Goal: Transaction & Acquisition: Book appointment/travel/reservation

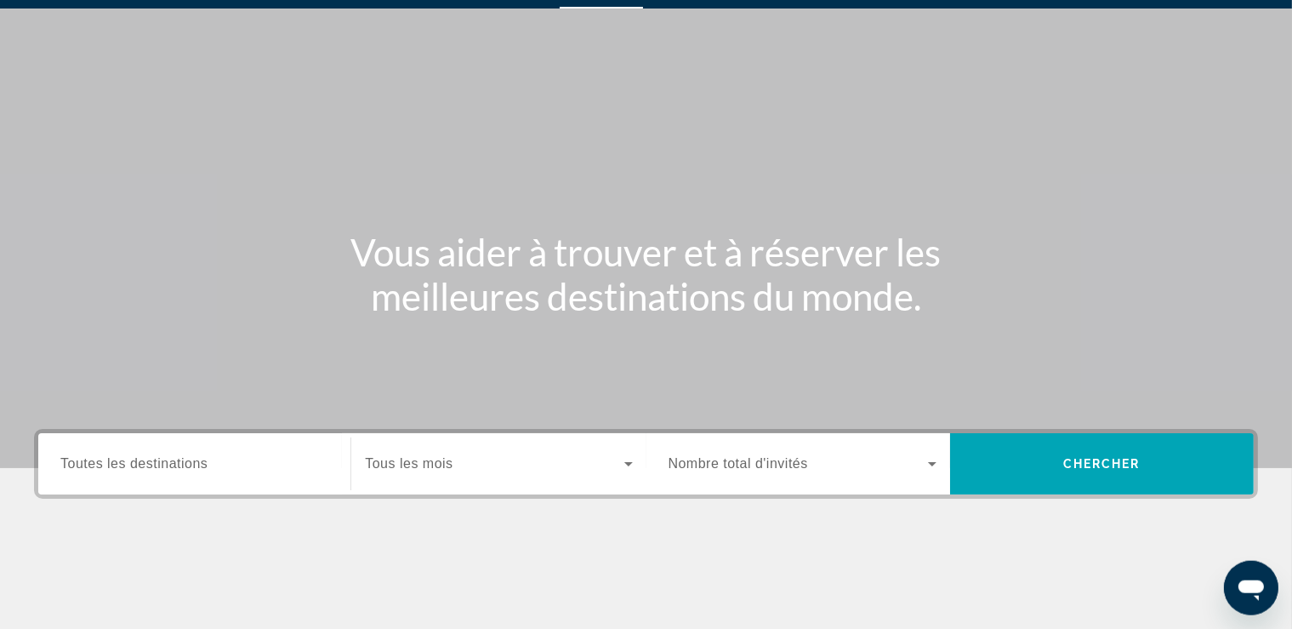
scroll to position [89, 0]
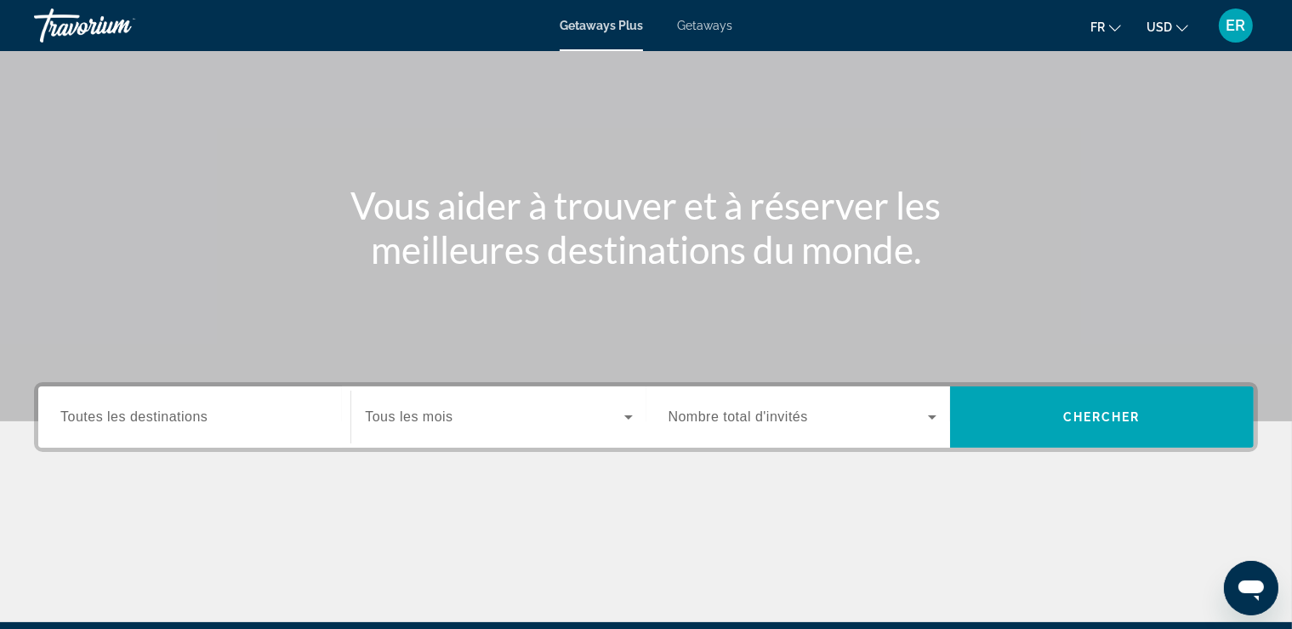
click at [252, 407] on input "Destination Toutes les destinations" at bounding box center [194, 417] width 268 height 20
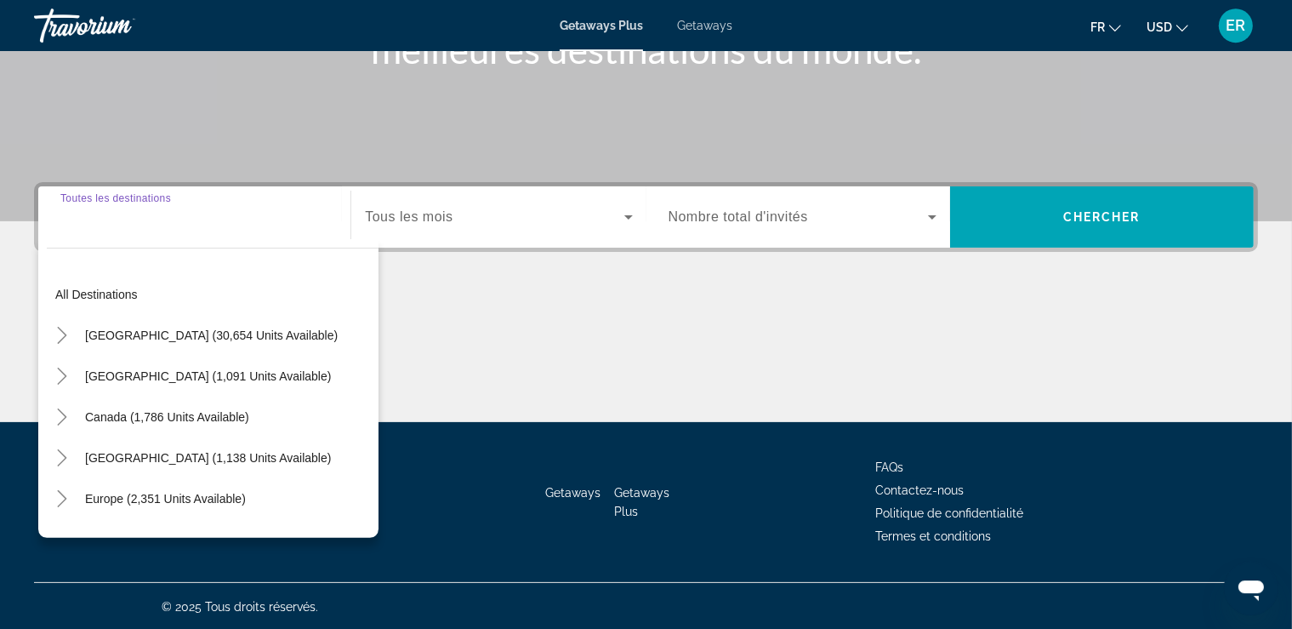
scroll to position [290, 0]
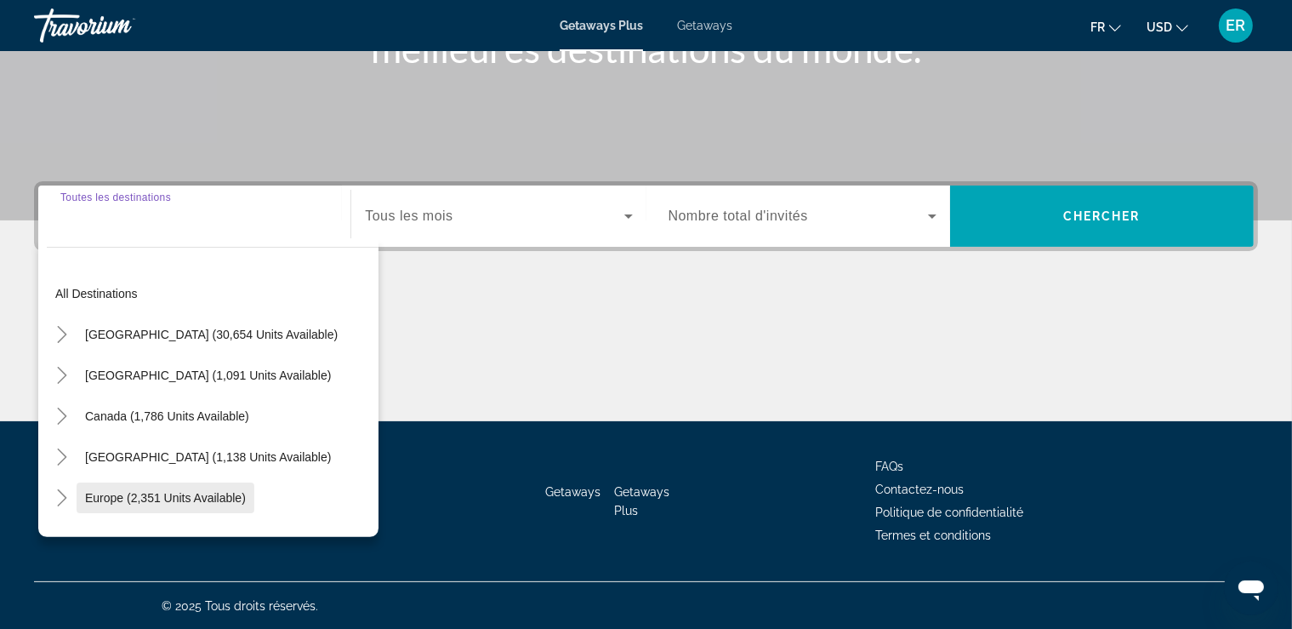
click at [227, 486] on span "Search widget" at bounding box center [166, 497] width 178 height 41
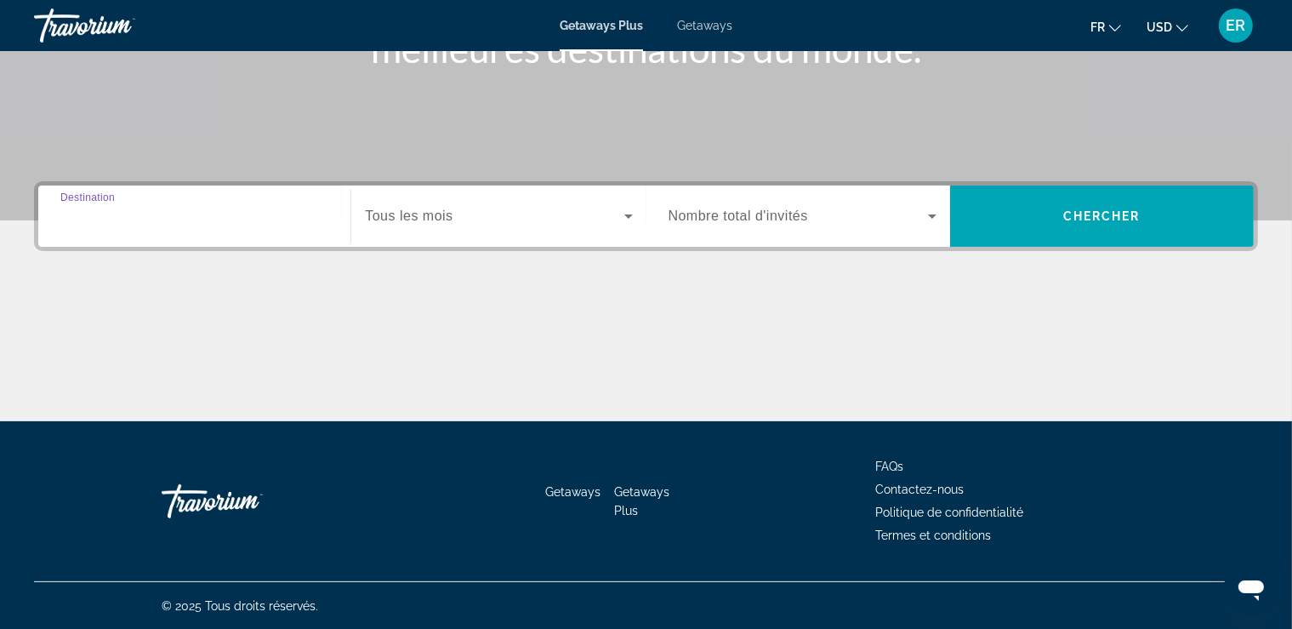
type input "**********"
click at [593, 202] on div "Search widget" at bounding box center [498, 216] width 267 height 48
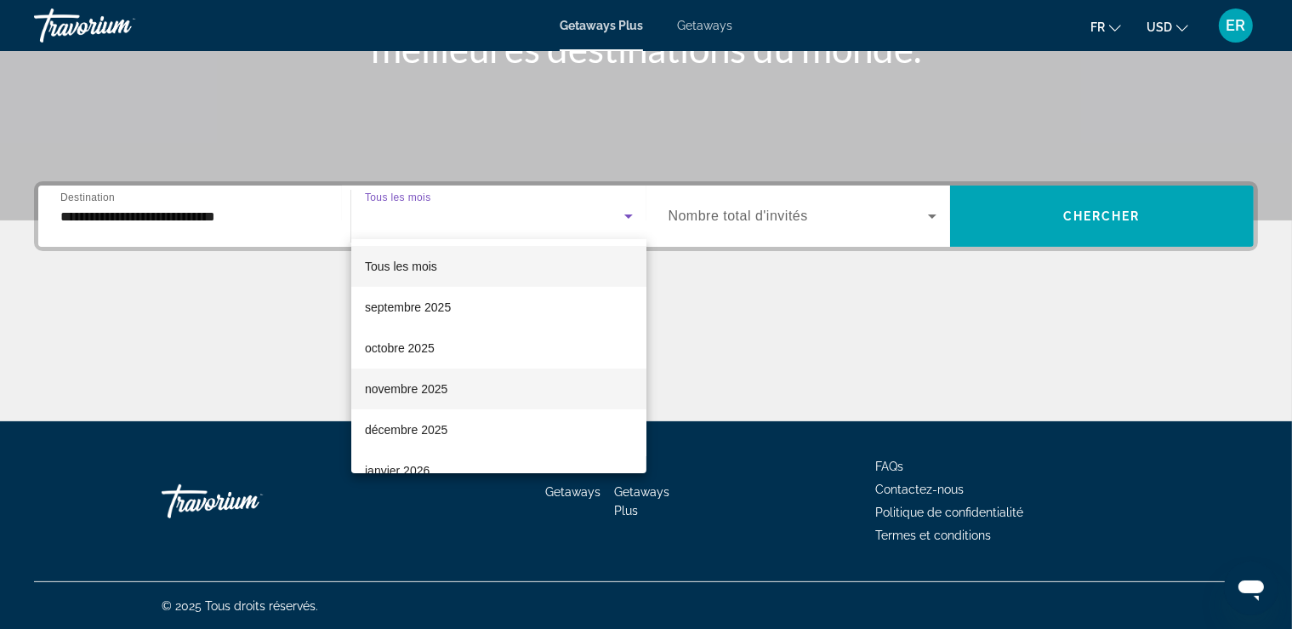
click at [477, 373] on mat-option "novembre 2025" at bounding box center [498, 388] width 295 height 41
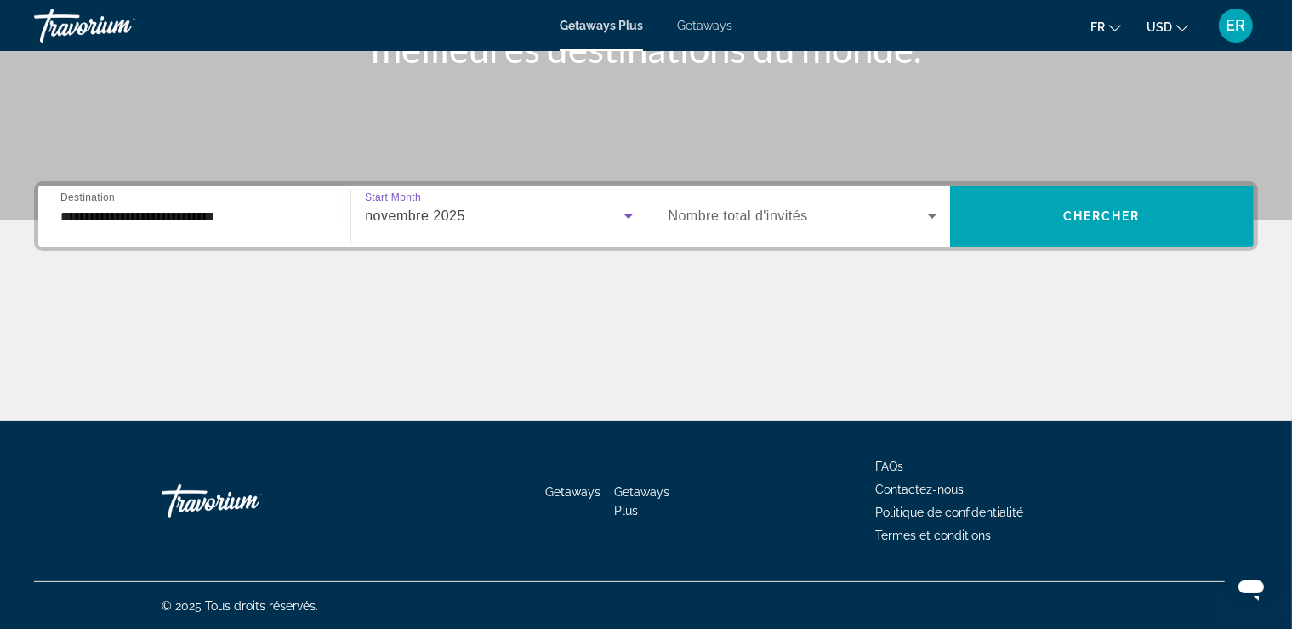
click at [906, 214] on span "Search widget" at bounding box center [798, 216] width 259 height 20
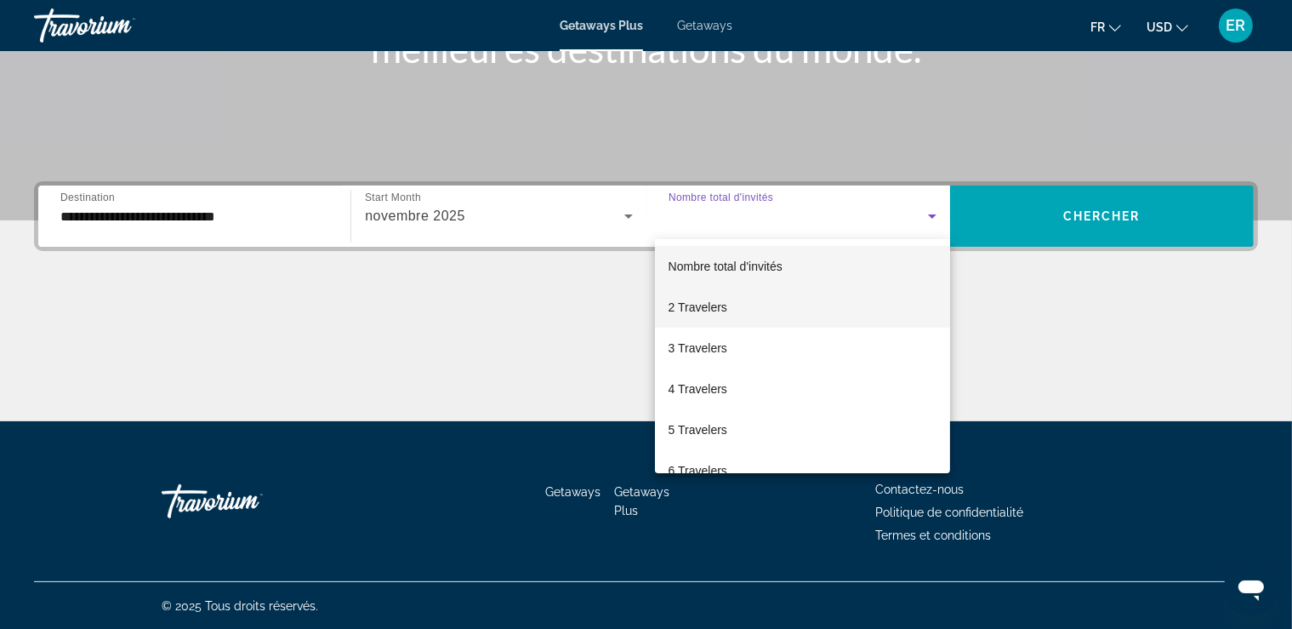
click at [799, 300] on mat-option "2 Travelers" at bounding box center [802, 307] width 295 height 41
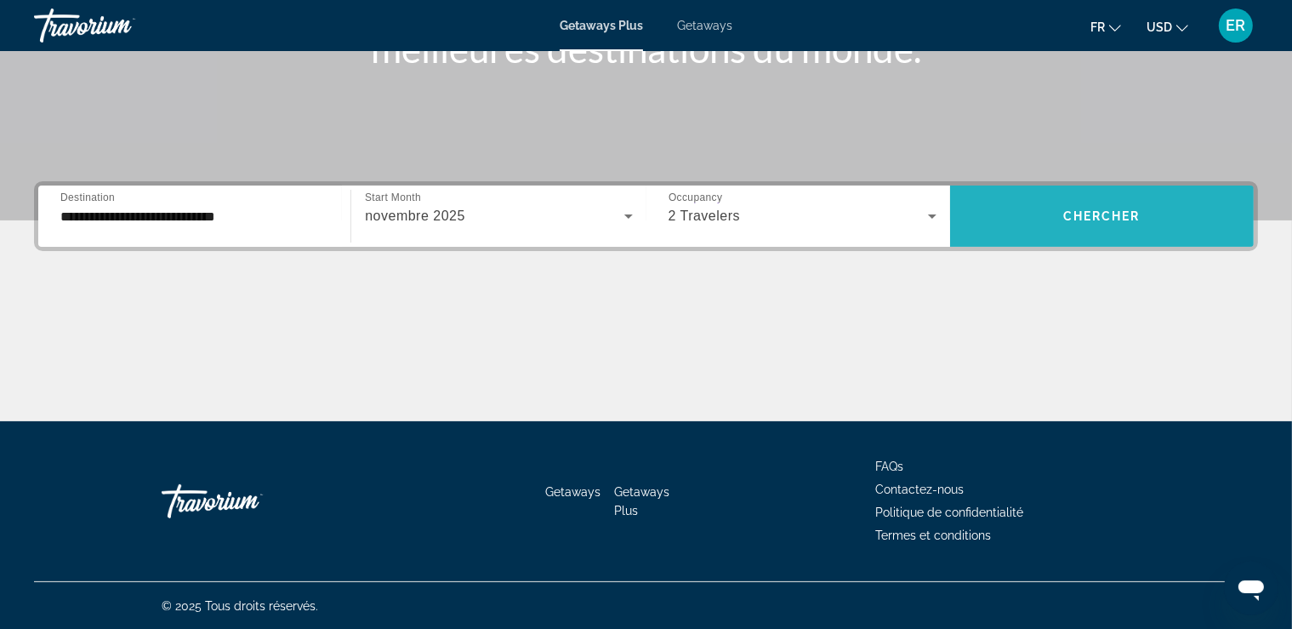
click at [1102, 222] on span "Chercher" at bounding box center [1101, 216] width 77 height 14
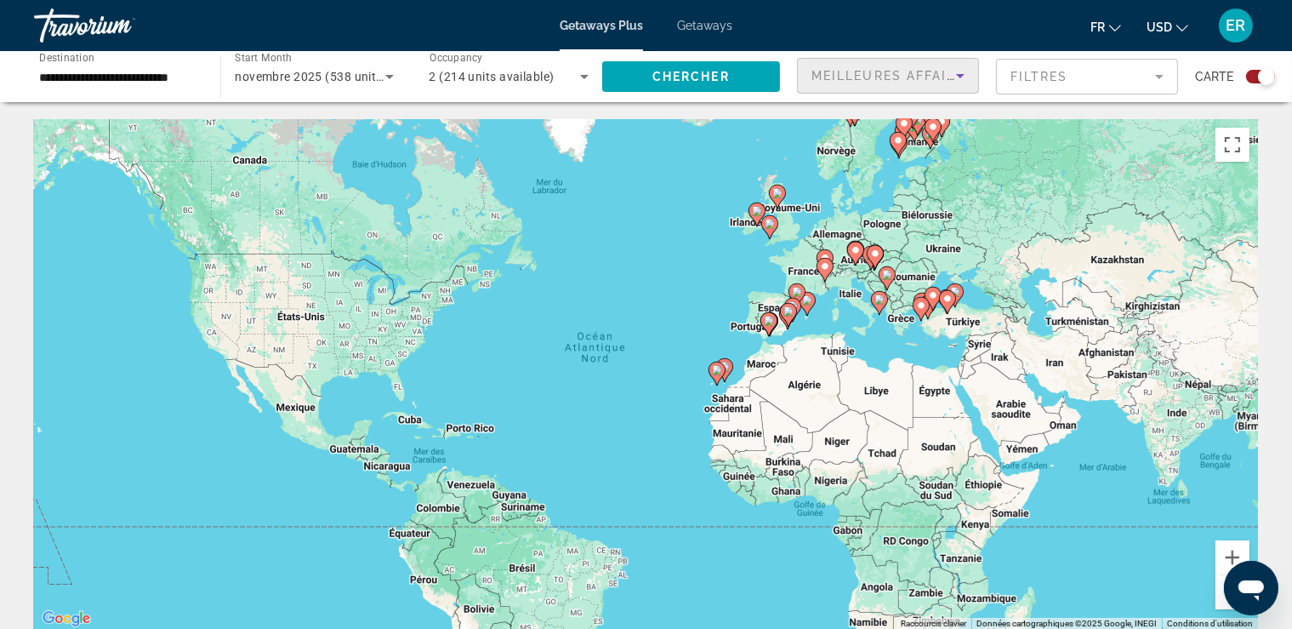
click at [970, 71] on icon "Sort by" at bounding box center [960, 76] width 20 height 20
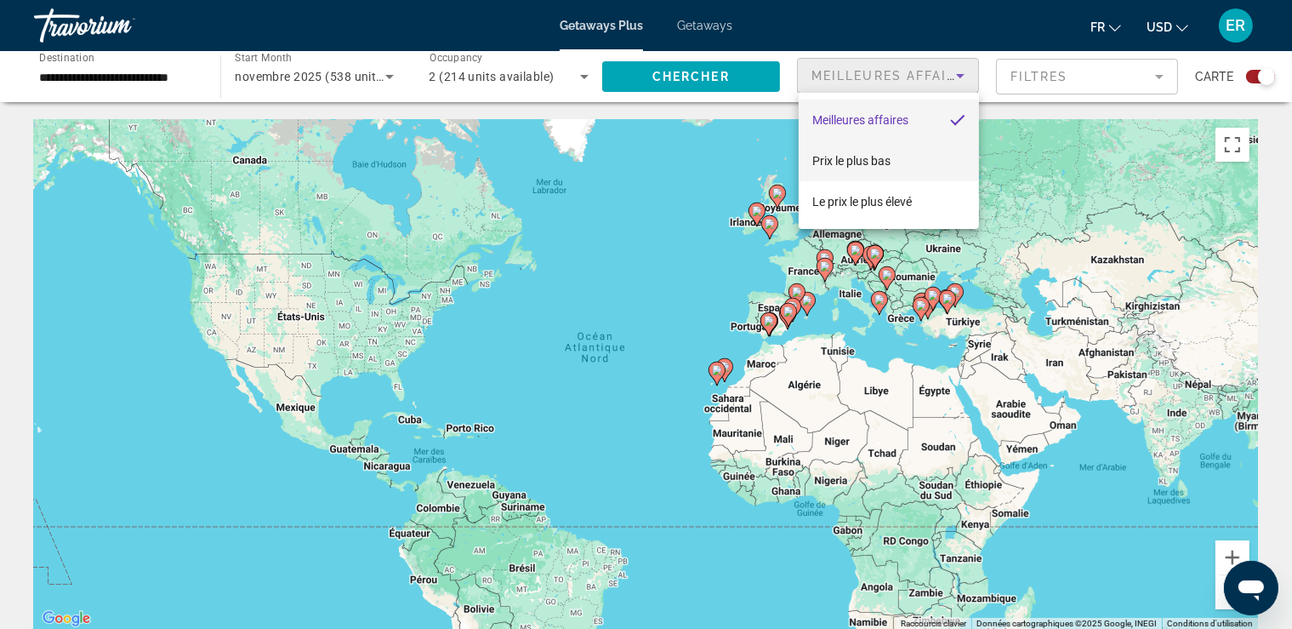
click at [887, 151] on span "Prix ​​le plus bas" at bounding box center [851, 161] width 78 height 20
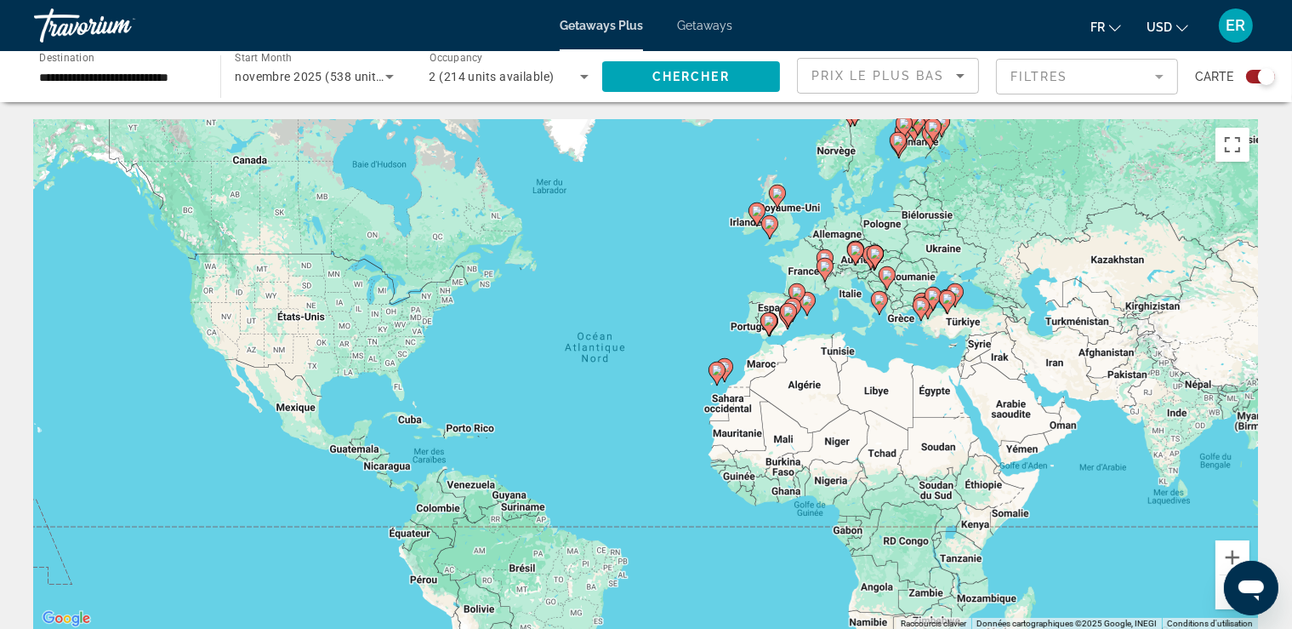
click at [1108, 80] on mat-form-field "Filtres" at bounding box center [1087, 77] width 182 height 36
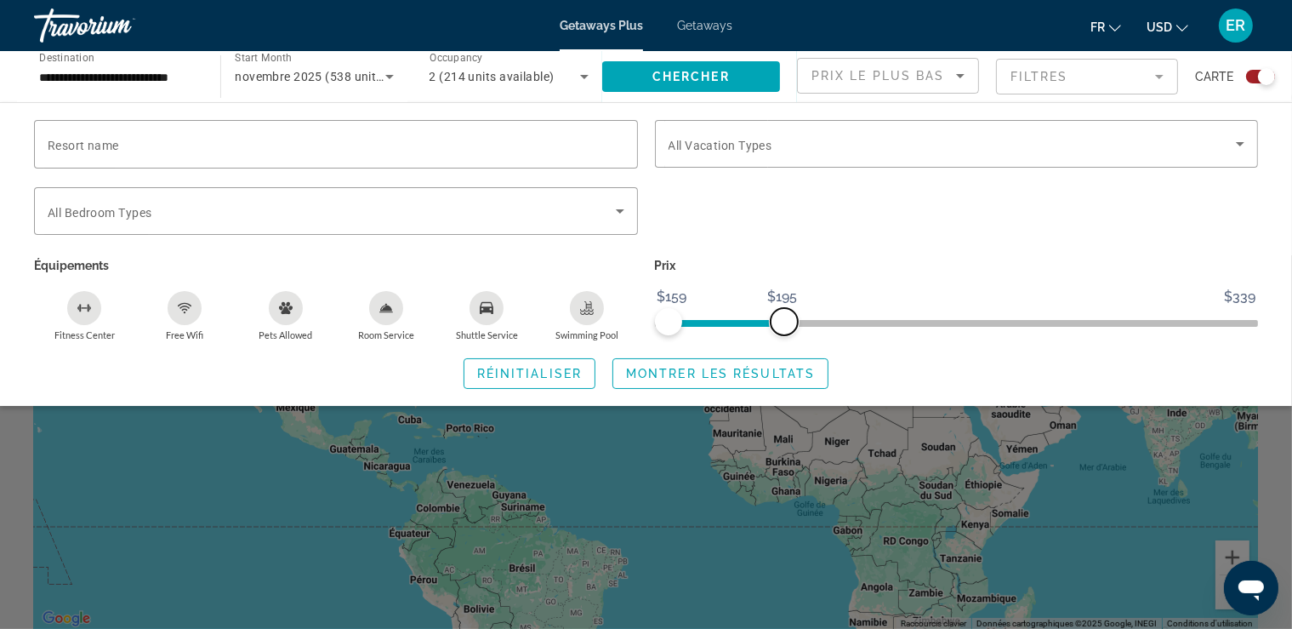
drag, startPoint x: 1243, startPoint y: 317, endPoint x: 784, endPoint y: 330, distance: 458.7
click at [784, 330] on span "ngx-slider-max" at bounding box center [784, 321] width 27 height 27
click at [760, 376] on span "Montrer les résultats" at bounding box center [720, 374] width 189 height 14
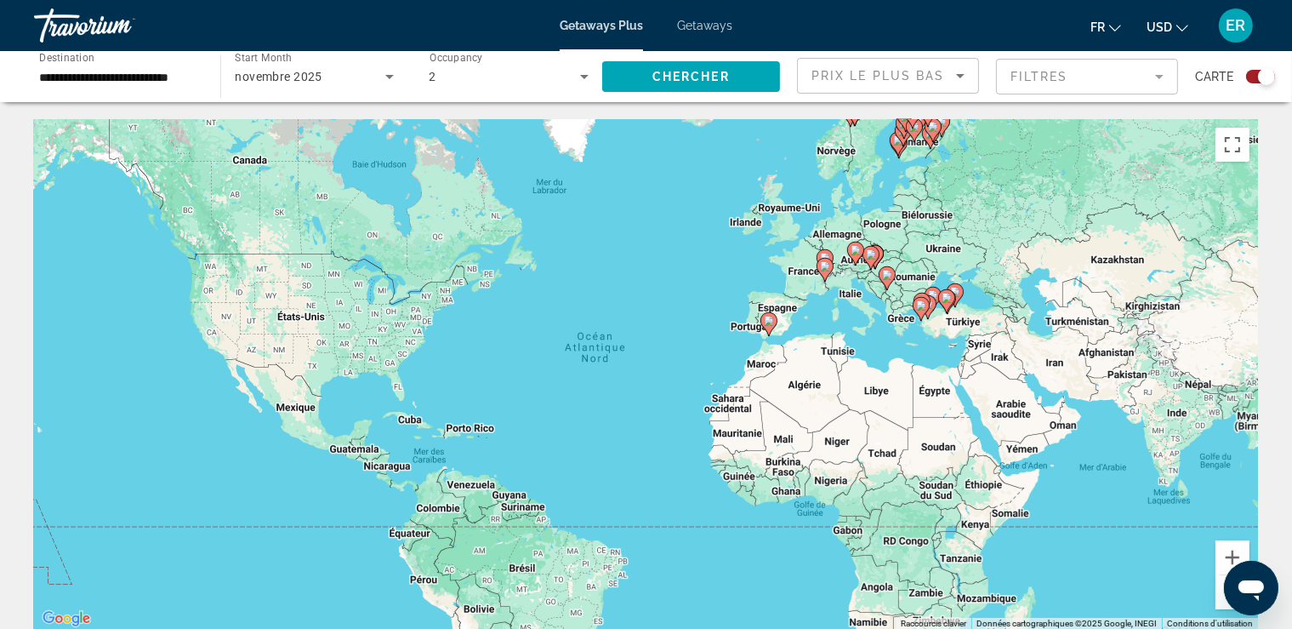
click at [1111, 277] on div "Pour activer le glissement avec le clavier, appuyez sur Alt+Entrée. Une fois ce…" at bounding box center [646, 374] width 1224 height 510
click at [828, 264] on image "Main content" at bounding box center [825, 266] width 10 height 10
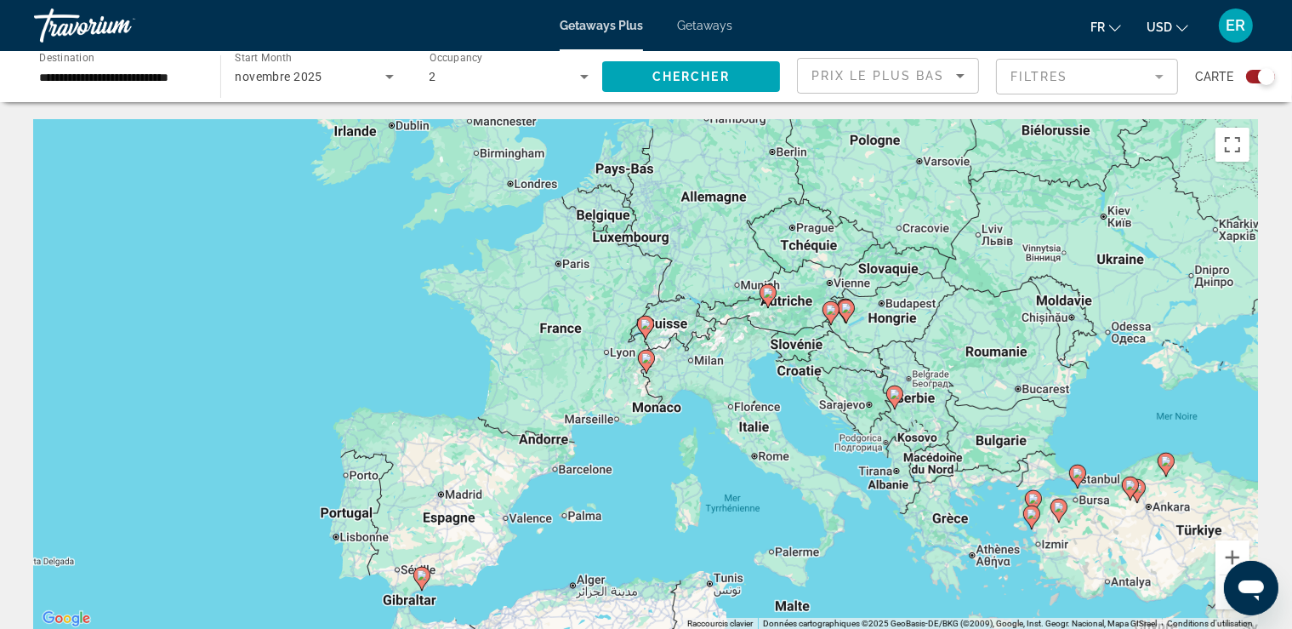
click at [737, 402] on div "Pour activer le glissement avec le clavier, appuyez sur Alt+Entrée. Une fois ce…" at bounding box center [646, 374] width 1224 height 510
click at [645, 356] on image "Main content" at bounding box center [646, 358] width 10 height 10
type input "**********"
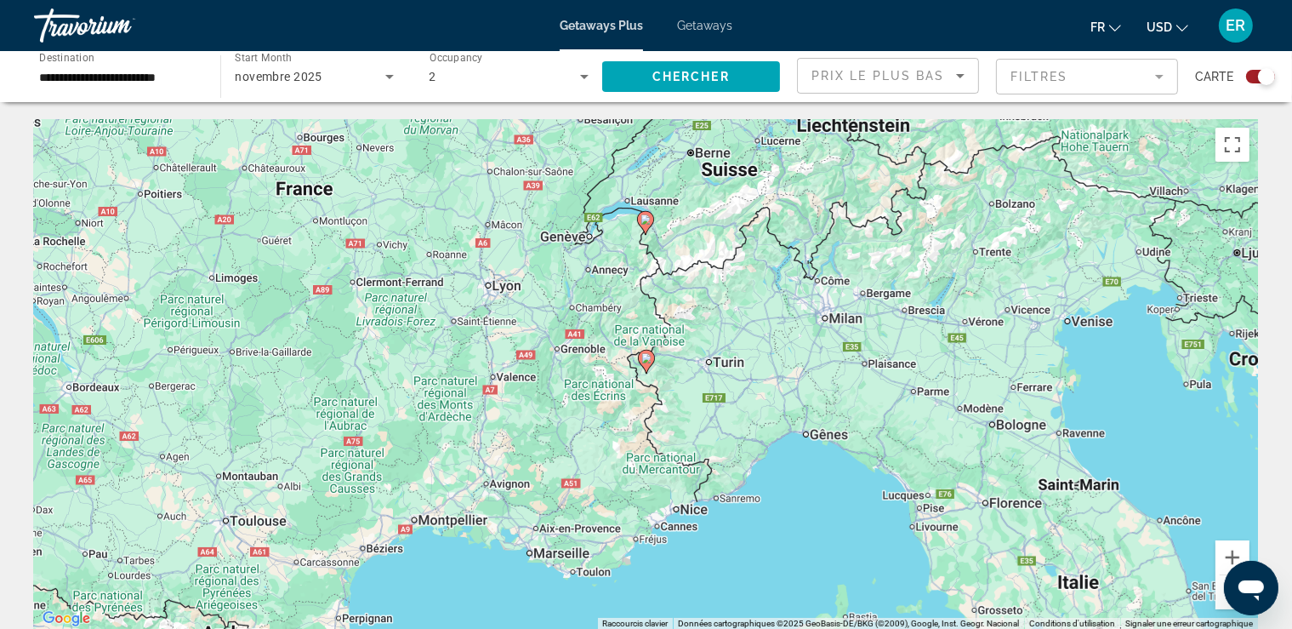
click at [648, 363] on icon "Main content" at bounding box center [645, 361] width 15 height 22
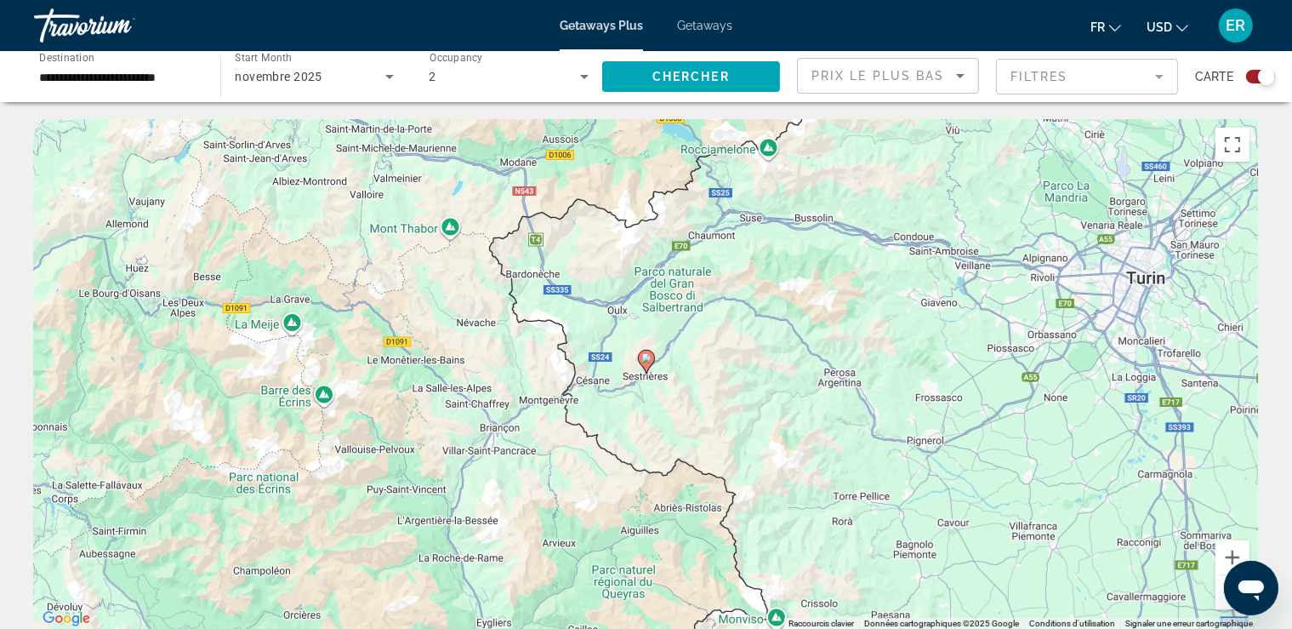
click at [652, 362] on icon "Main content" at bounding box center [645, 361] width 15 height 22
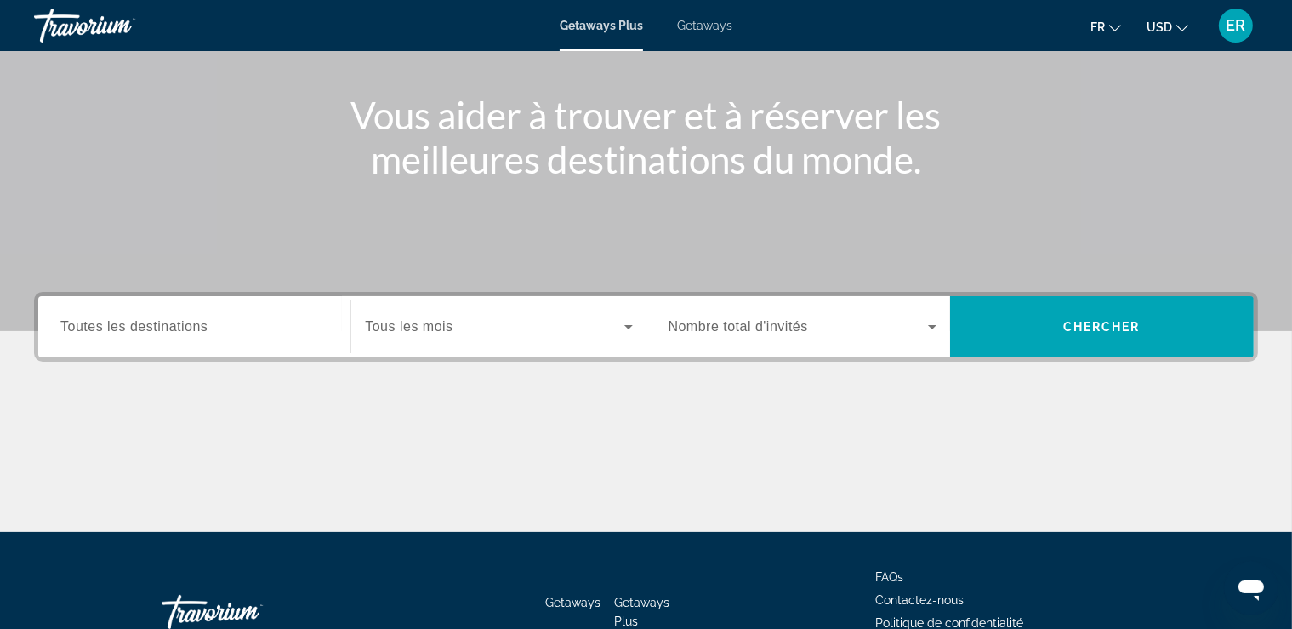
scroll to position [290, 0]
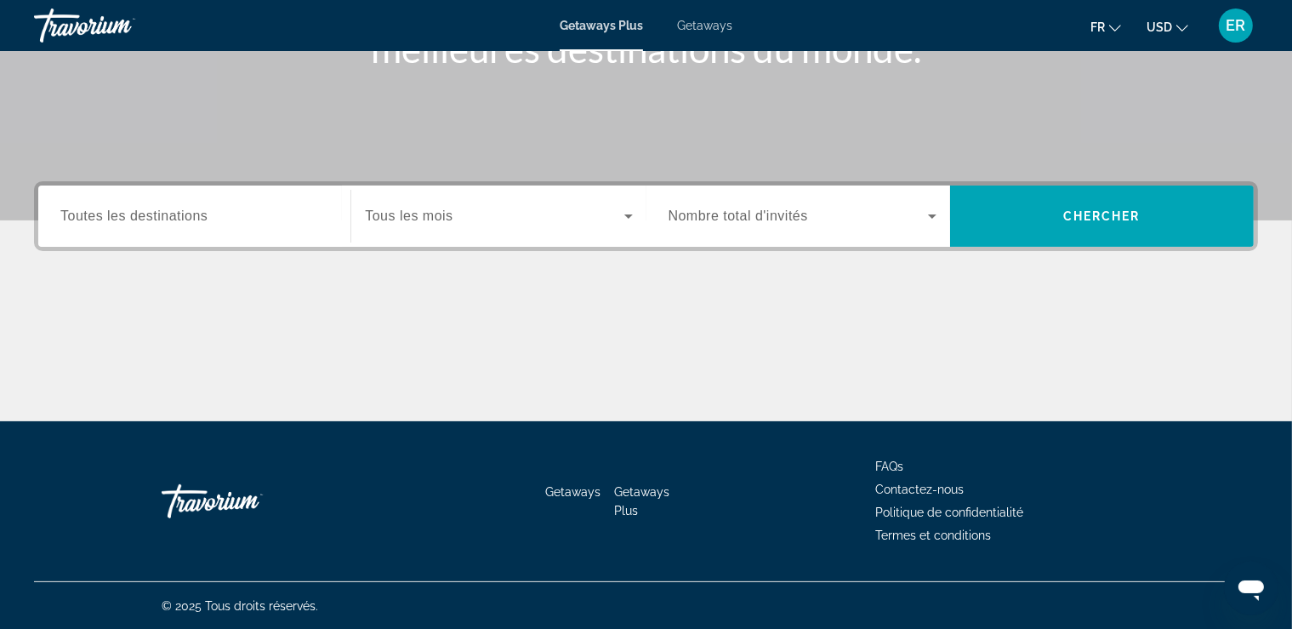
click at [240, 226] on div "Search widget" at bounding box center [194, 216] width 268 height 48
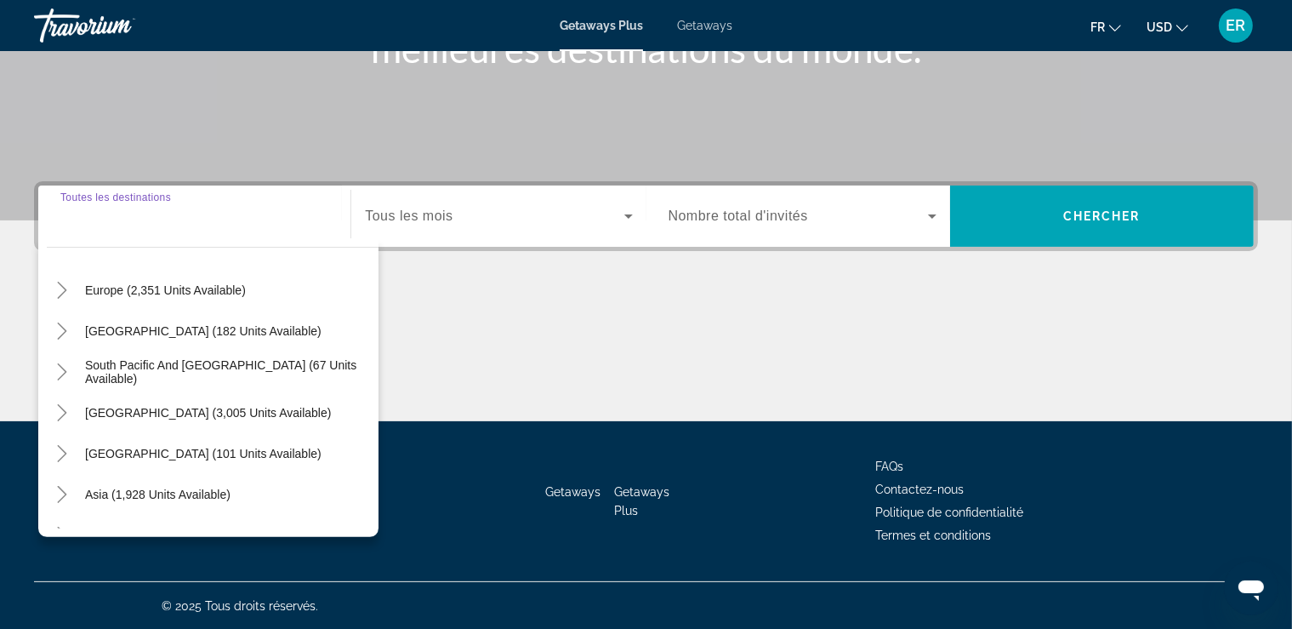
scroll to position [177, 0]
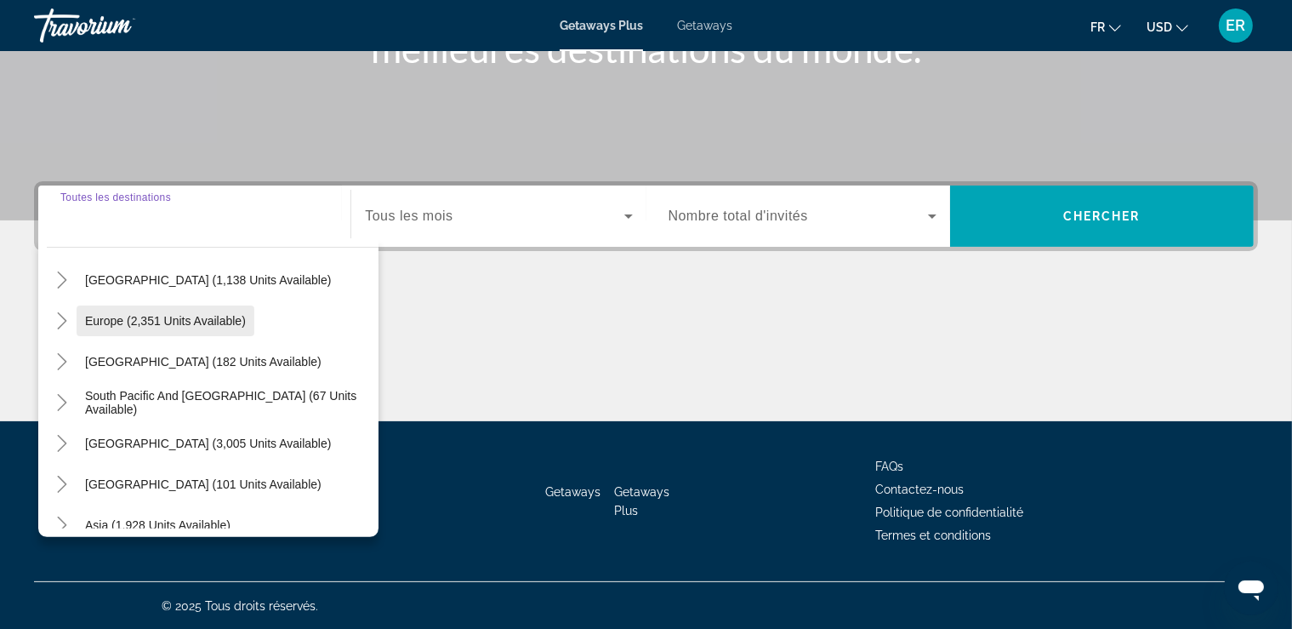
click at [216, 330] on span "Search widget" at bounding box center [166, 320] width 178 height 41
type input "**********"
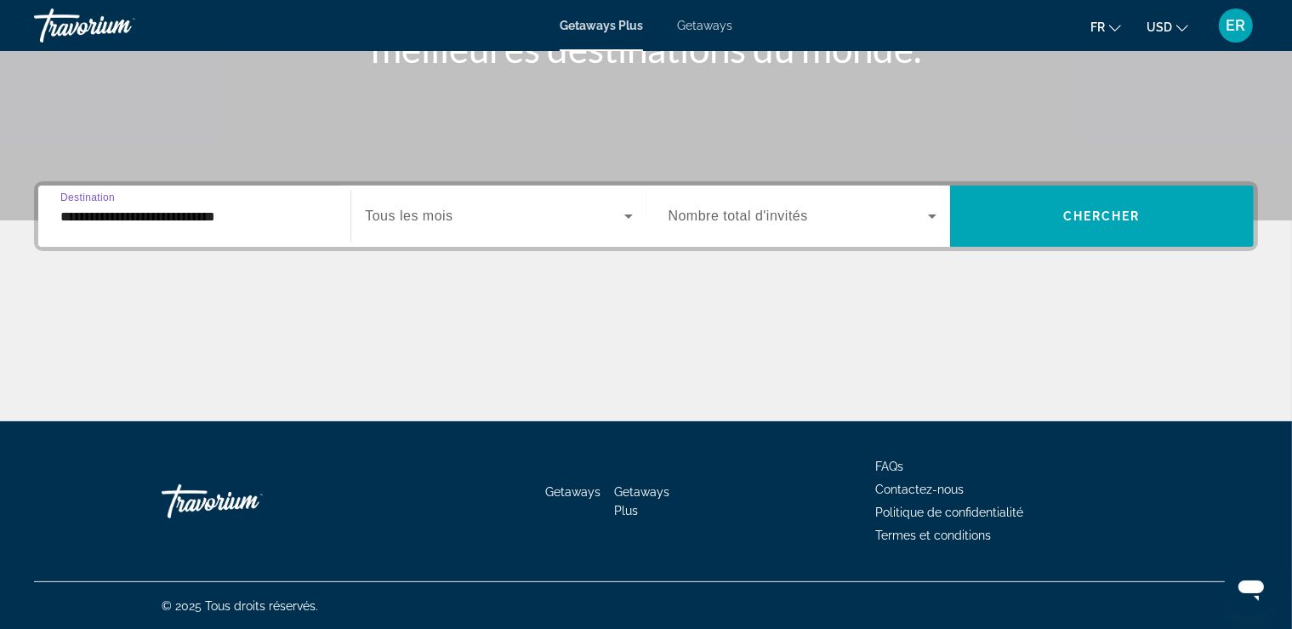
click at [483, 211] on span "Search widget" at bounding box center [494, 216] width 259 height 20
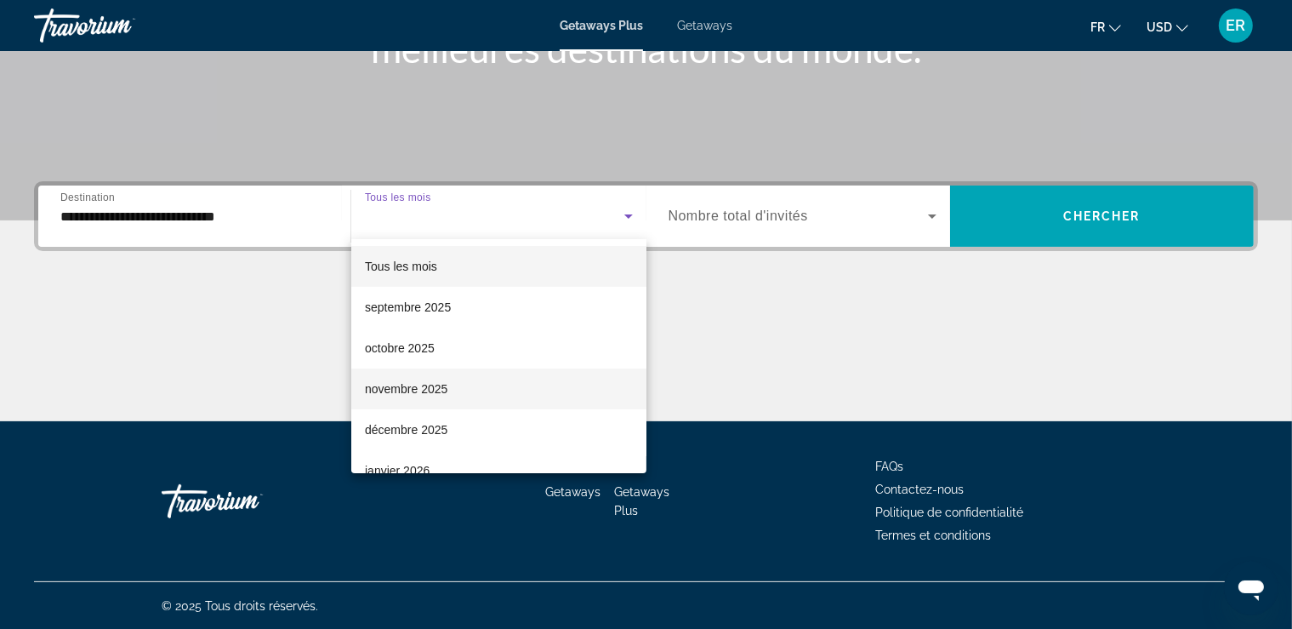
click at [432, 376] on mat-option "novembre 2025" at bounding box center [498, 388] width 295 height 41
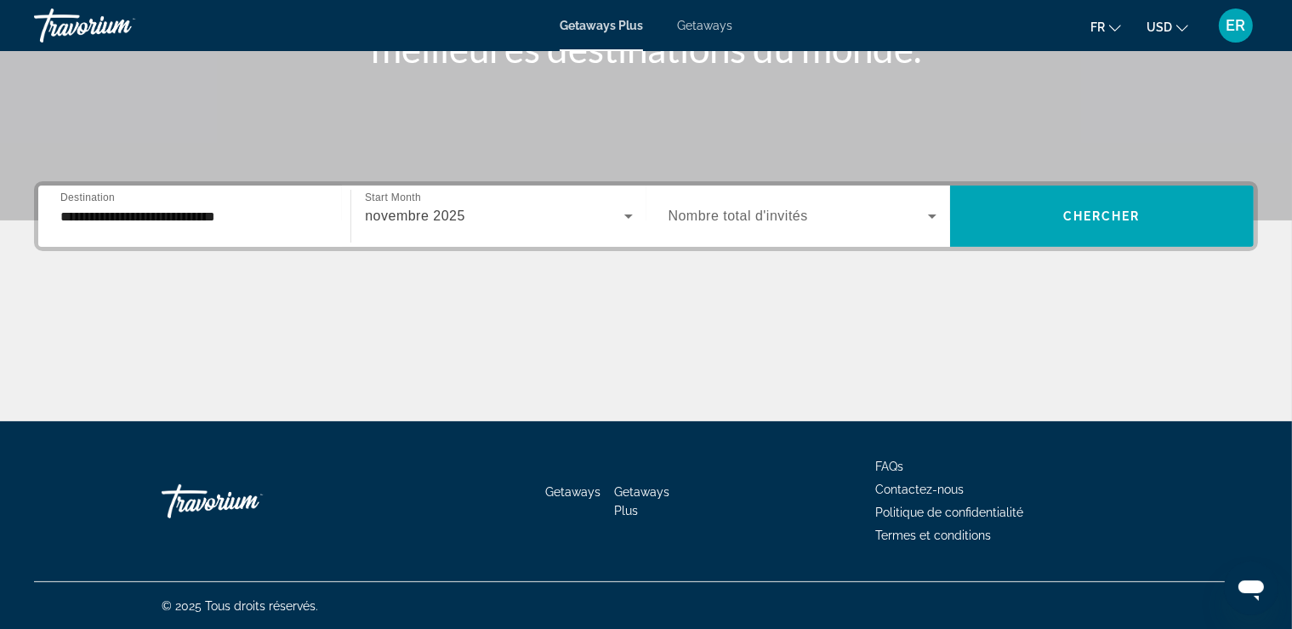
click at [733, 220] on span "Nombre total d'invités" at bounding box center [739, 215] width 140 height 14
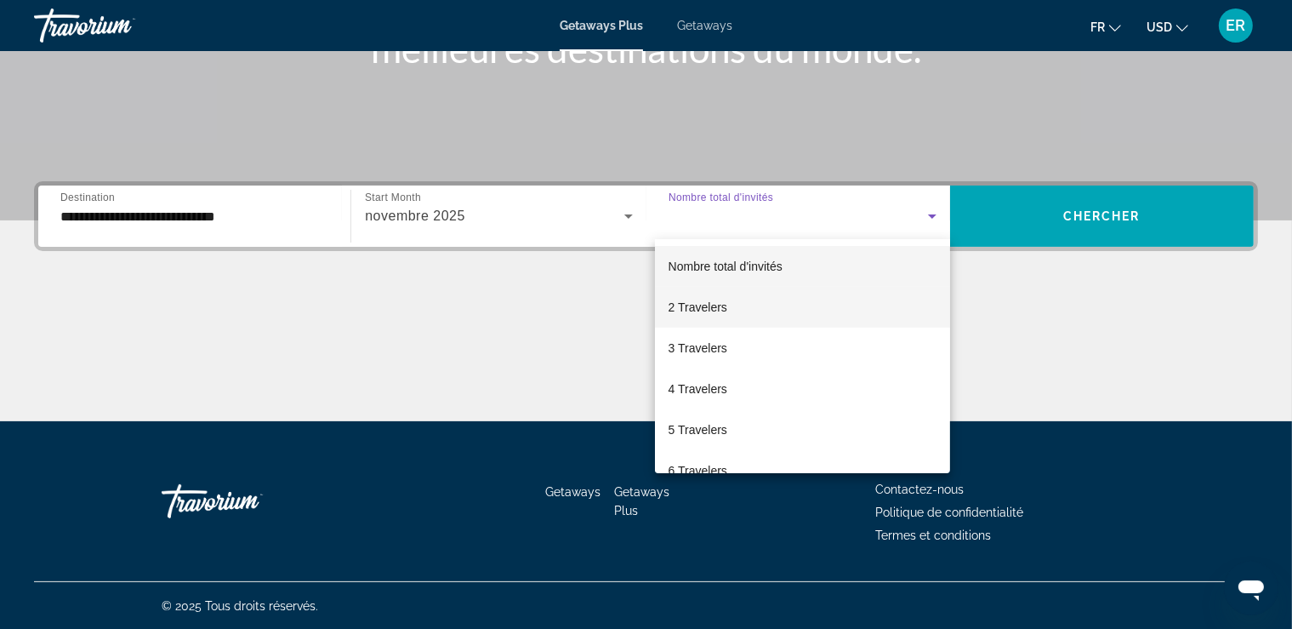
click at [730, 312] on mat-option "2 Travelers" at bounding box center [802, 307] width 295 height 41
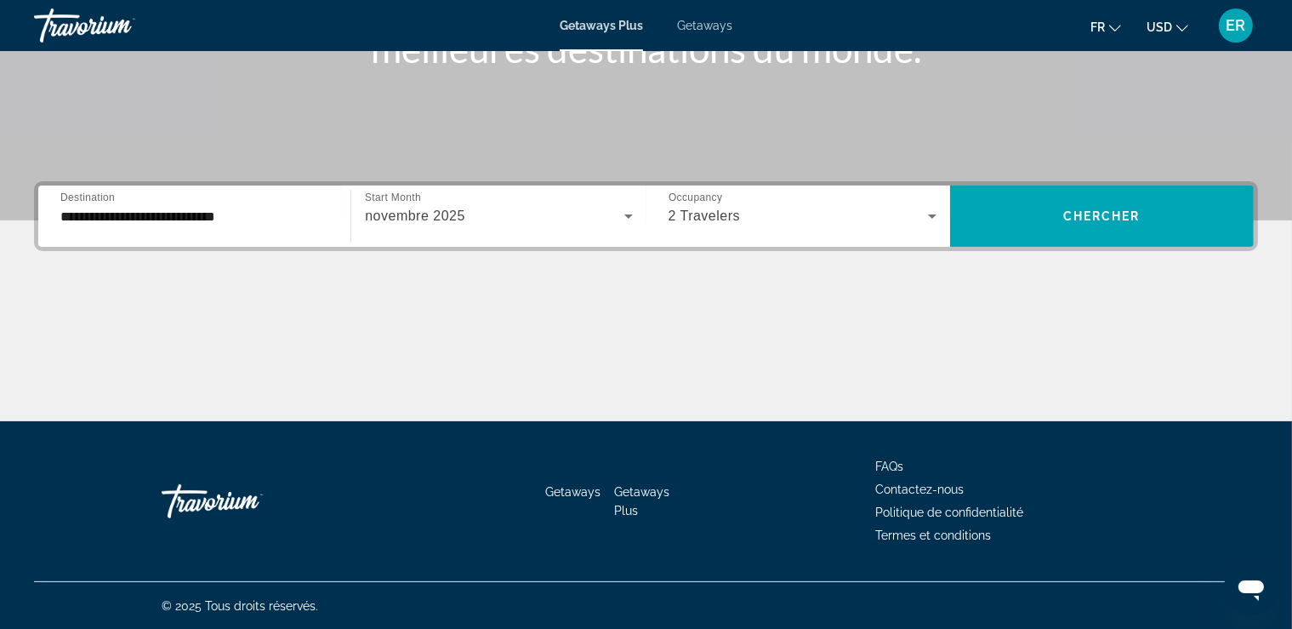
click at [1178, 23] on button "USD USD ($) MXN (Mex$) CAD (Can$) GBP (£) EUR (€) AUD (A$) NZD (NZ$) CNY (CN¥)" at bounding box center [1168, 26] width 42 height 25
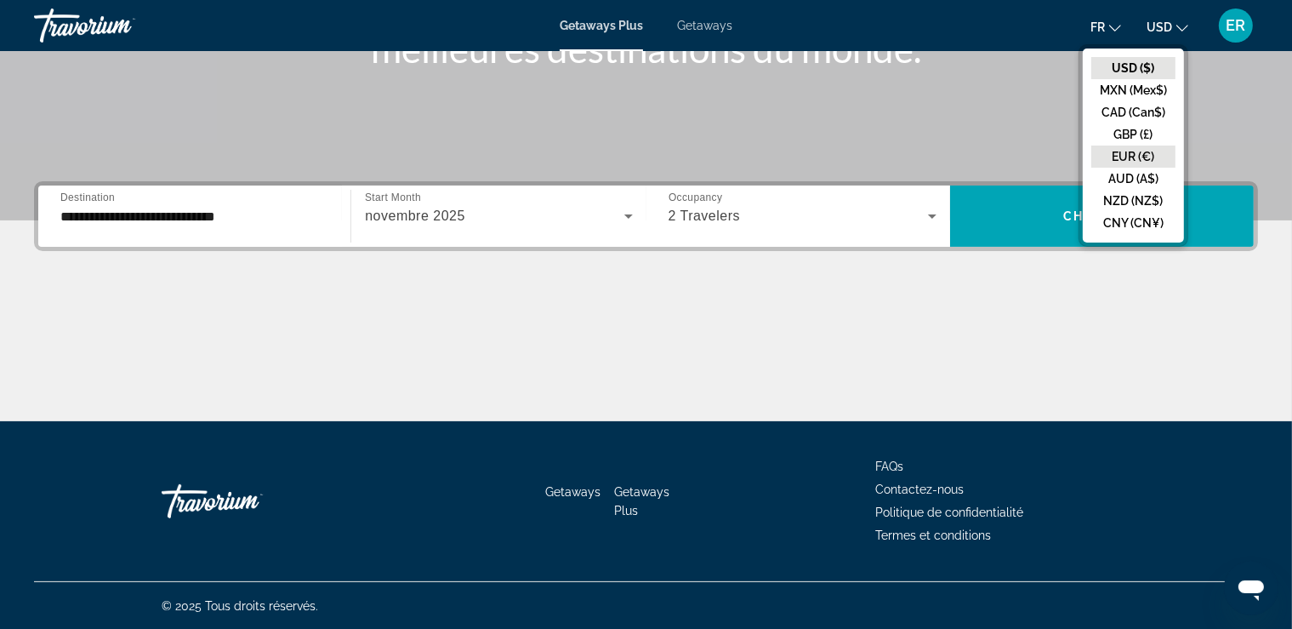
click at [1151, 158] on button "EUR (€)" at bounding box center [1133, 156] width 84 height 22
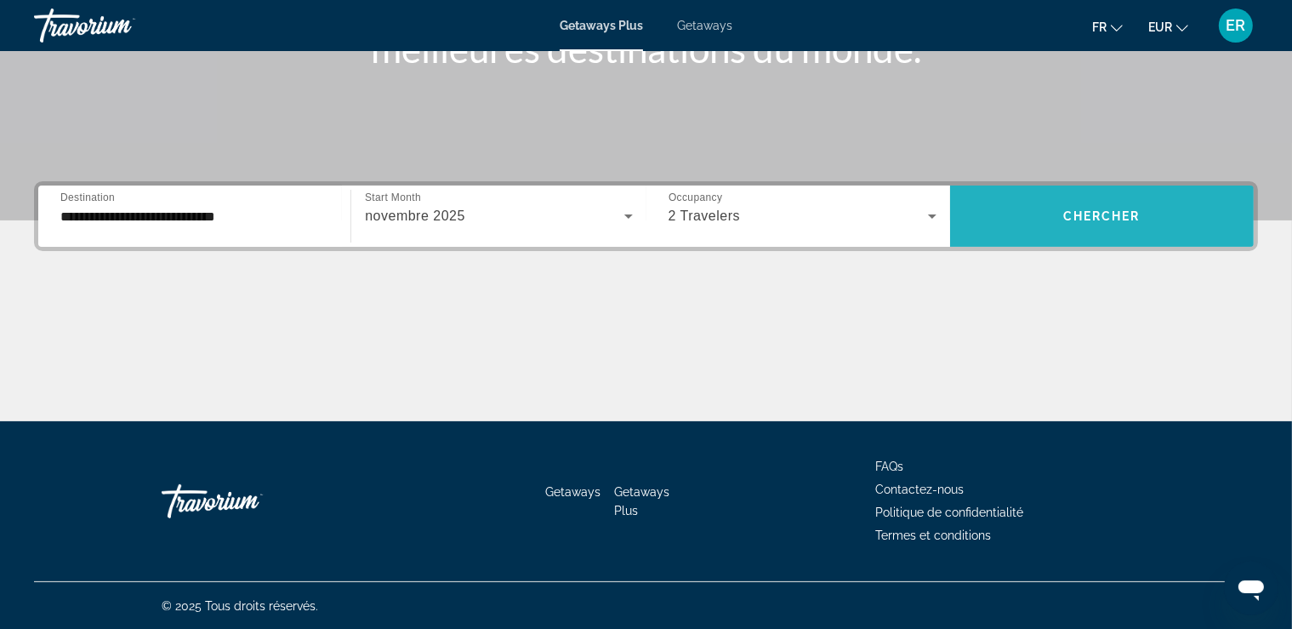
click at [1108, 224] on span "Search widget" at bounding box center [1102, 216] width 304 height 41
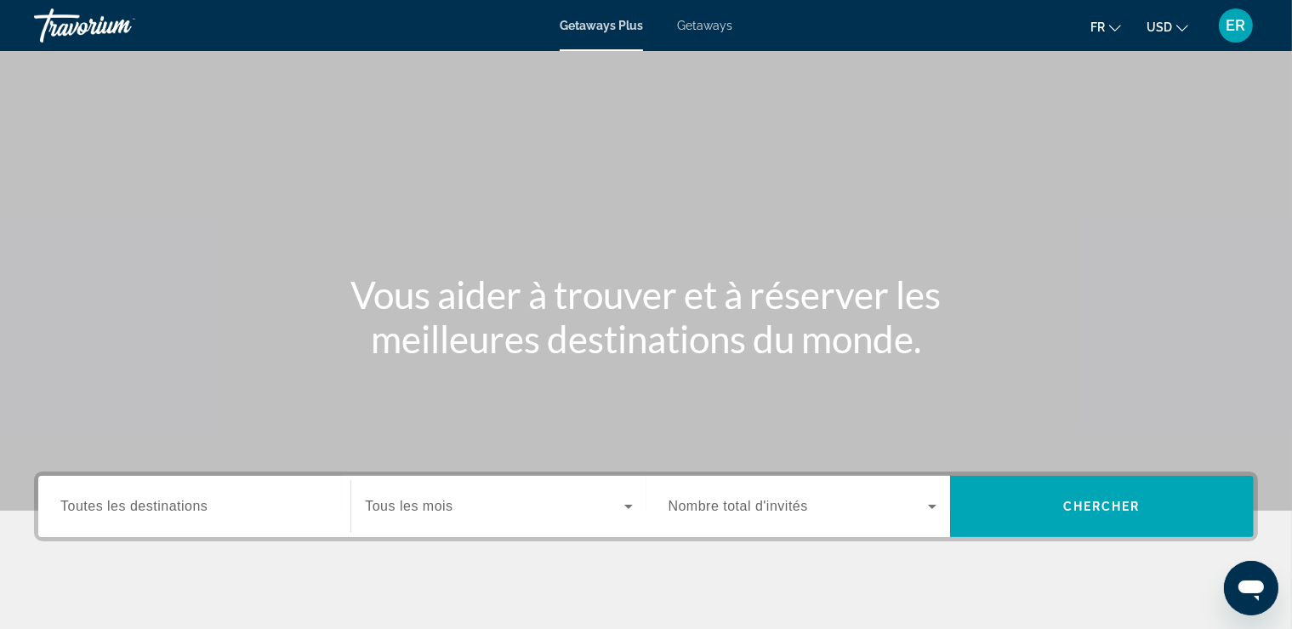
click at [188, 513] on span "Toutes les destinations" at bounding box center [133, 505] width 147 height 14
click at [188, 513] on input "Destination Toutes les destinations" at bounding box center [194, 507] width 268 height 20
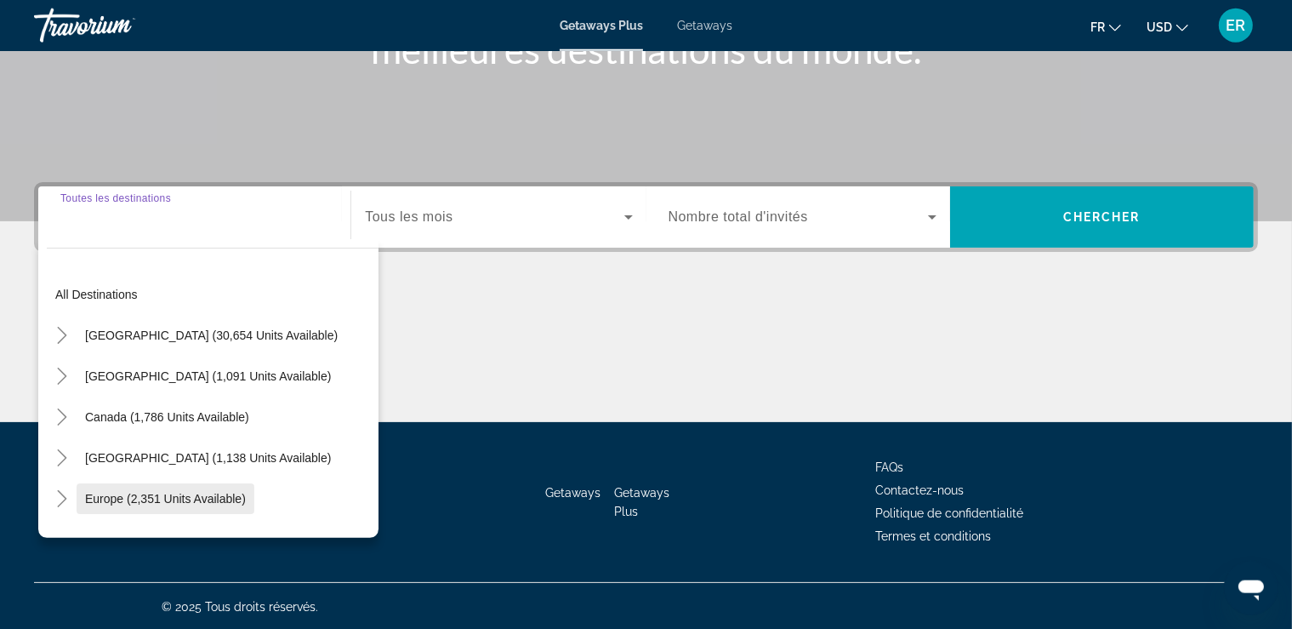
scroll to position [290, 0]
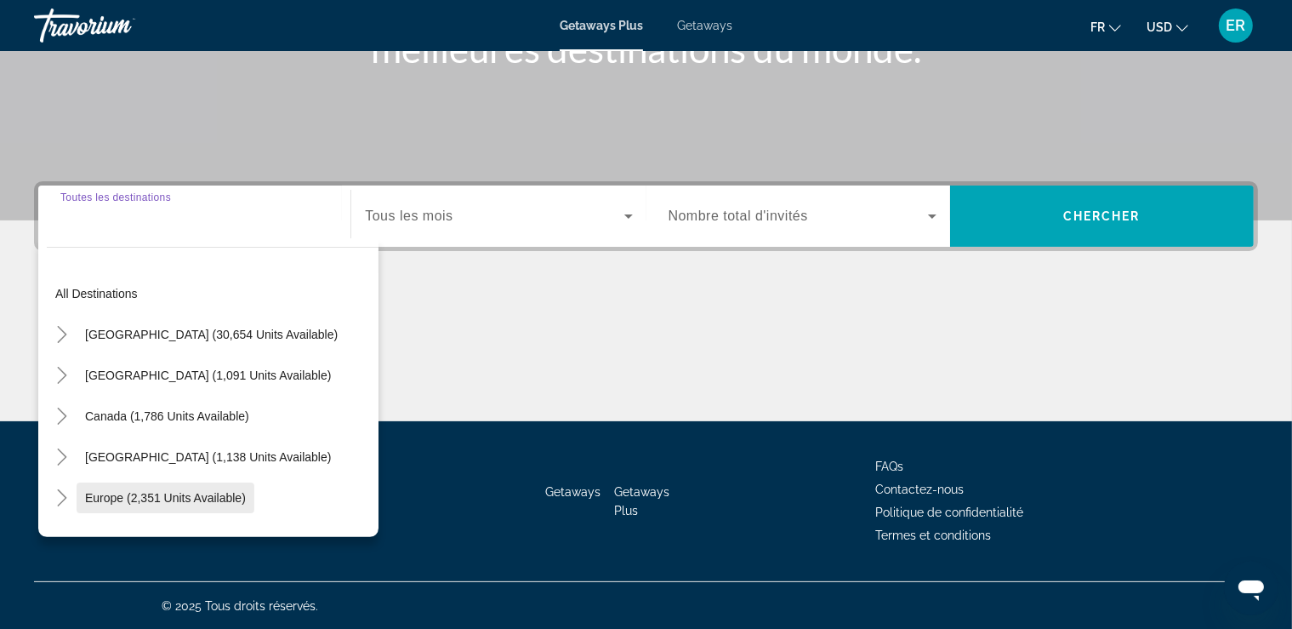
click at [197, 485] on span "Search widget" at bounding box center [166, 497] width 178 height 41
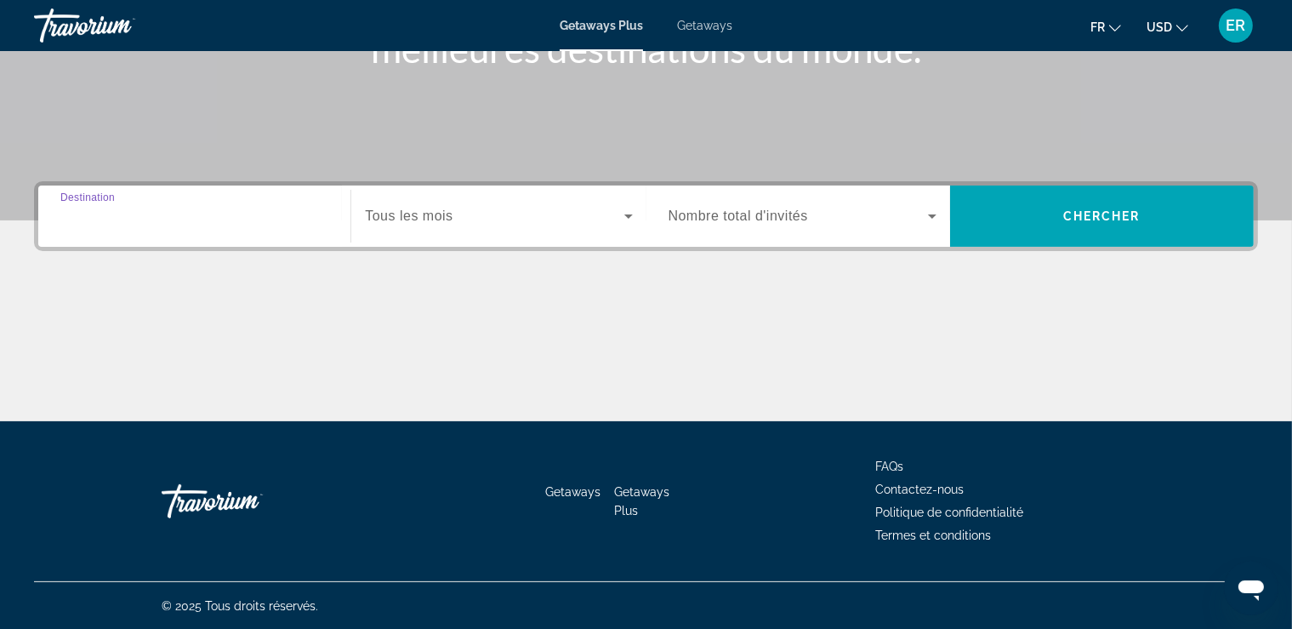
type input "**********"
click at [472, 210] on span "Search widget" at bounding box center [494, 216] width 259 height 20
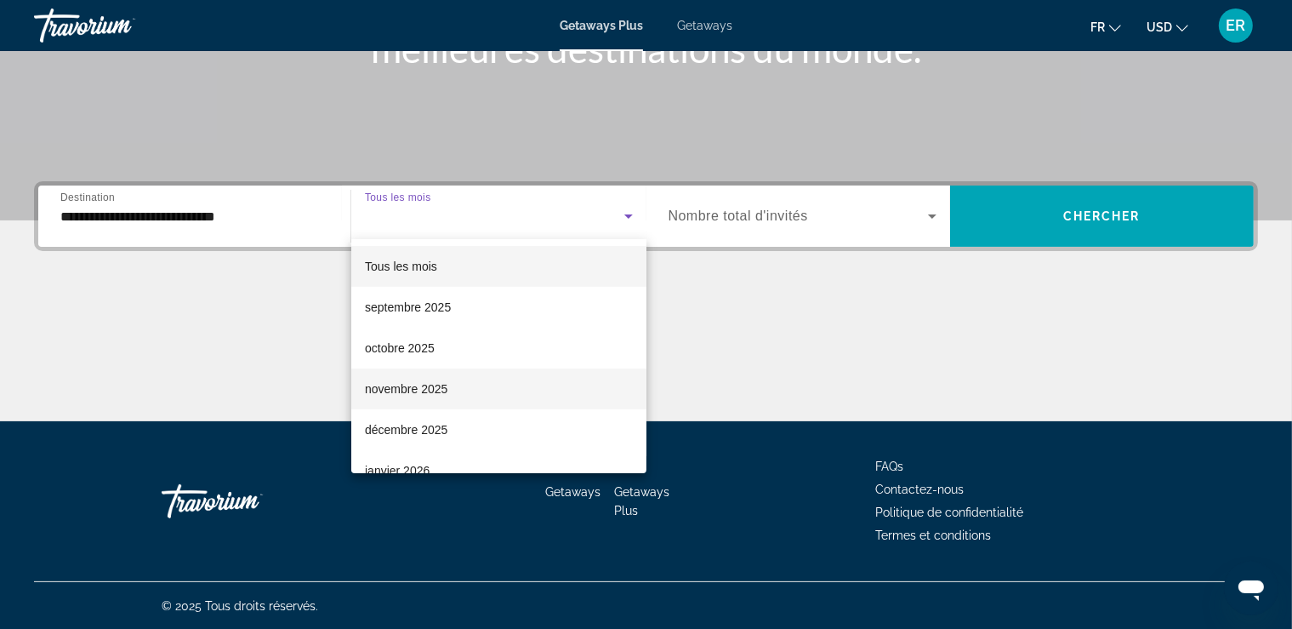
click at [427, 381] on span "novembre 2025" at bounding box center [406, 389] width 83 height 20
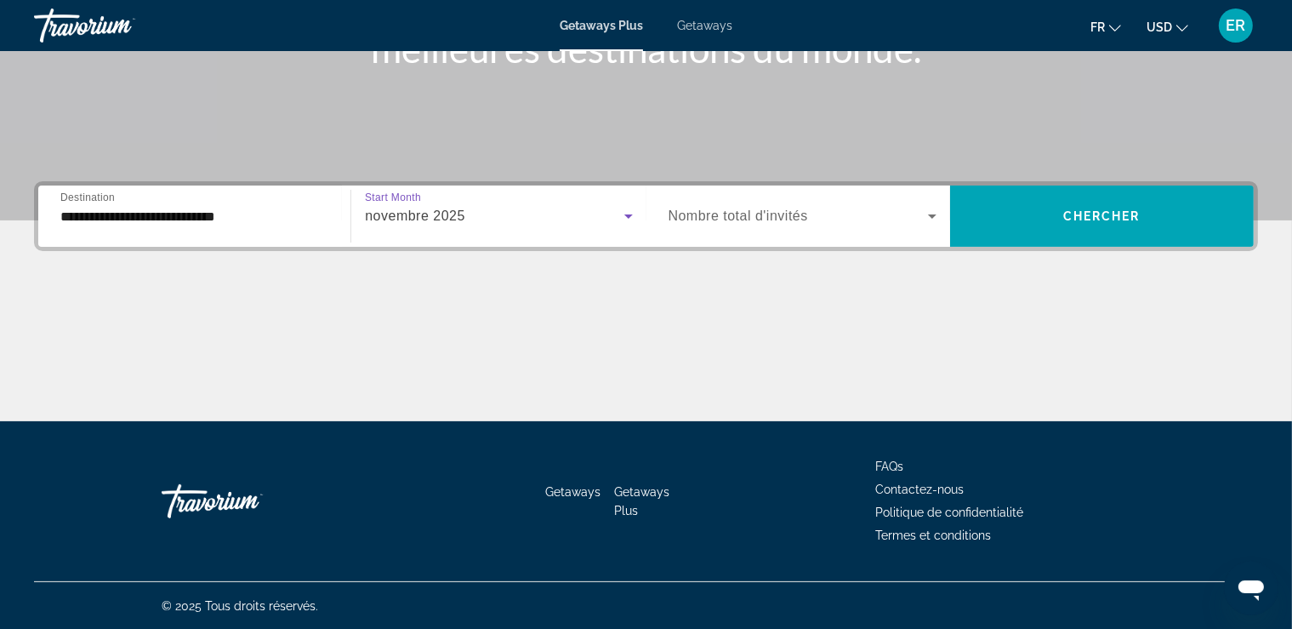
click at [766, 214] on span "Nombre total d'invités" at bounding box center [739, 215] width 140 height 14
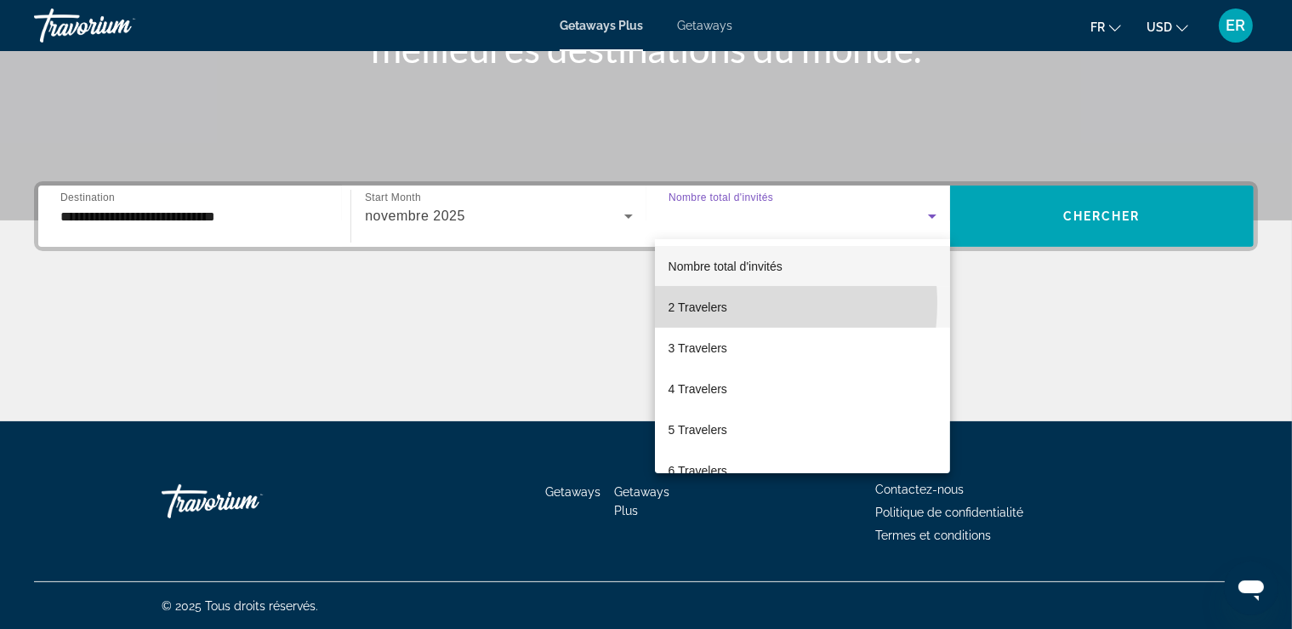
click at [713, 303] on span "2 Travelers" at bounding box center [698, 307] width 59 height 20
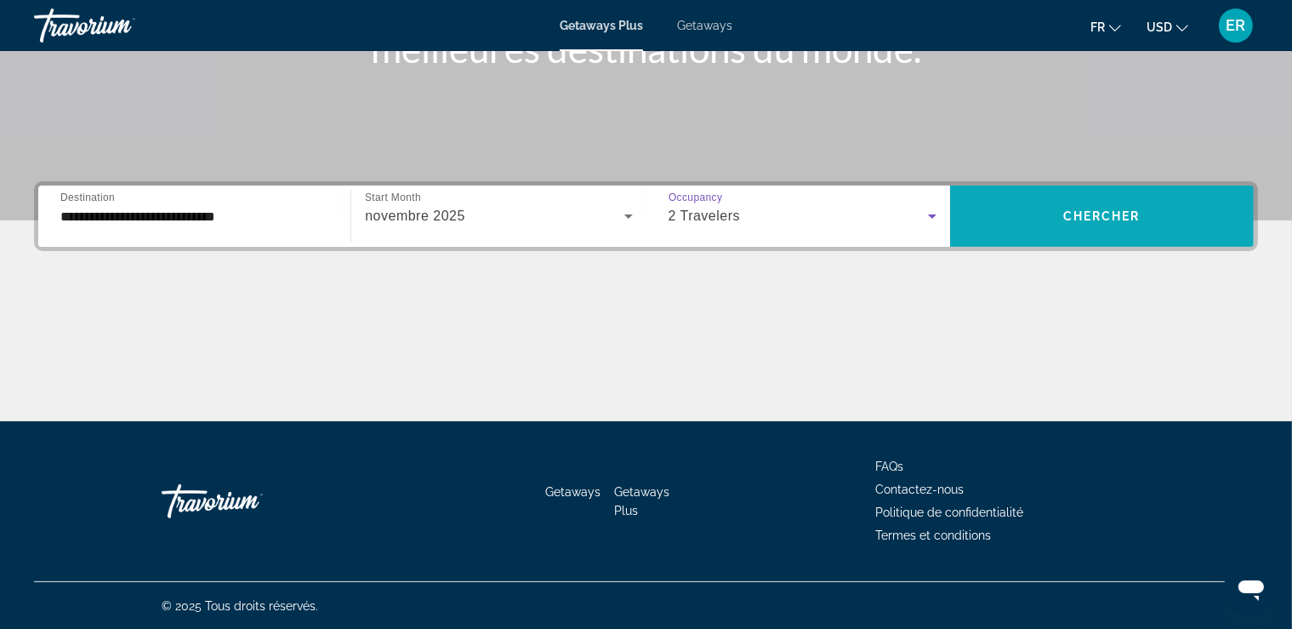
click at [1075, 215] on span "Chercher" at bounding box center [1101, 216] width 77 height 14
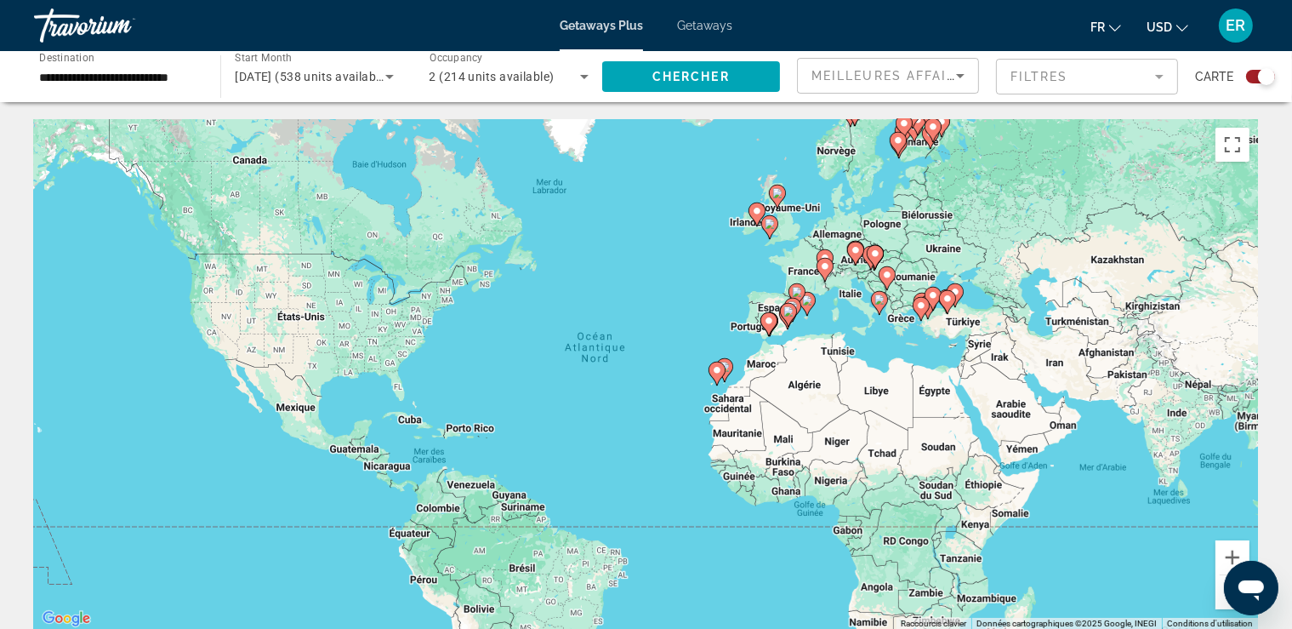
click at [772, 328] on icon "Main content" at bounding box center [767, 324] width 15 height 22
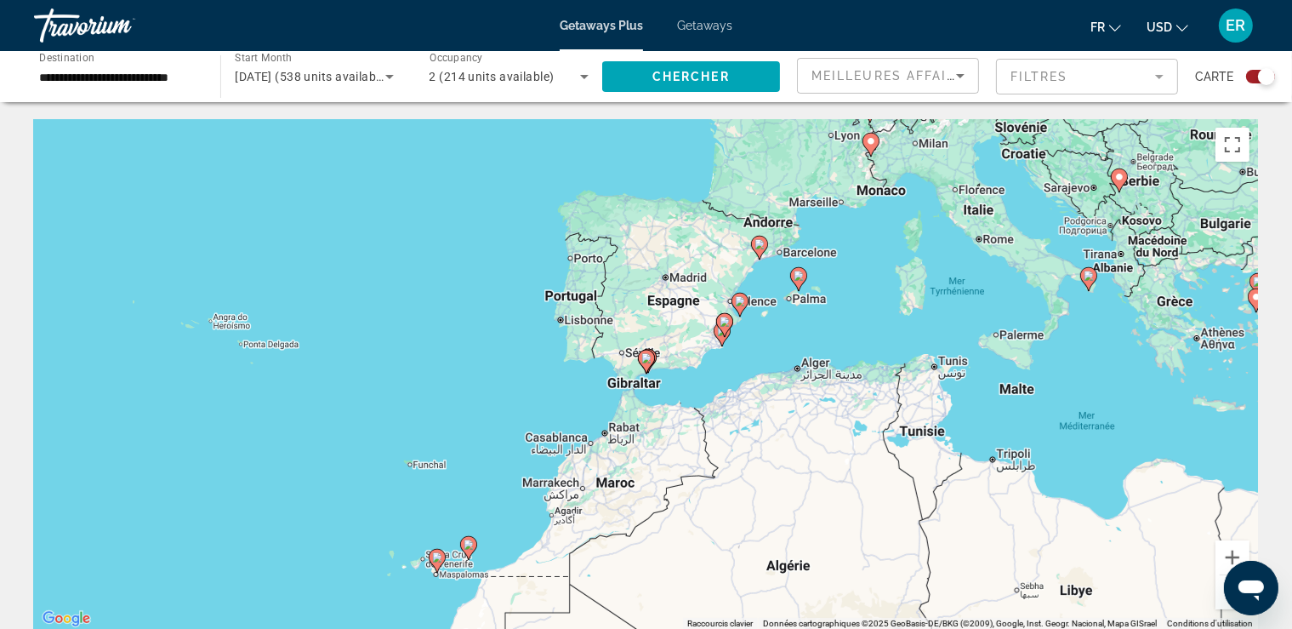
click at [761, 243] on image "Main content" at bounding box center [760, 244] width 10 height 10
type input "**********"
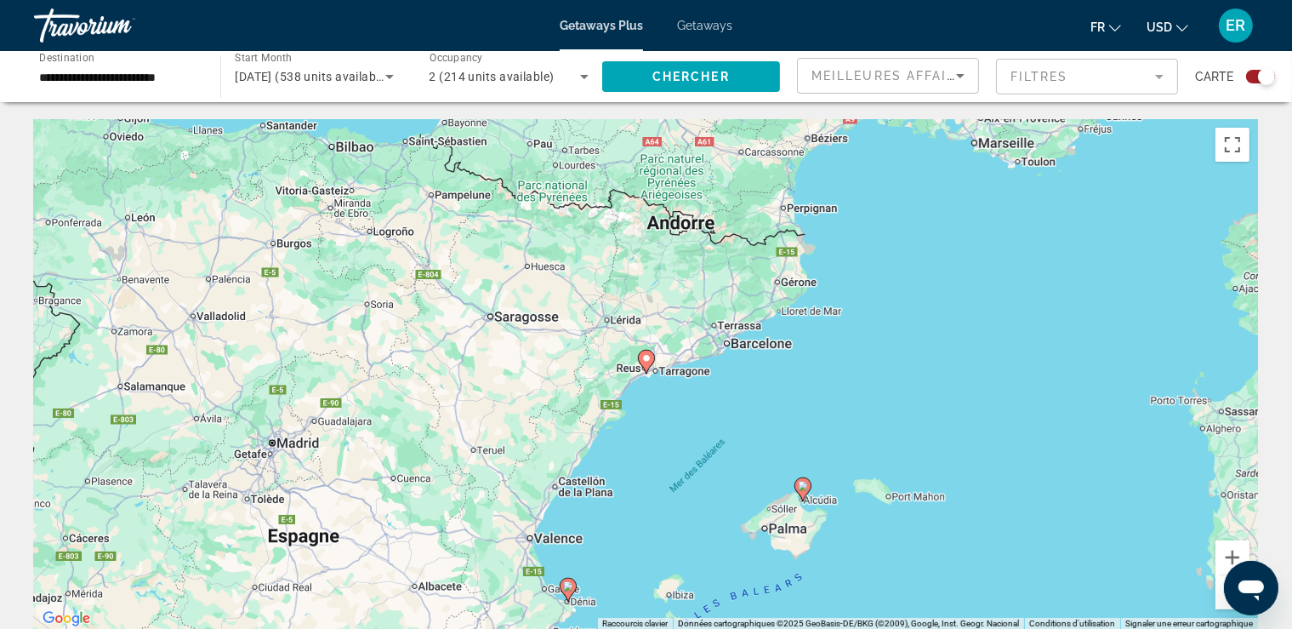
click at [652, 356] on icon "Main content" at bounding box center [645, 361] width 15 height 22
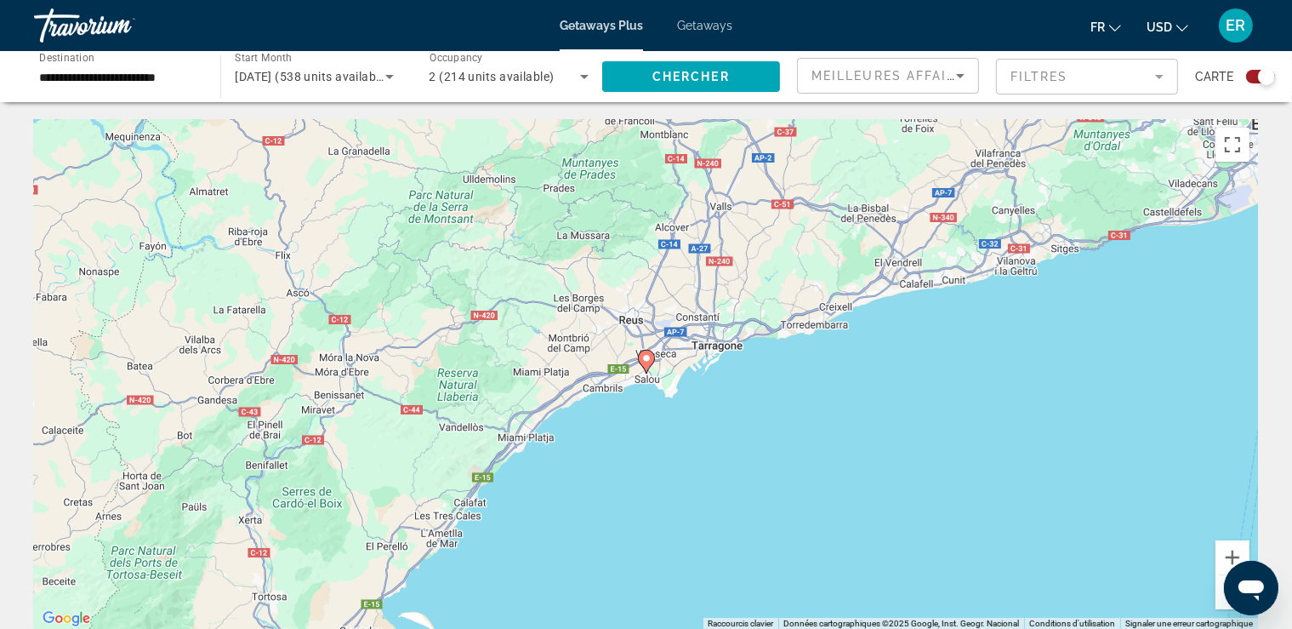
click at [645, 356] on image "Main content" at bounding box center [646, 358] width 10 height 10
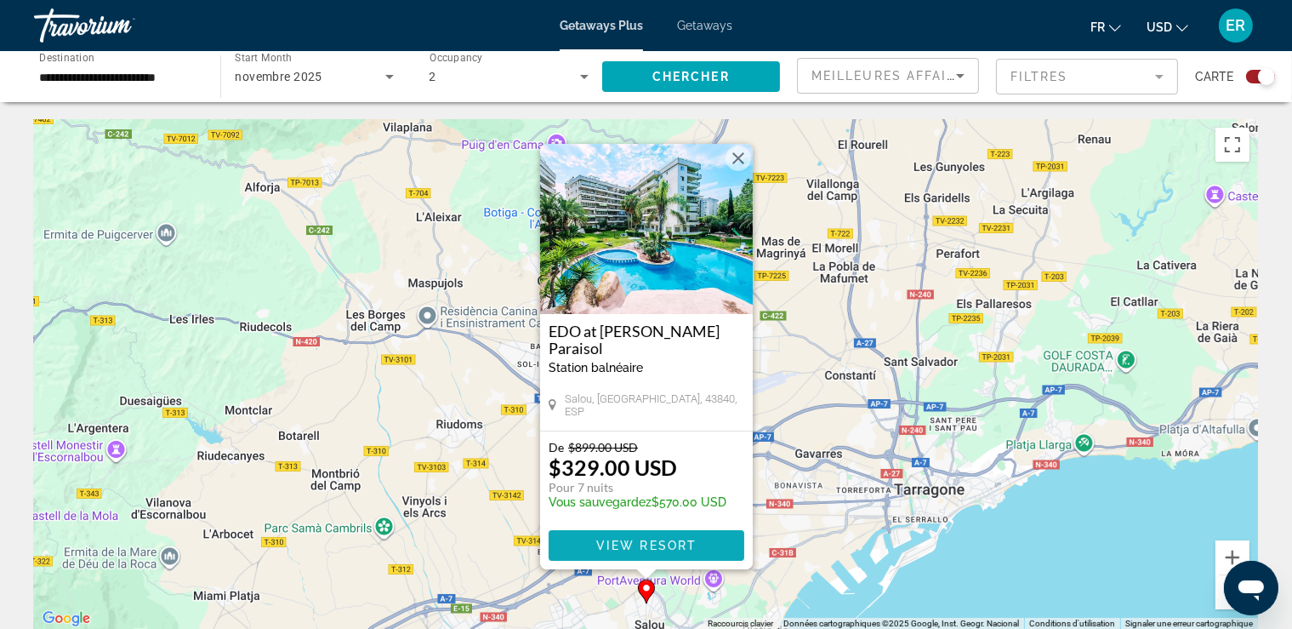
click at [631, 542] on span "View Resort" at bounding box center [645, 545] width 100 height 14
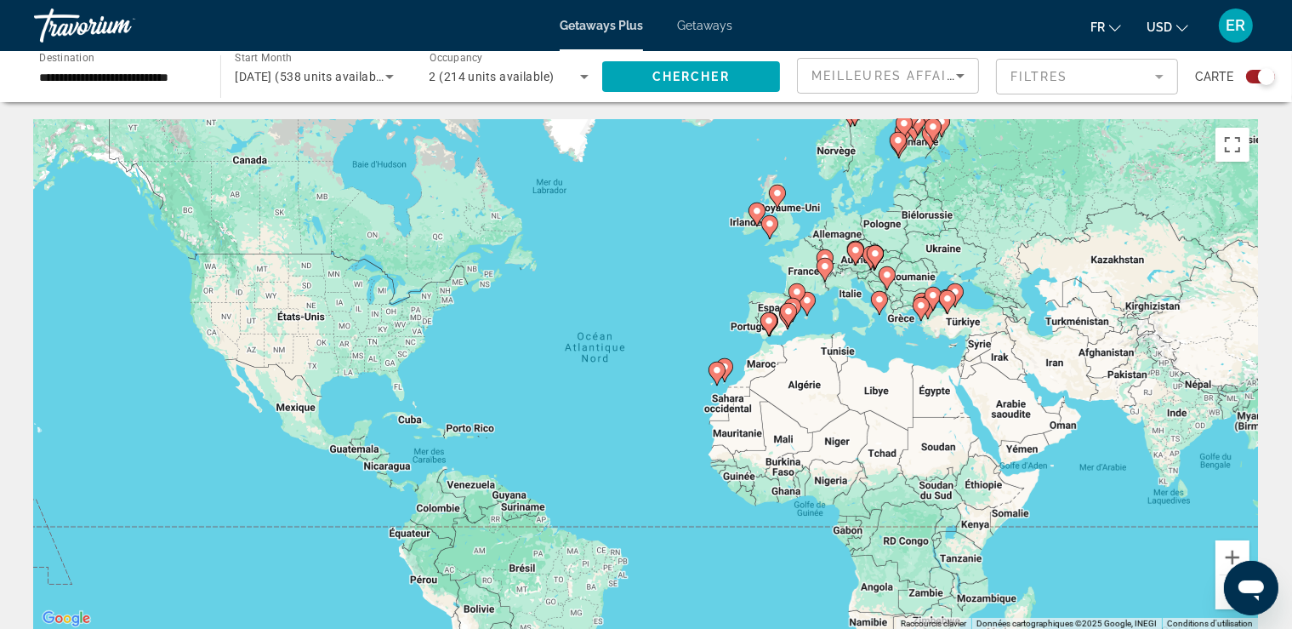
click at [812, 328] on div "Pour activer le glissement avec le clavier, appuyez sur Alt+Entrée. Une fois ce…" at bounding box center [646, 374] width 1224 height 510
click at [1228, 550] on button "Zoom avant" at bounding box center [1233, 557] width 34 height 34
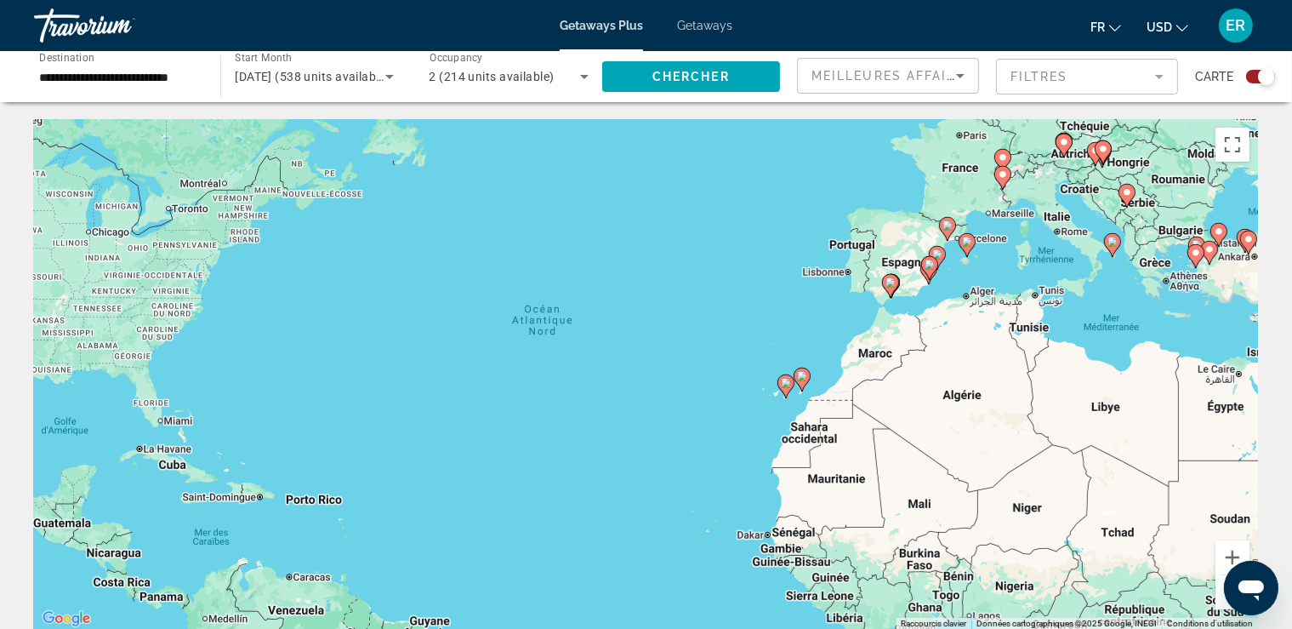
click at [895, 287] on image "Main content" at bounding box center [891, 282] width 10 height 10
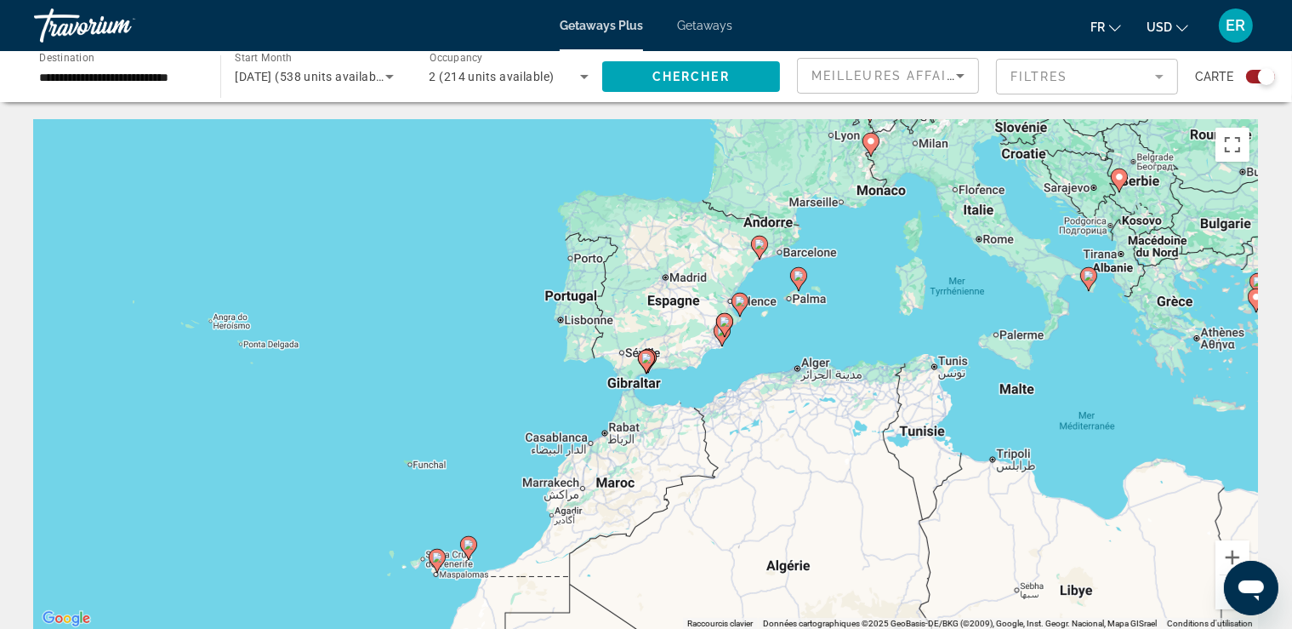
click at [652, 356] on icon "Main content" at bounding box center [645, 361] width 15 height 22
type input "**********"
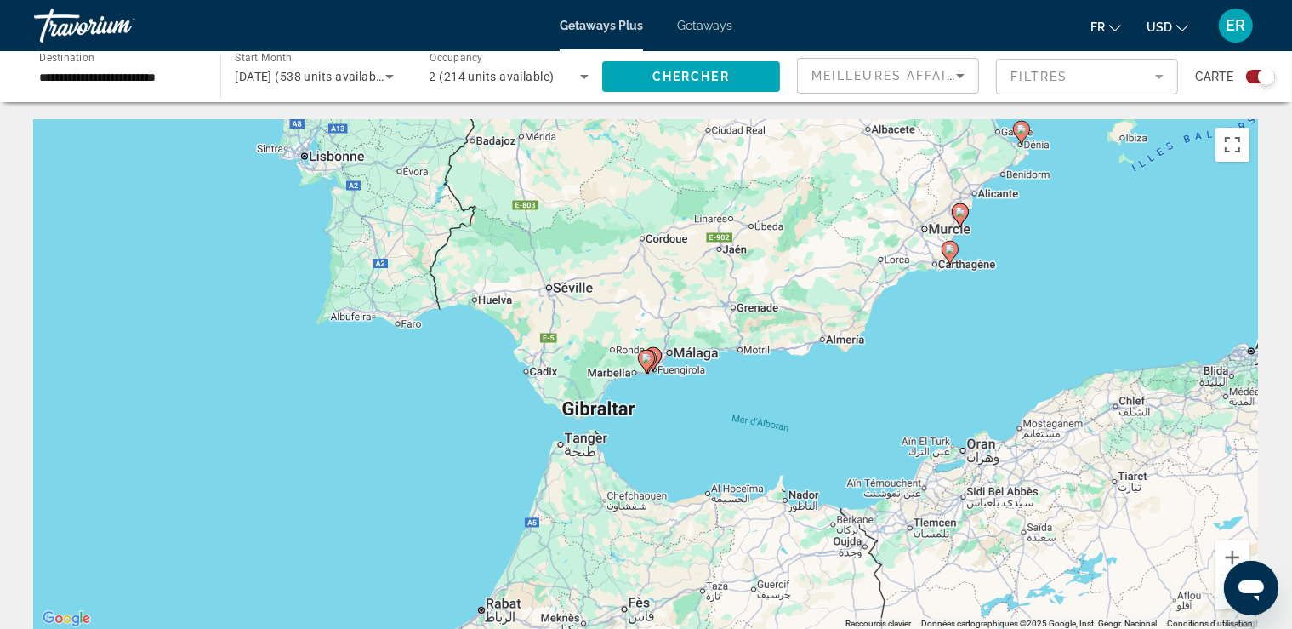
click at [652, 356] on icon "Main content" at bounding box center [645, 361] width 15 height 22
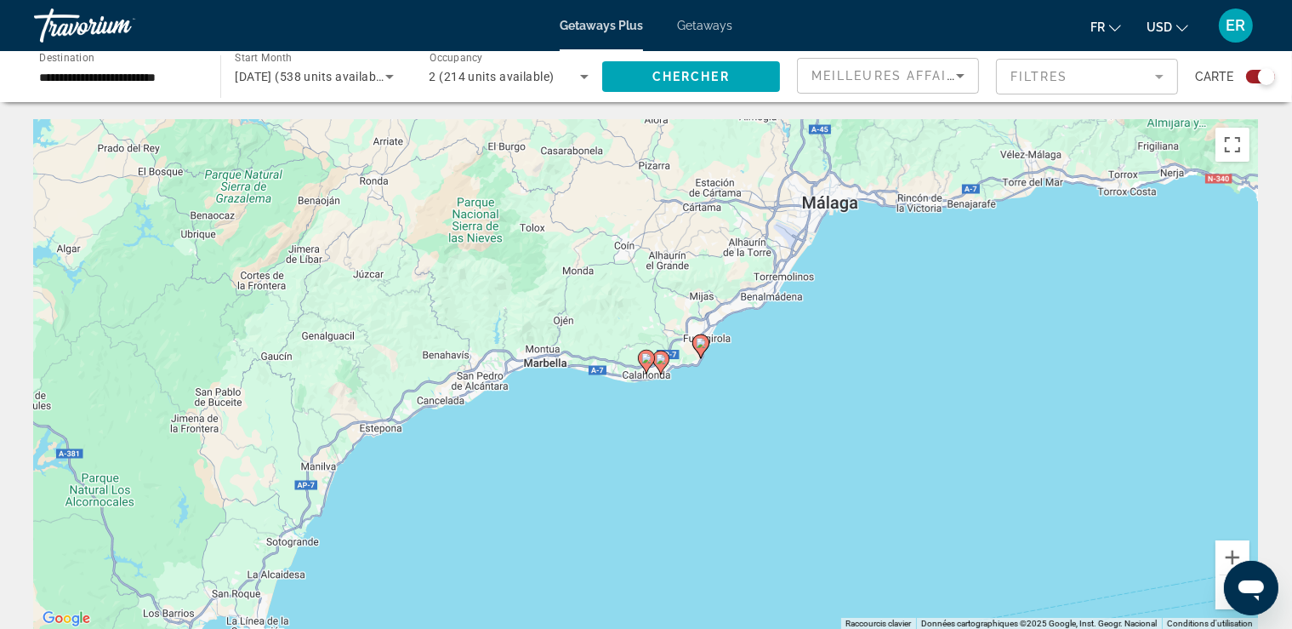
click at [652, 356] on icon "Main content" at bounding box center [645, 361] width 15 height 22
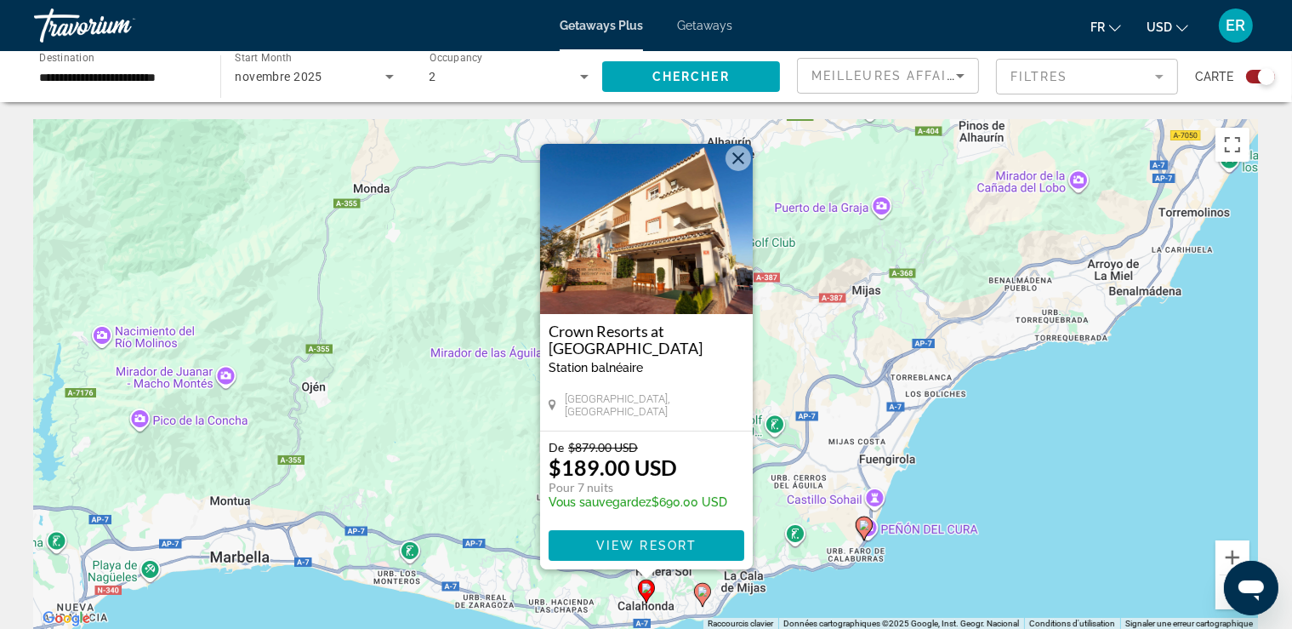
click at [704, 594] on image "Main content" at bounding box center [703, 591] width 10 height 10
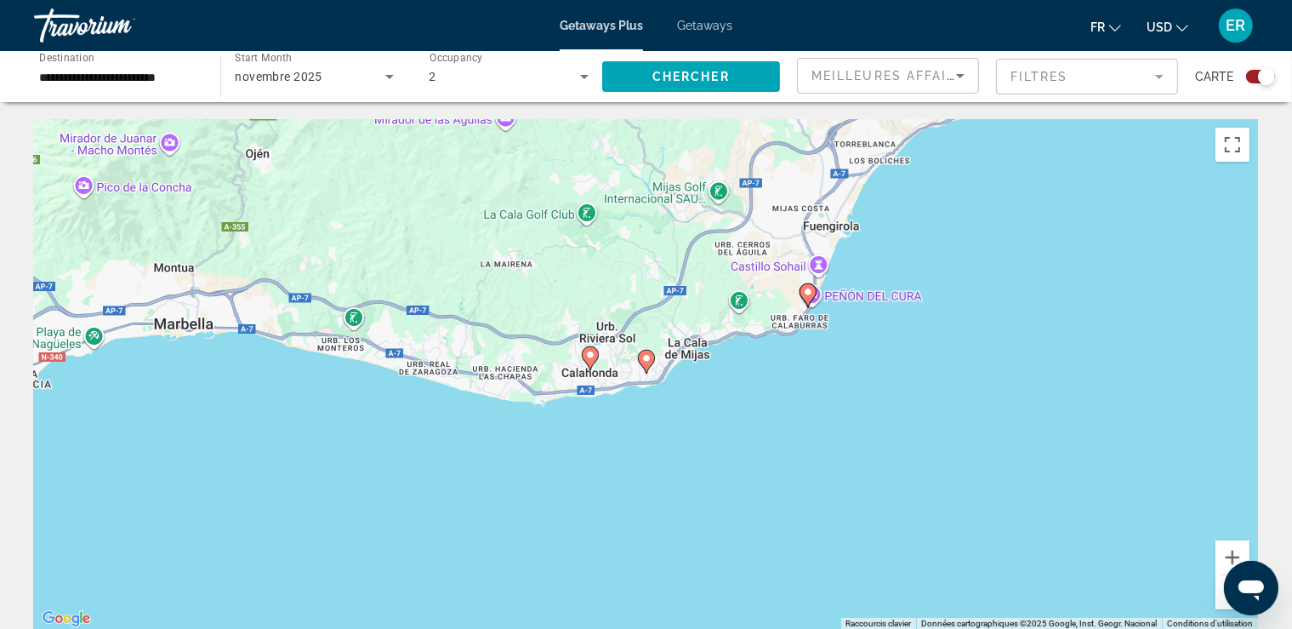
click at [646, 364] on icon "Main content" at bounding box center [645, 361] width 15 height 22
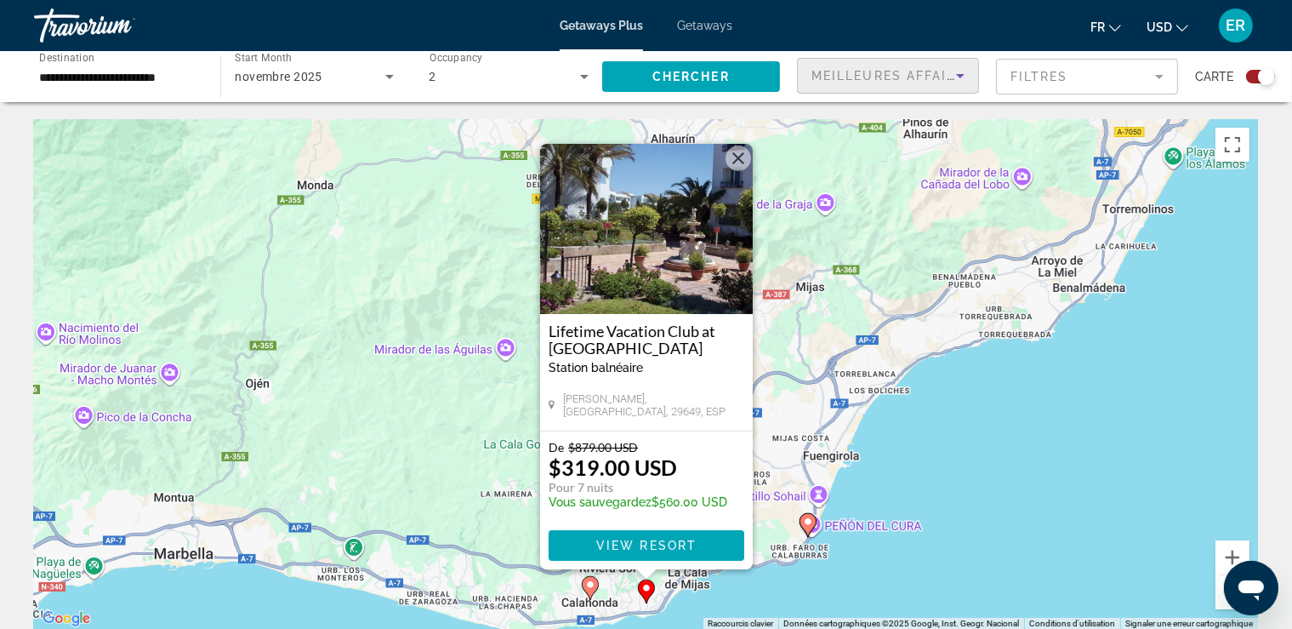
click at [959, 73] on icon "Sort by" at bounding box center [960, 76] width 20 height 20
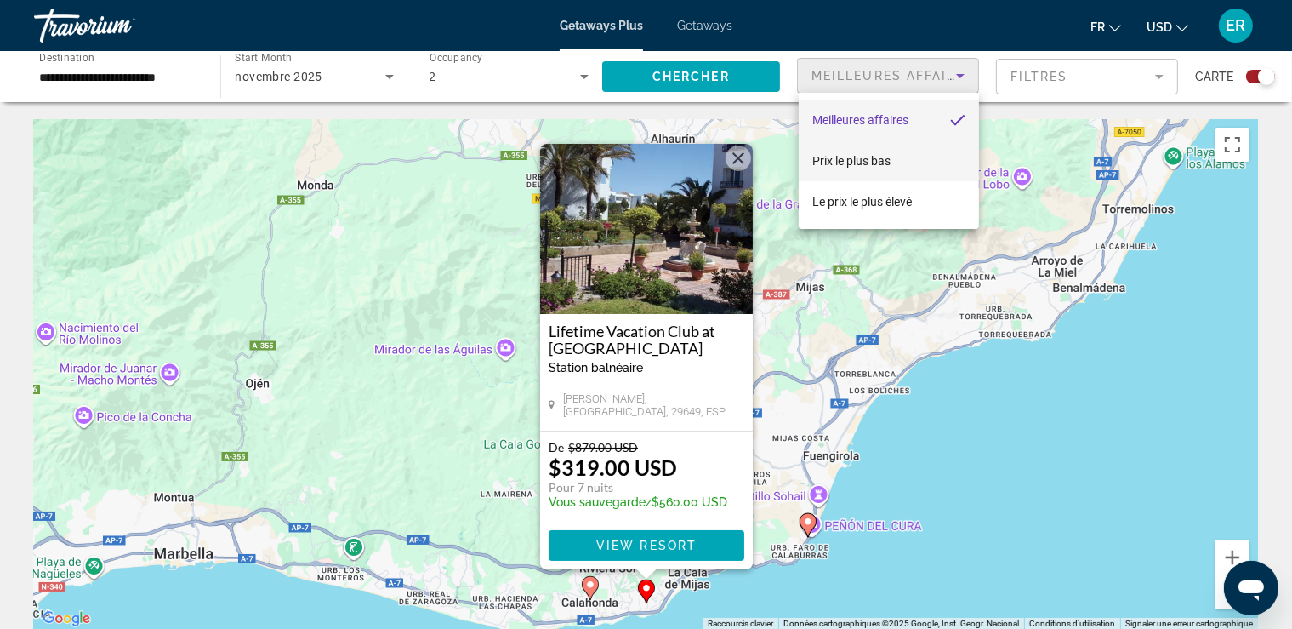
click at [925, 151] on mat-option "Prix ​​le plus bas" at bounding box center [889, 160] width 180 height 41
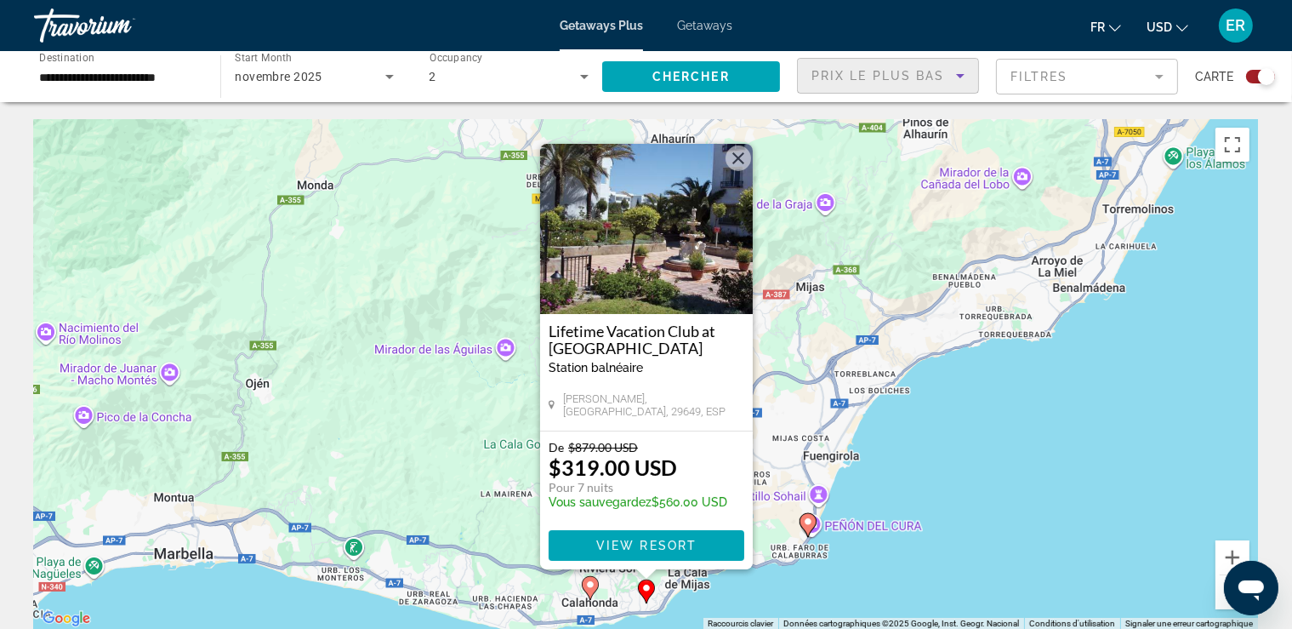
click at [1077, 77] on mat-form-field "Filtres" at bounding box center [1087, 77] width 182 height 36
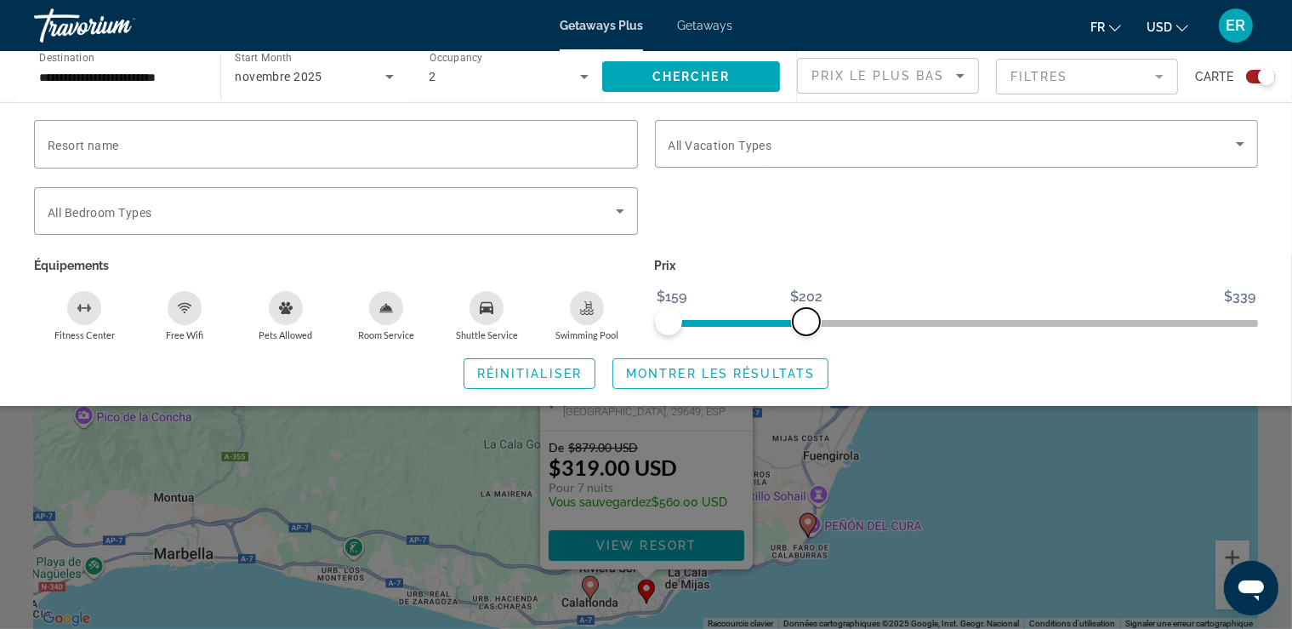
drag, startPoint x: 1244, startPoint y: 317, endPoint x: 808, endPoint y: 320, distance: 435.5
click at [806, 320] on span "ngx-slider-max" at bounding box center [806, 321] width 27 height 27
click at [808, 320] on span "ngx-slider-max" at bounding box center [806, 321] width 27 height 27
drag, startPoint x: 808, startPoint y: 320, endPoint x: 880, endPoint y: 325, distance: 71.6
click at [880, 325] on span "ngx-slider-max" at bounding box center [879, 321] width 27 height 27
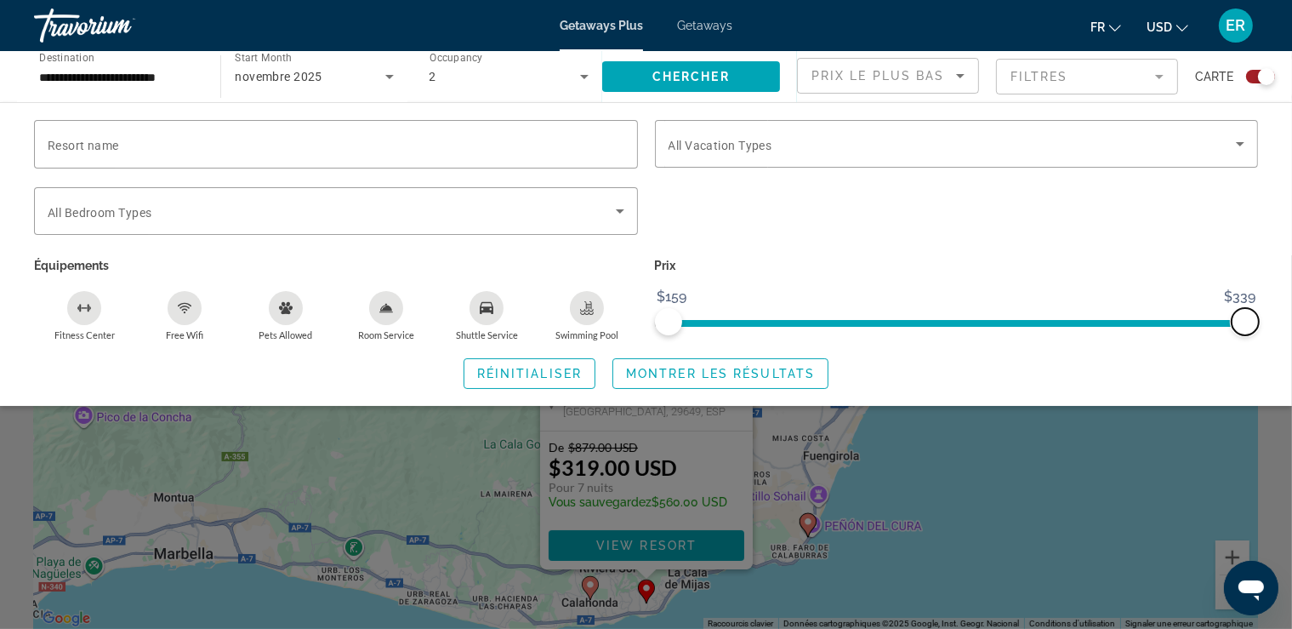
drag, startPoint x: 880, startPoint y: 325, endPoint x: 1287, endPoint y: 376, distance: 410.7
click at [1287, 376] on div "Resort name Vacation Types All Vacation Types Bedroom Types All Bedroom Types É…" at bounding box center [646, 254] width 1292 height 269
click at [686, 378] on span "Montrer les résultats" at bounding box center [720, 374] width 189 height 14
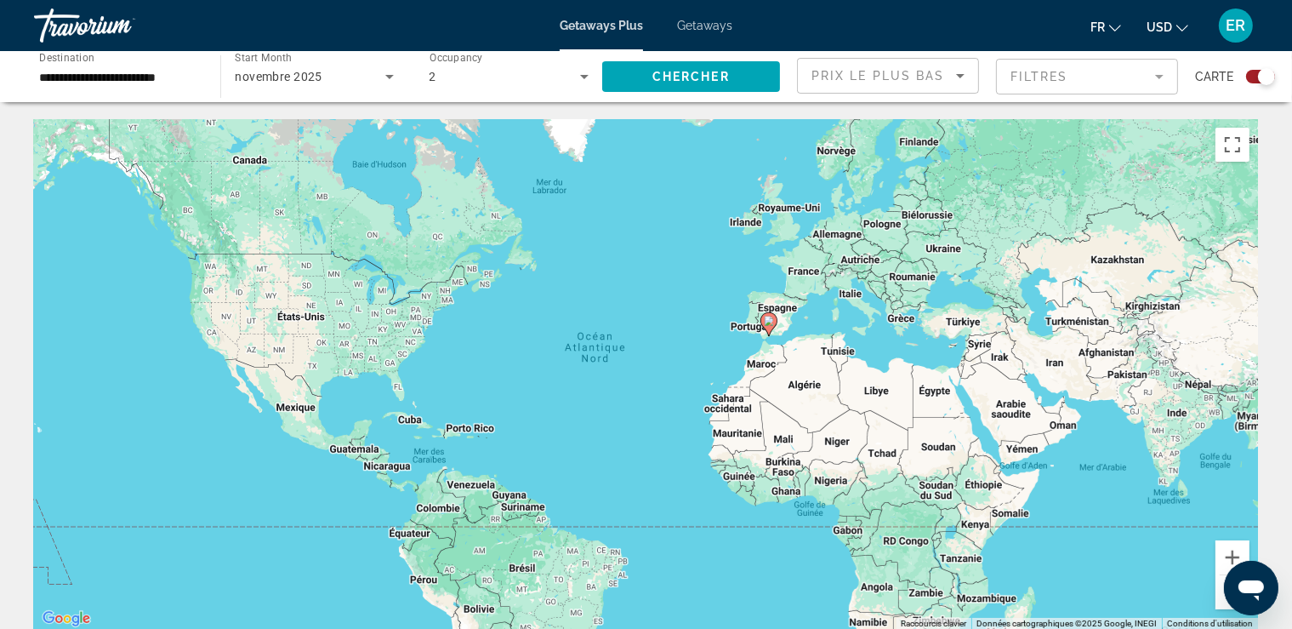
click at [763, 322] on icon "Main content" at bounding box center [767, 324] width 15 height 22
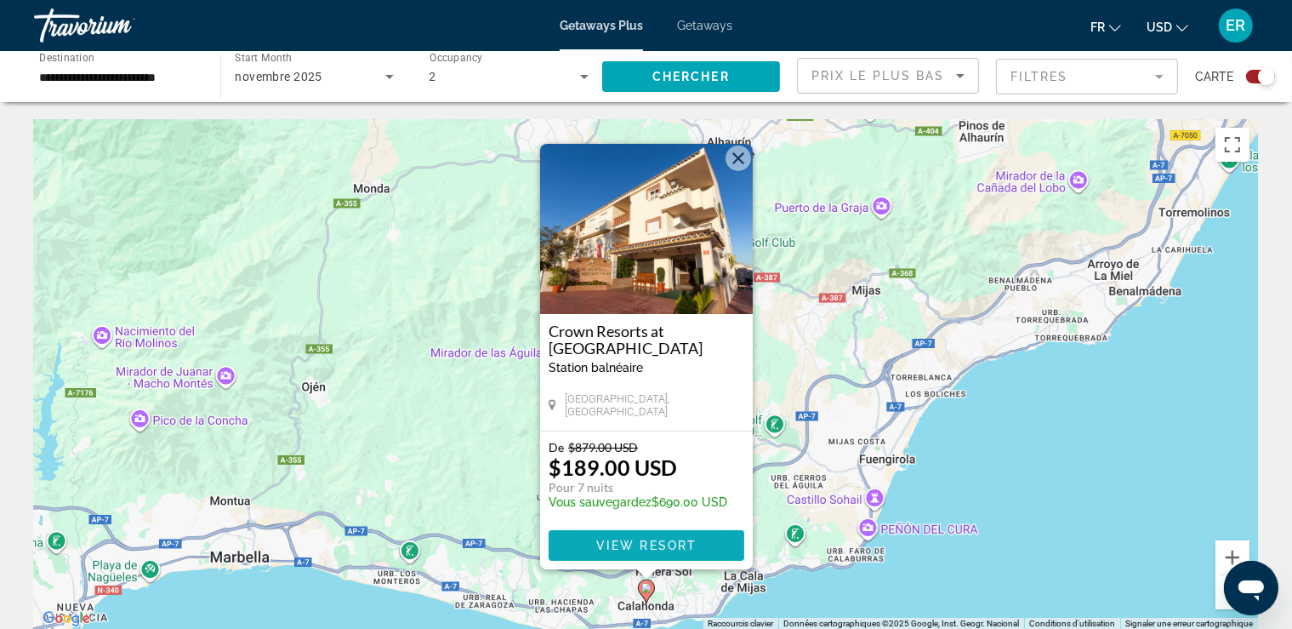
click at [663, 537] on span "Main content" at bounding box center [647, 545] width 196 height 41
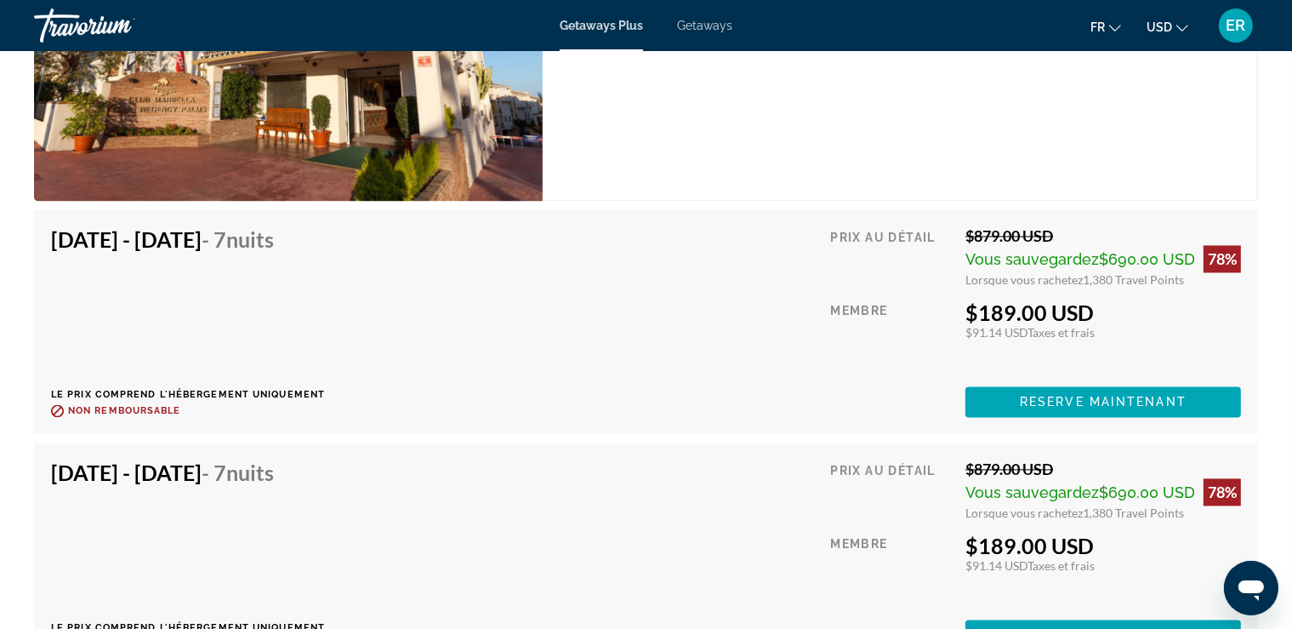
scroll to position [3324, 0]
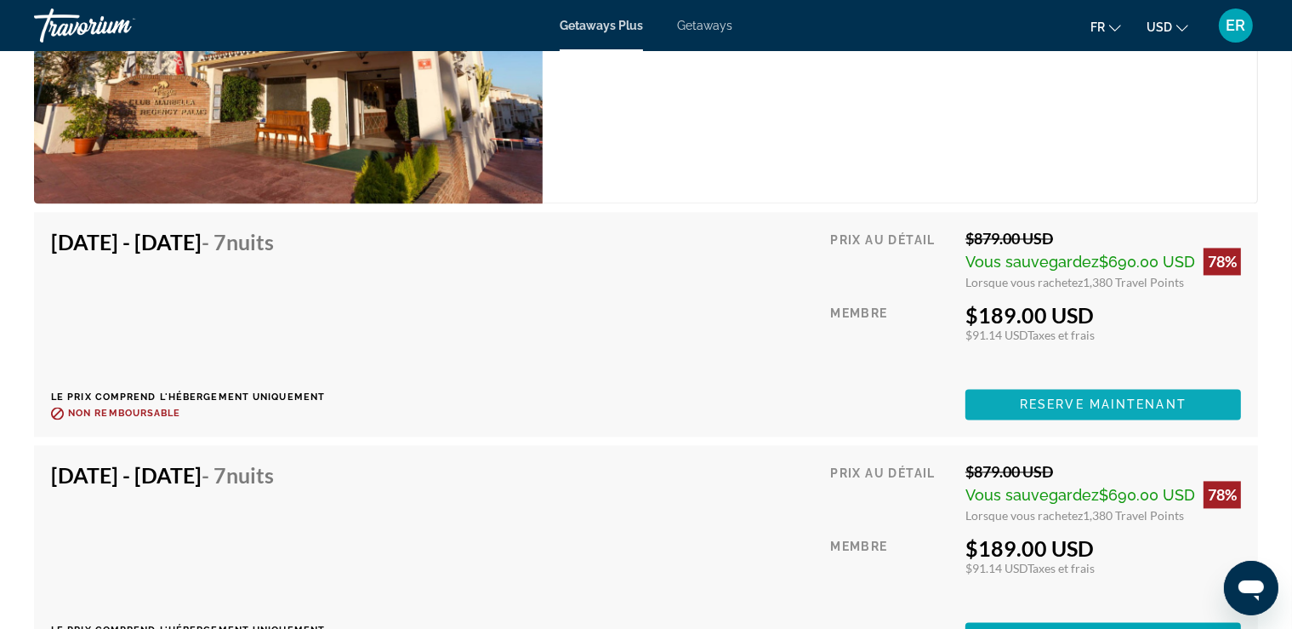
click at [1103, 400] on span "Reserve maintenant" at bounding box center [1103, 404] width 167 height 14
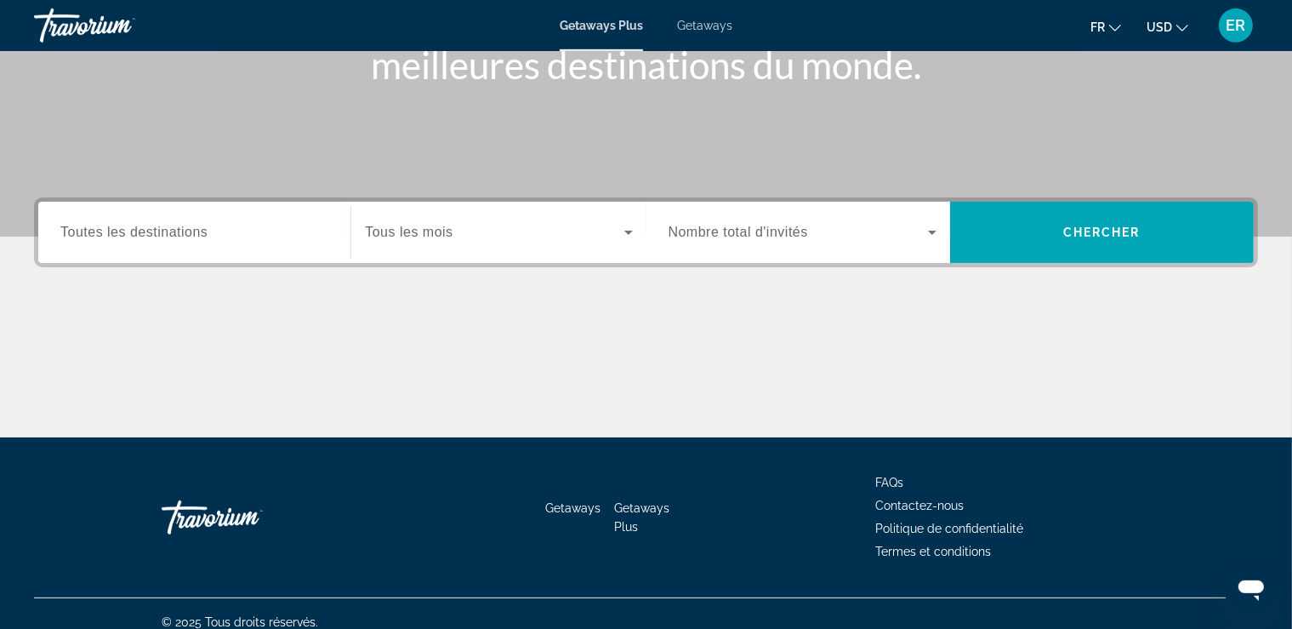
scroll to position [290, 0]
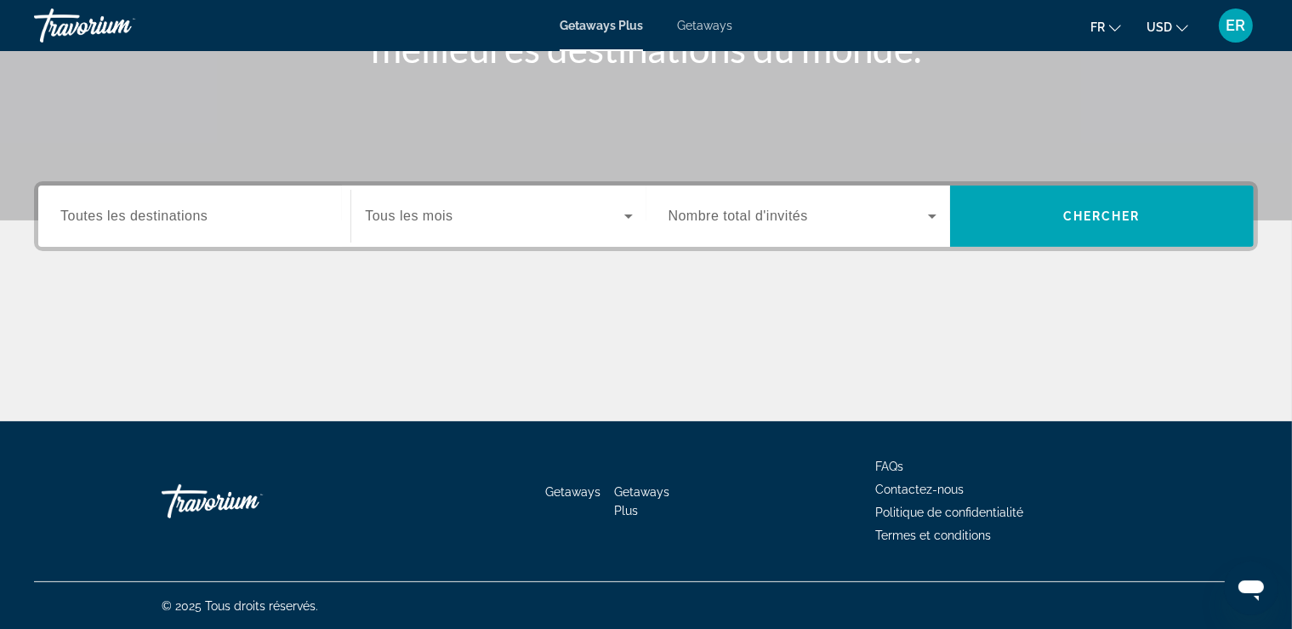
click at [201, 209] on span "Toutes les destinations" at bounding box center [133, 215] width 147 height 14
click at [201, 209] on input "Destination Toutes les destinations" at bounding box center [194, 217] width 268 height 20
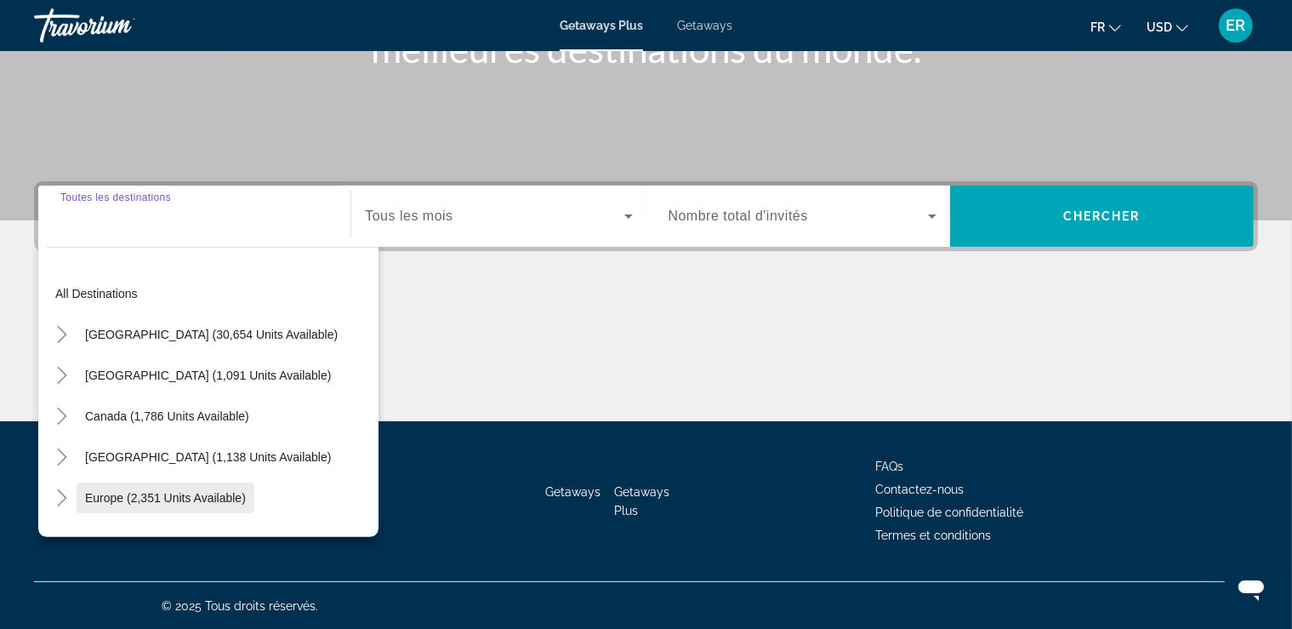
click at [211, 488] on span "Search widget" at bounding box center [166, 497] width 178 height 41
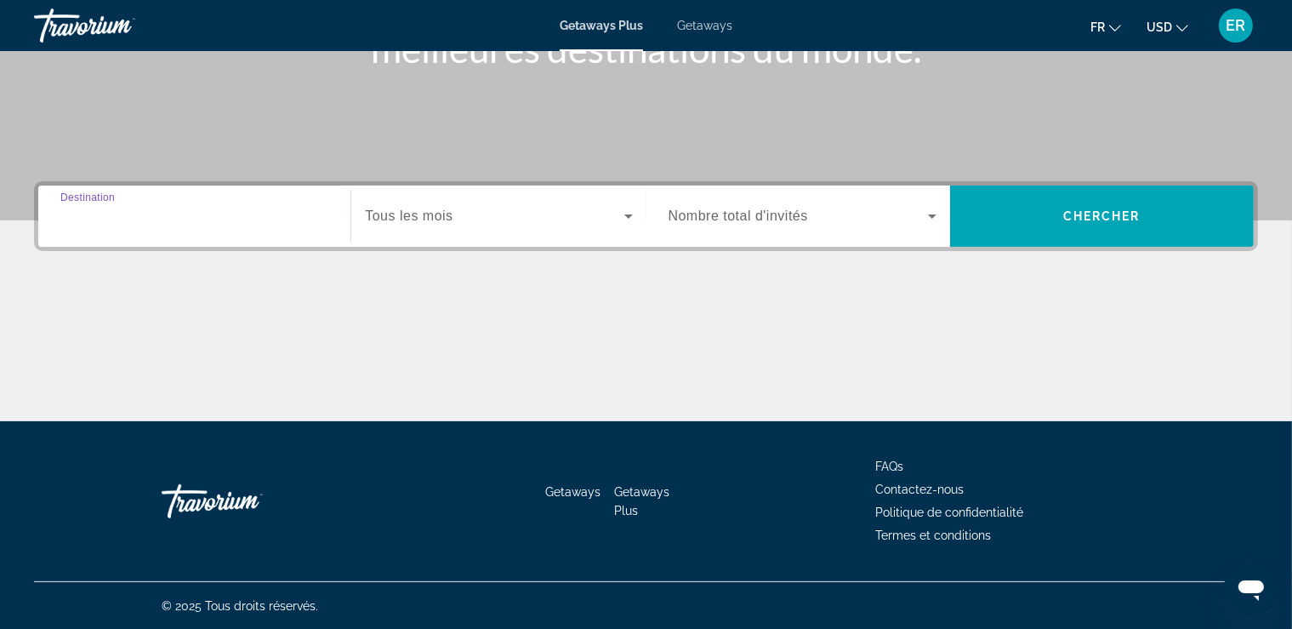
type input "**********"
click at [475, 230] on div "Search widget" at bounding box center [498, 216] width 267 height 48
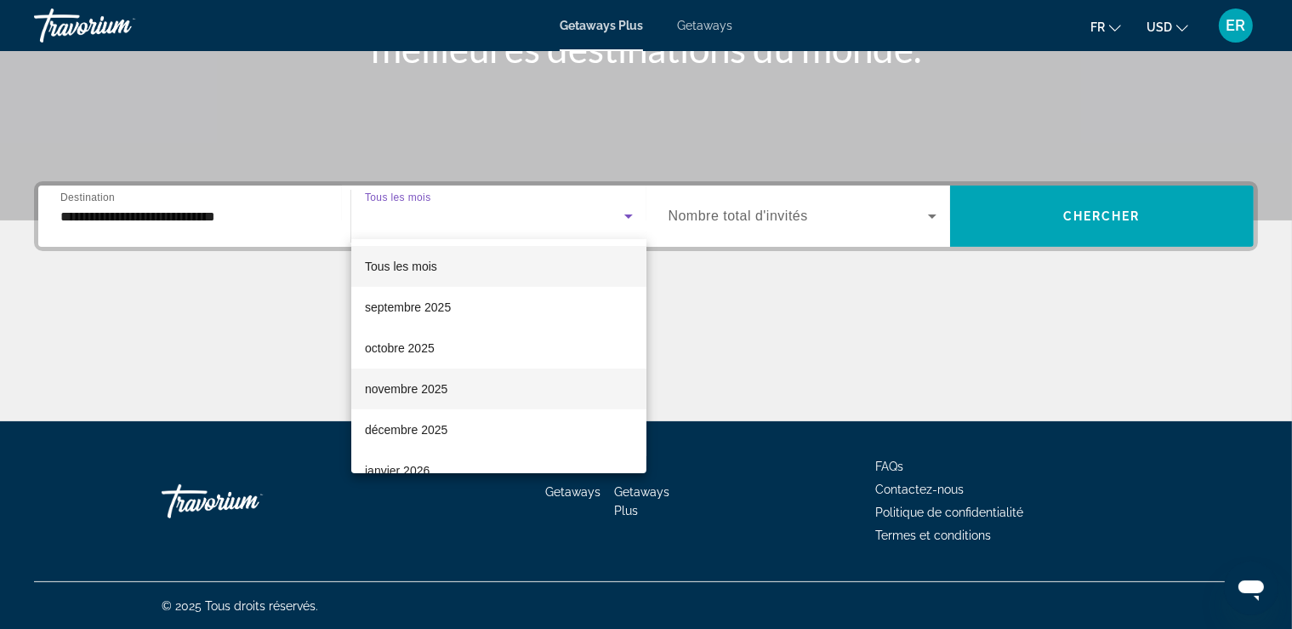
click at [447, 382] on span "novembre 2025" at bounding box center [406, 389] width 83 height 20
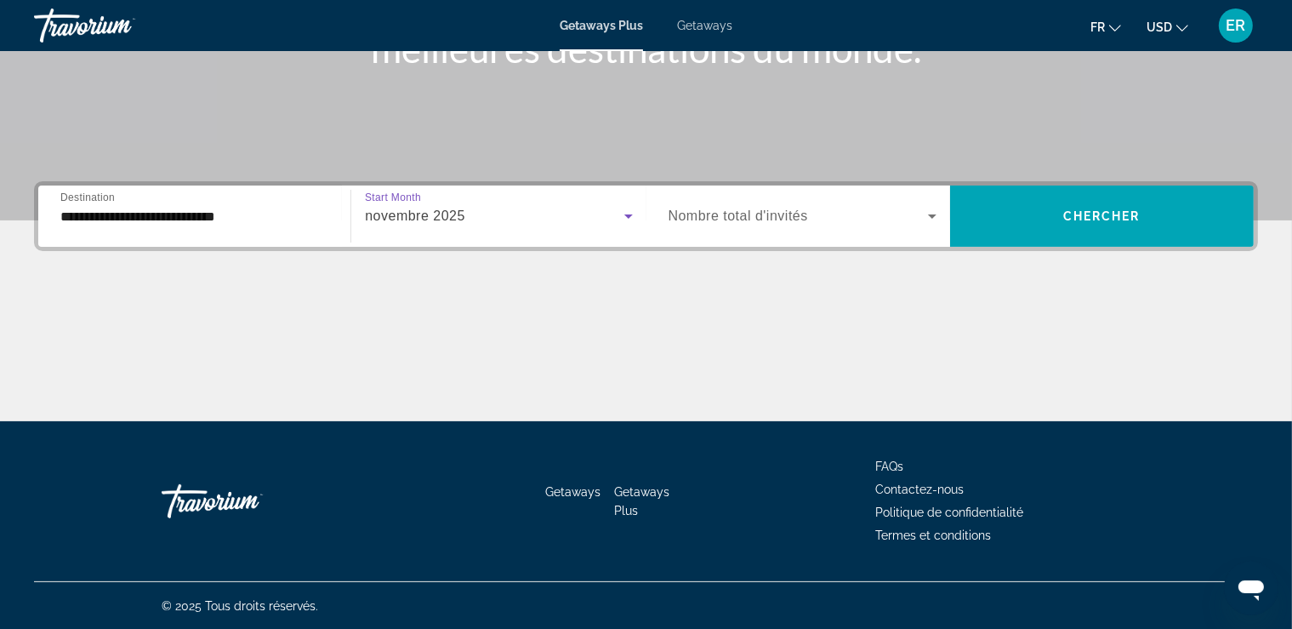
click at [767, 223] on span "Search widget" at bounding box center [798, 216] width 259 height 20
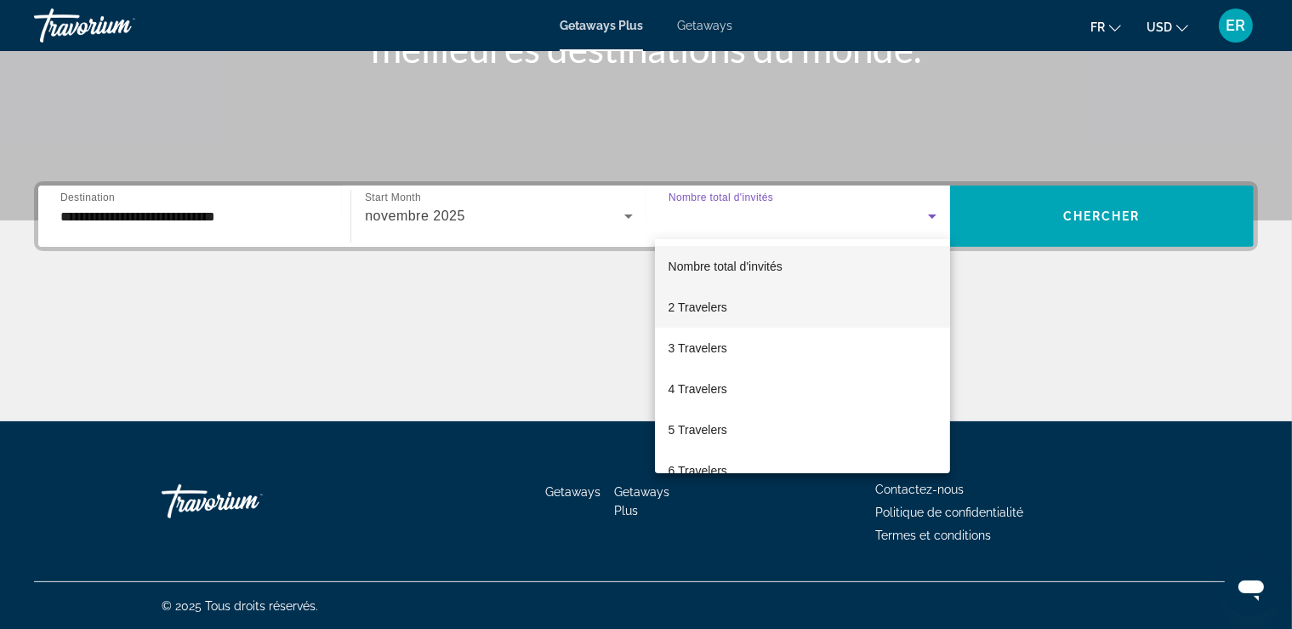
click at [743, 306] on mat-option "2 Travelers" at bounding box center [802, 307] width 295 height 41
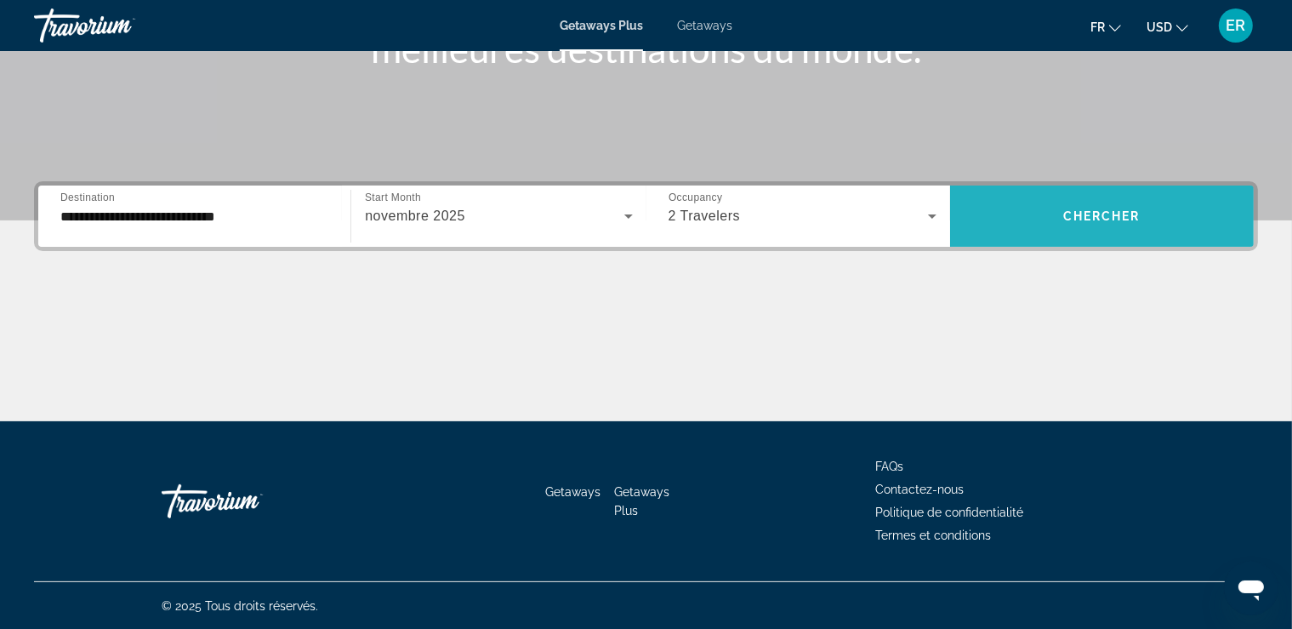
click at [1068, 228] on span "Search widget" at bounding box center [1102, 216] width 304 height 41
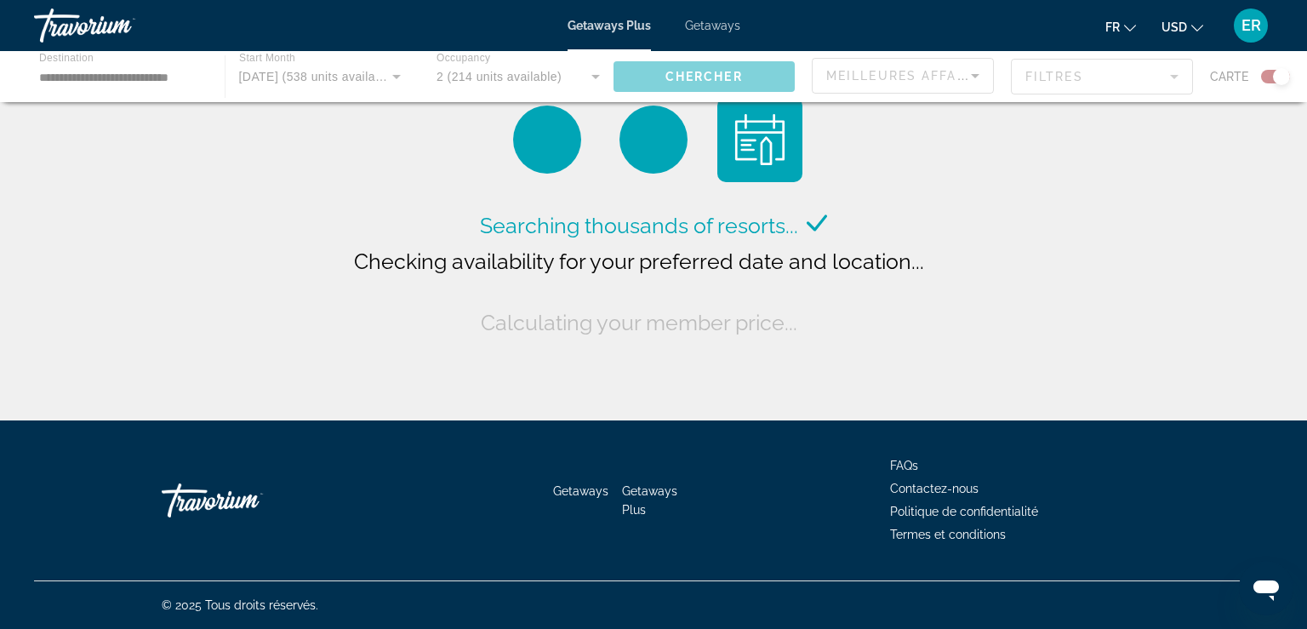
click at [1197, 20] on mat-icon "Change currency" at bounding box center [1197, 26] width 12 height 12
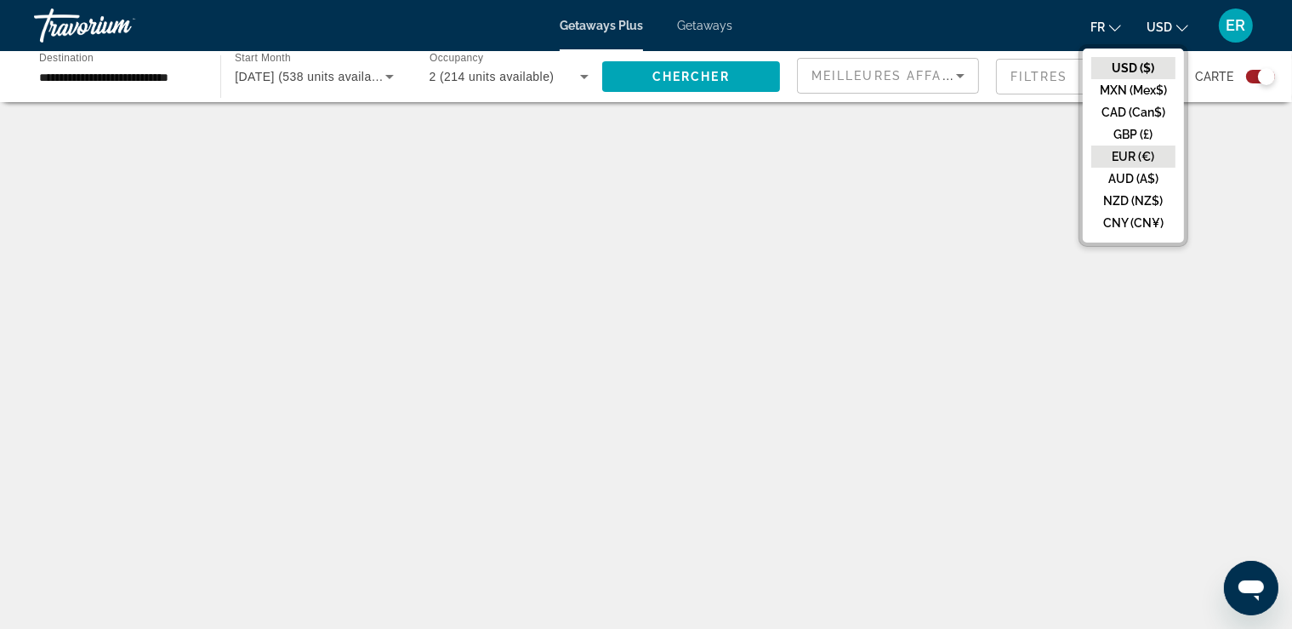
click at [1174, 155] on button "EUR (€)" at bounding box center [1133, 156] width 84 height 22
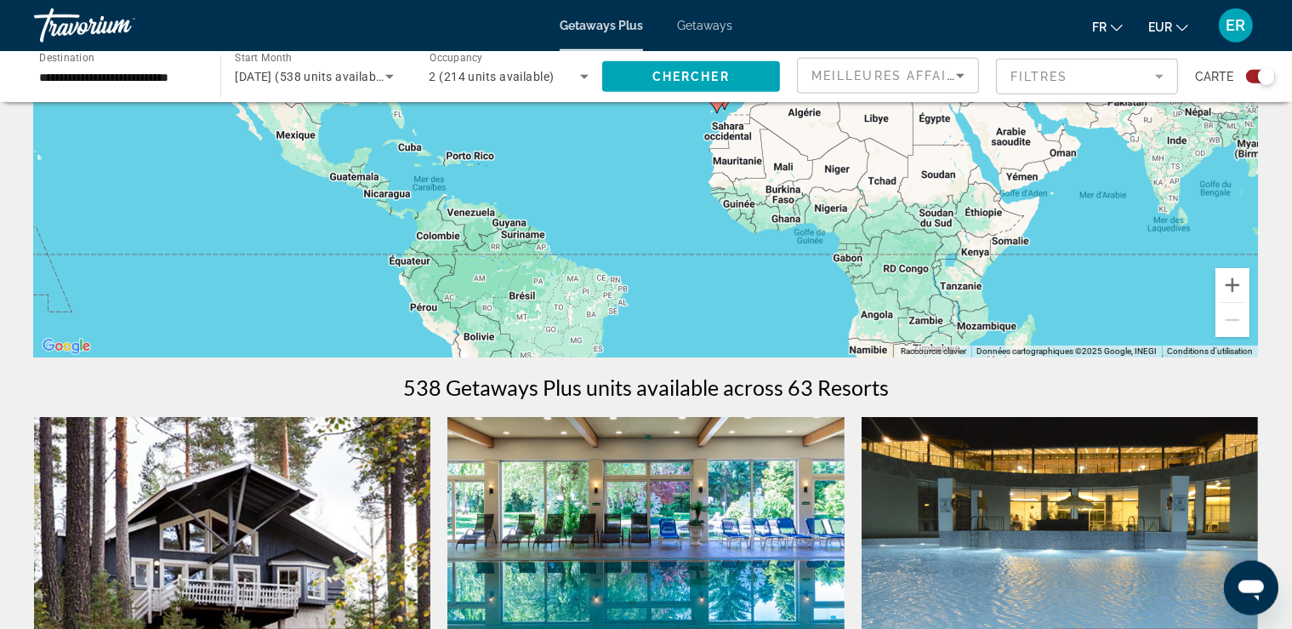
scroll to position [269, 0]
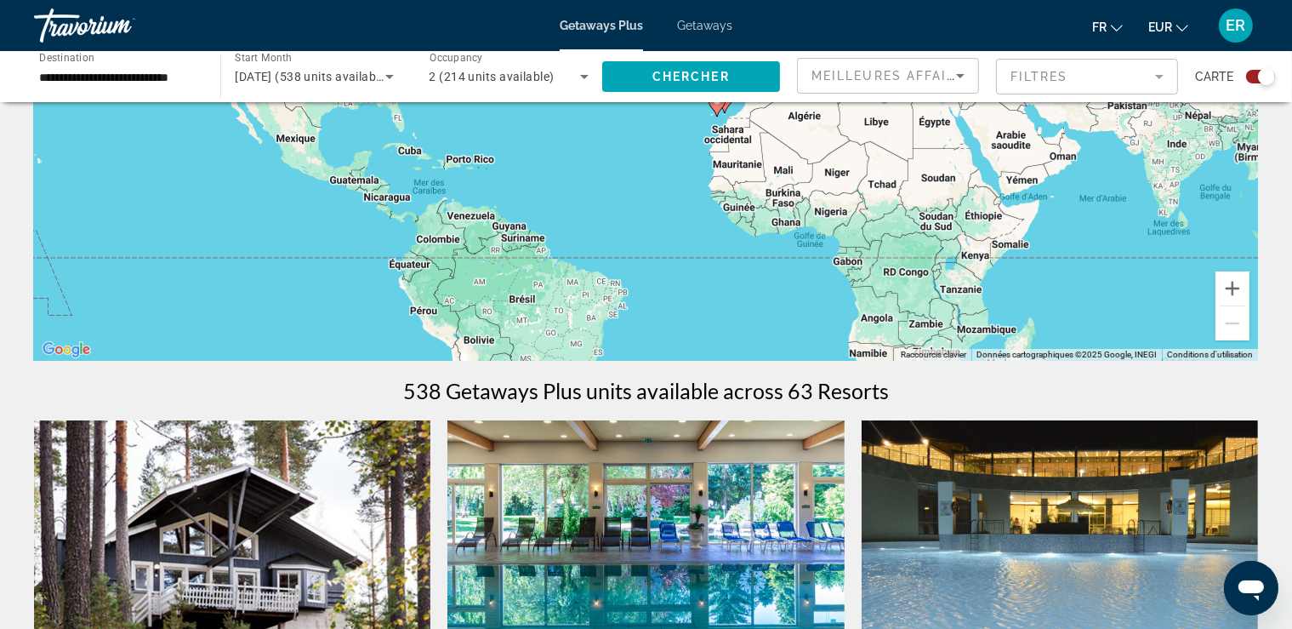
click at [1108, 94] on mat-form-field "Filtres" at bounding box center [1087, 77] width 182 height 36
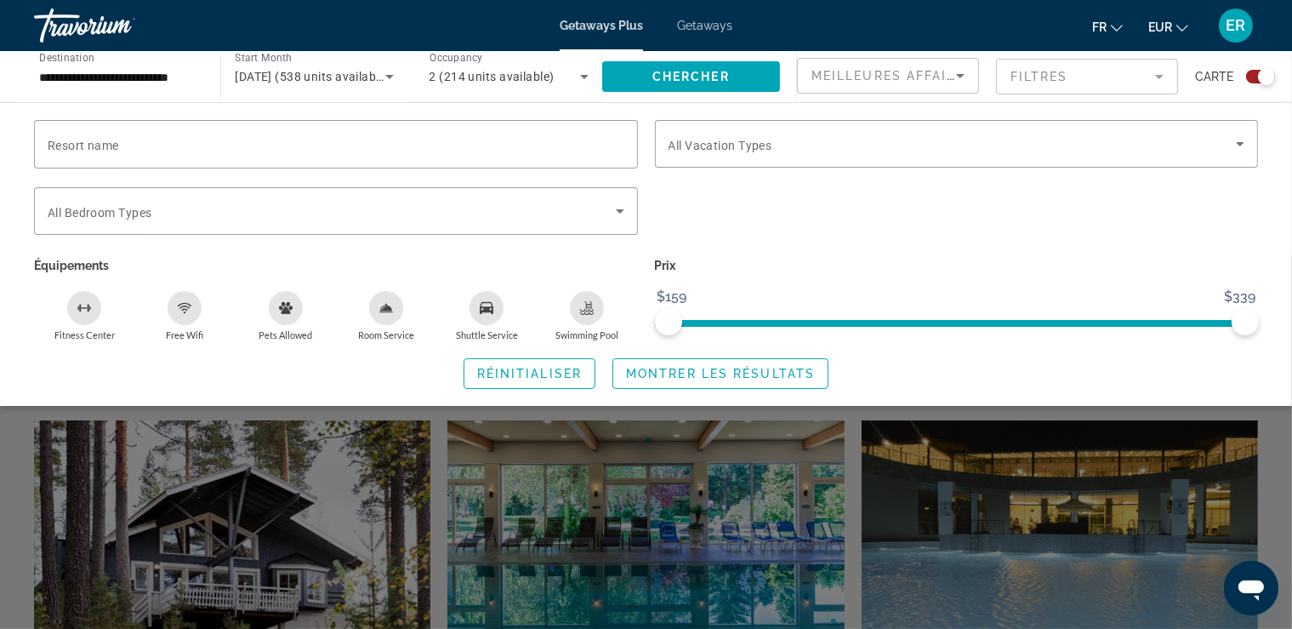
click at [1055, 76] on mat-form-field "Filtres" at bounding box center [1087, 77] width 182 height 36
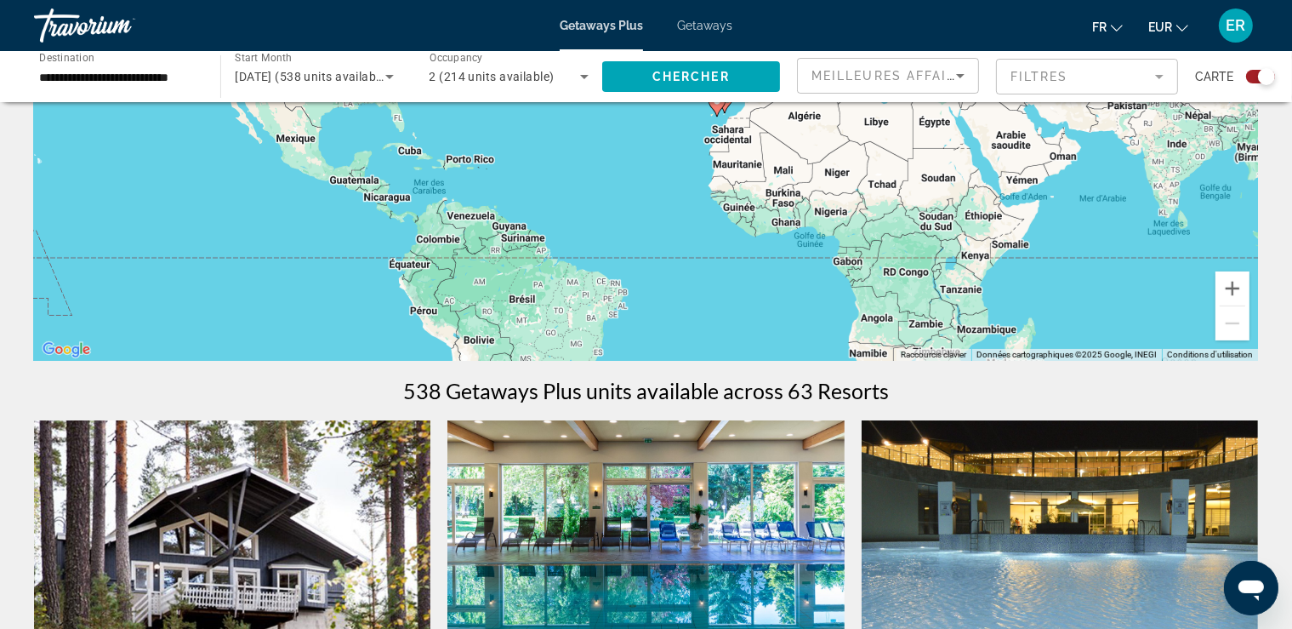
click at [1055, 76] on mat-form-field "Filtres" at bounding box center [1087, 77] width 182 height 36
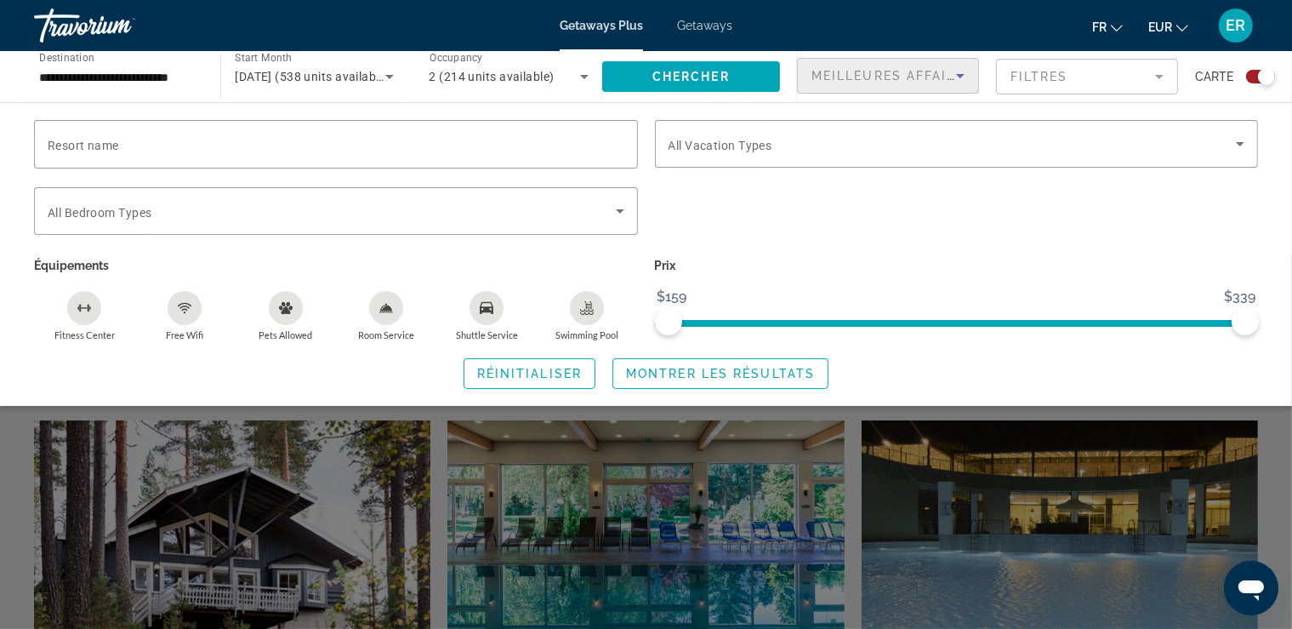
click at [924, 84] on div "Meilleures affaires" at bounding box center [884, 76] width 145 height 20
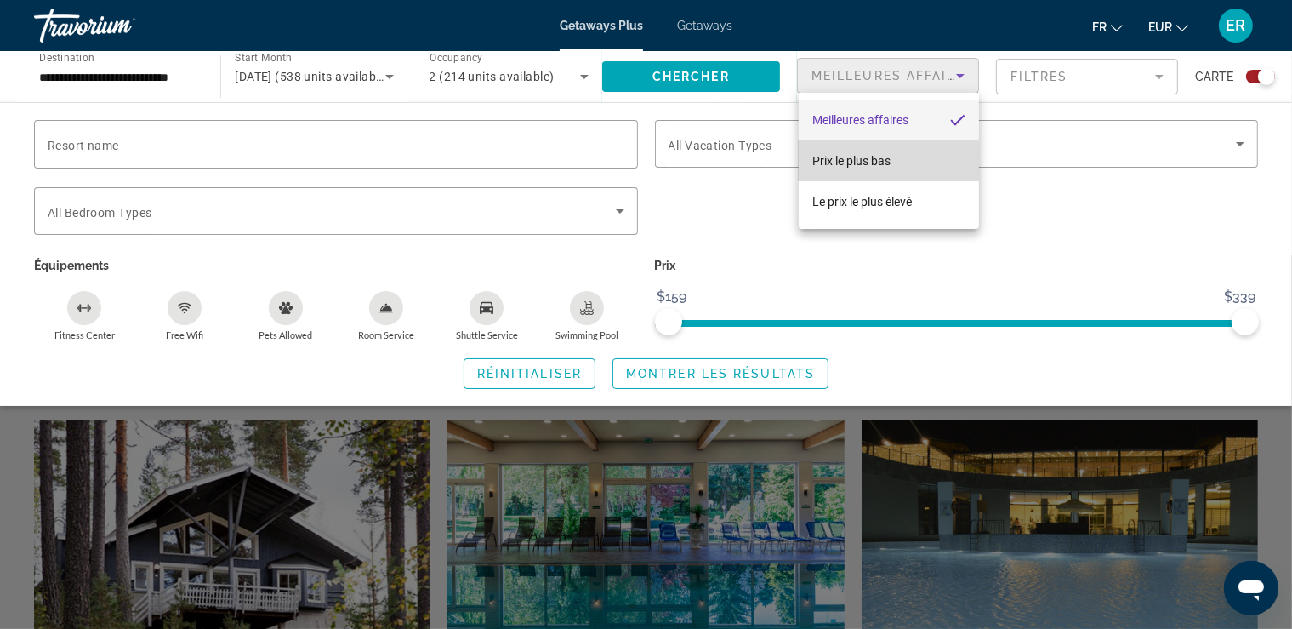
click at [883, 171] on span "Prix ​​le plus bas" at bounding box center [851, 161] width 78 height 20
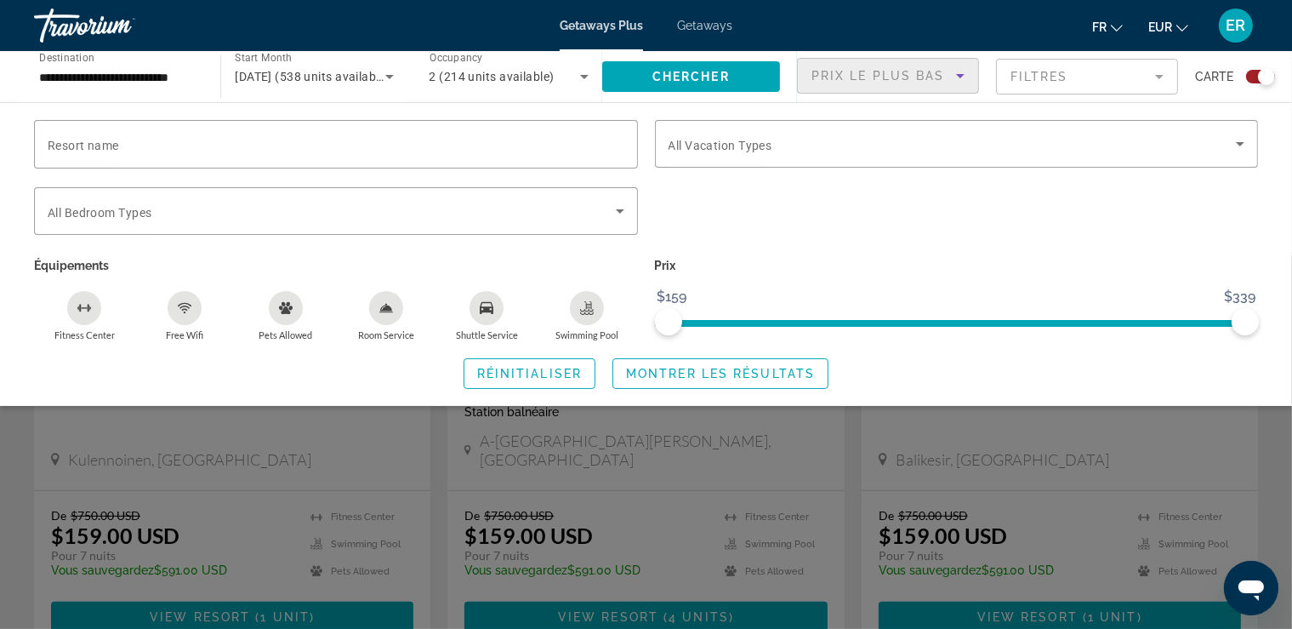
scroll to position [449, 0]
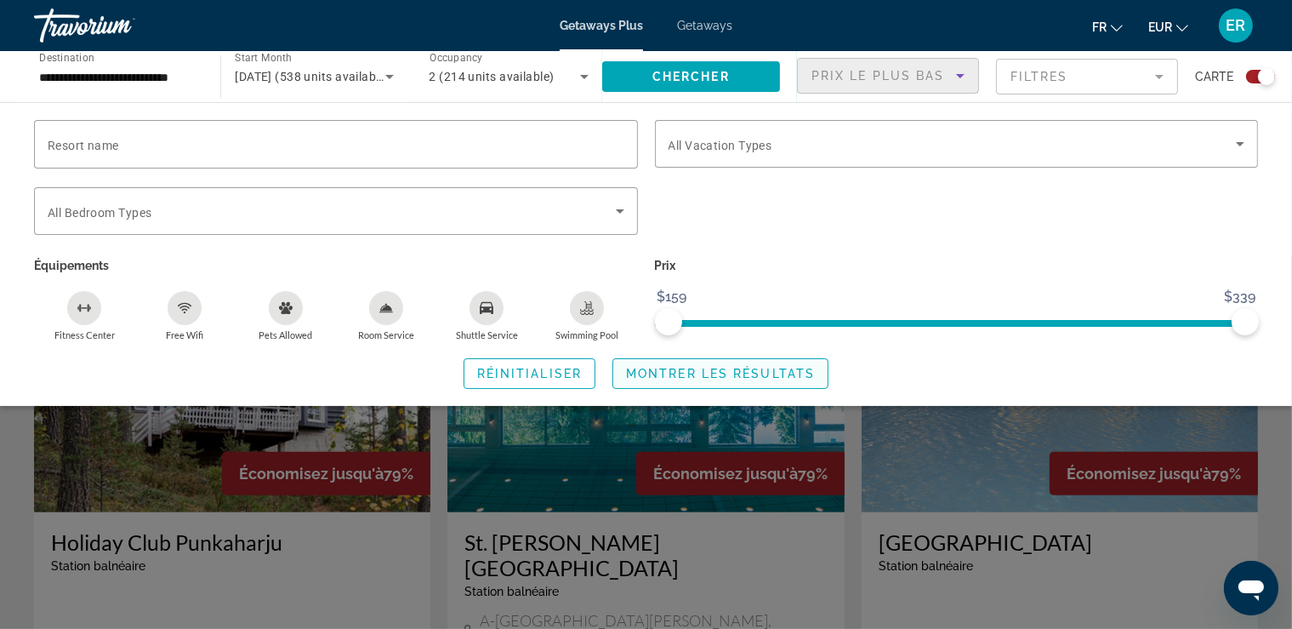
click at [662, 367] on span "Montrer les résultats" at bounding box center [720, 374] width 189 height 14
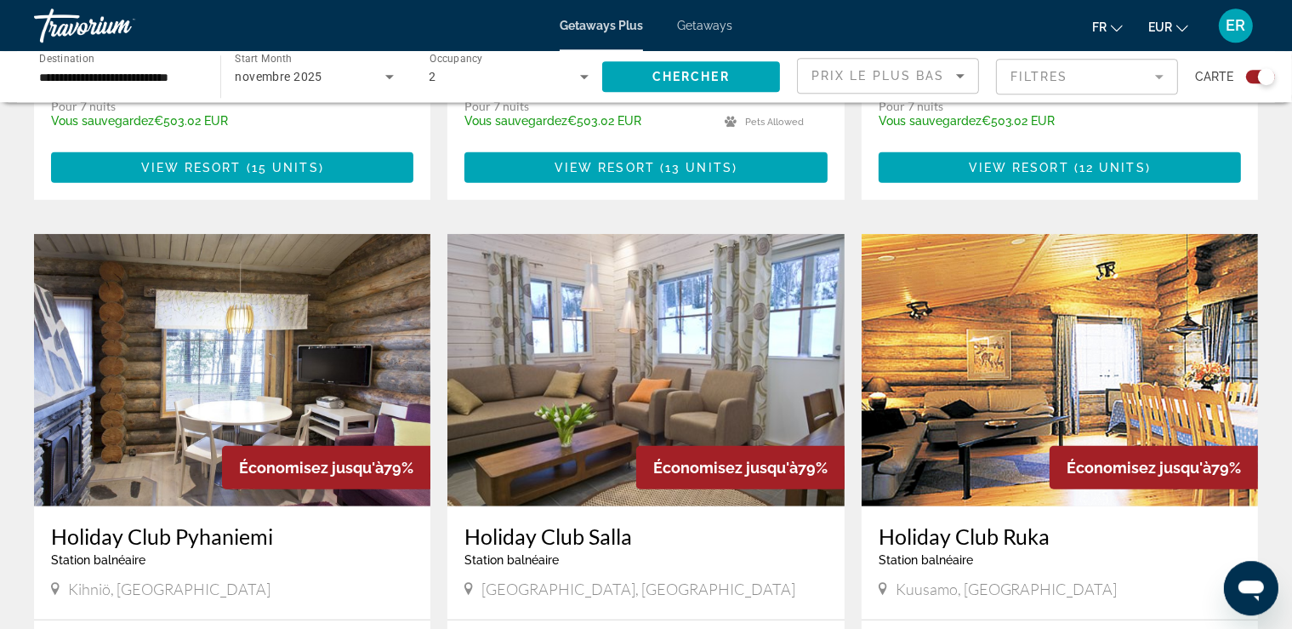
scroll to position [898, 0]
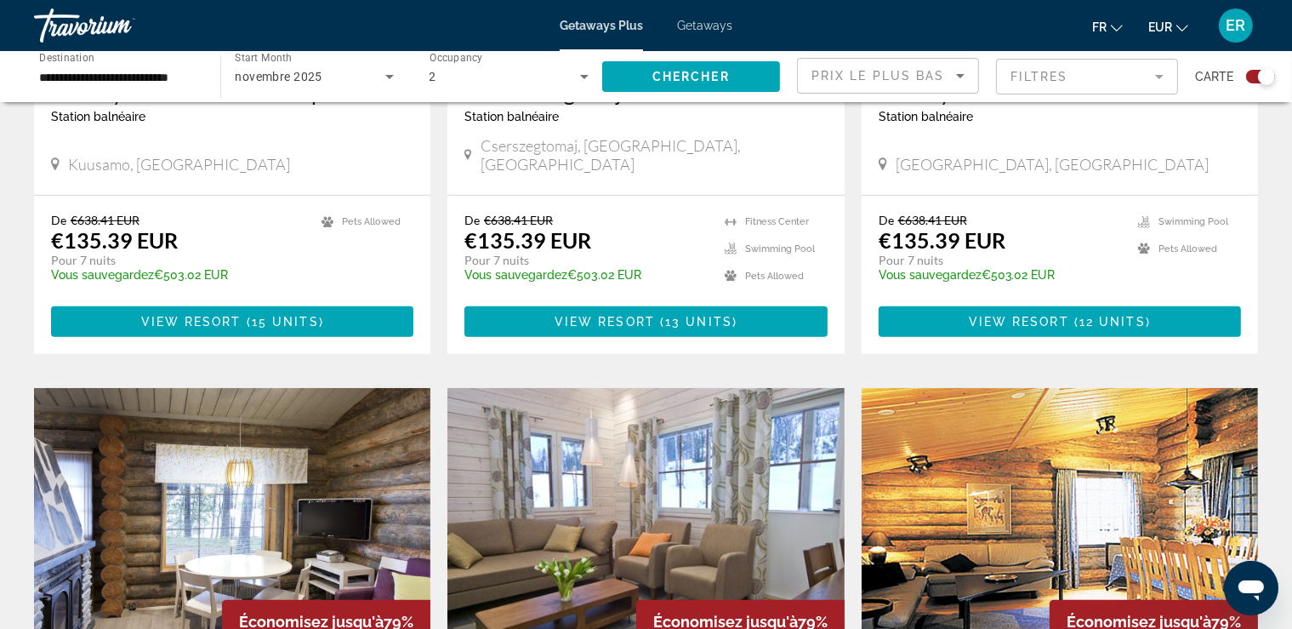
click at [1100, 71] on mat-form-field "Filtres" at bounding box center [1087, 77] width 182 height 36
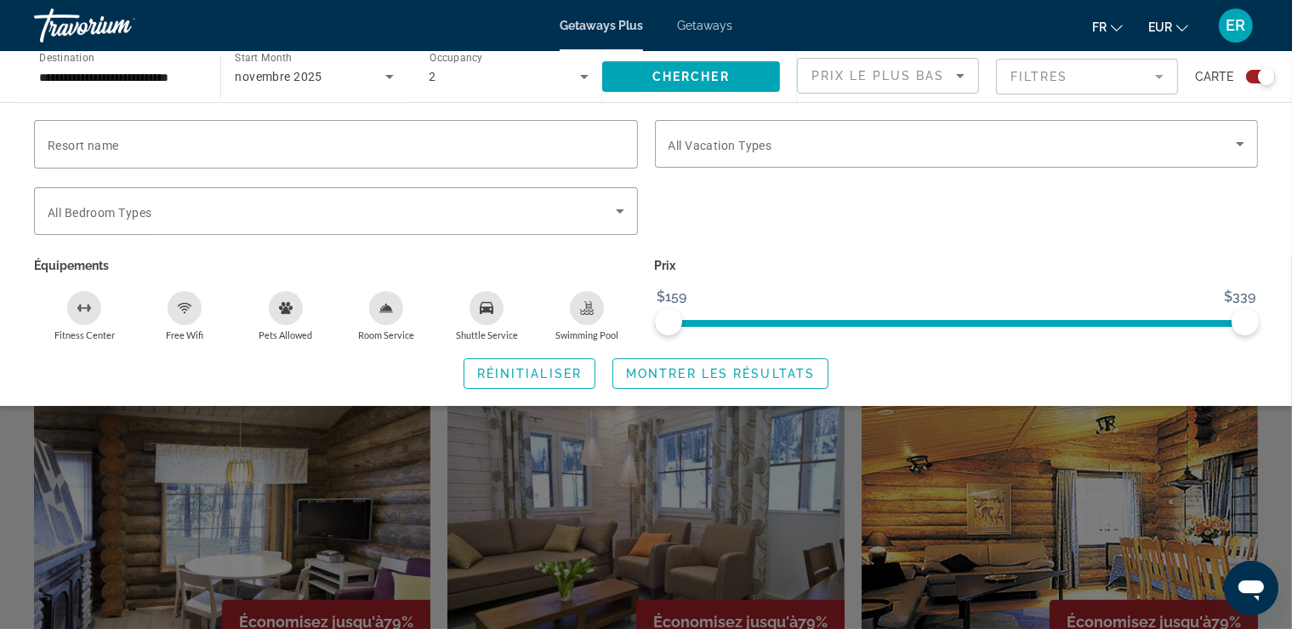
click at [1100, 71] on mat-form-field "Filtres" at bounding box center [1087, 77] width 182 height 36
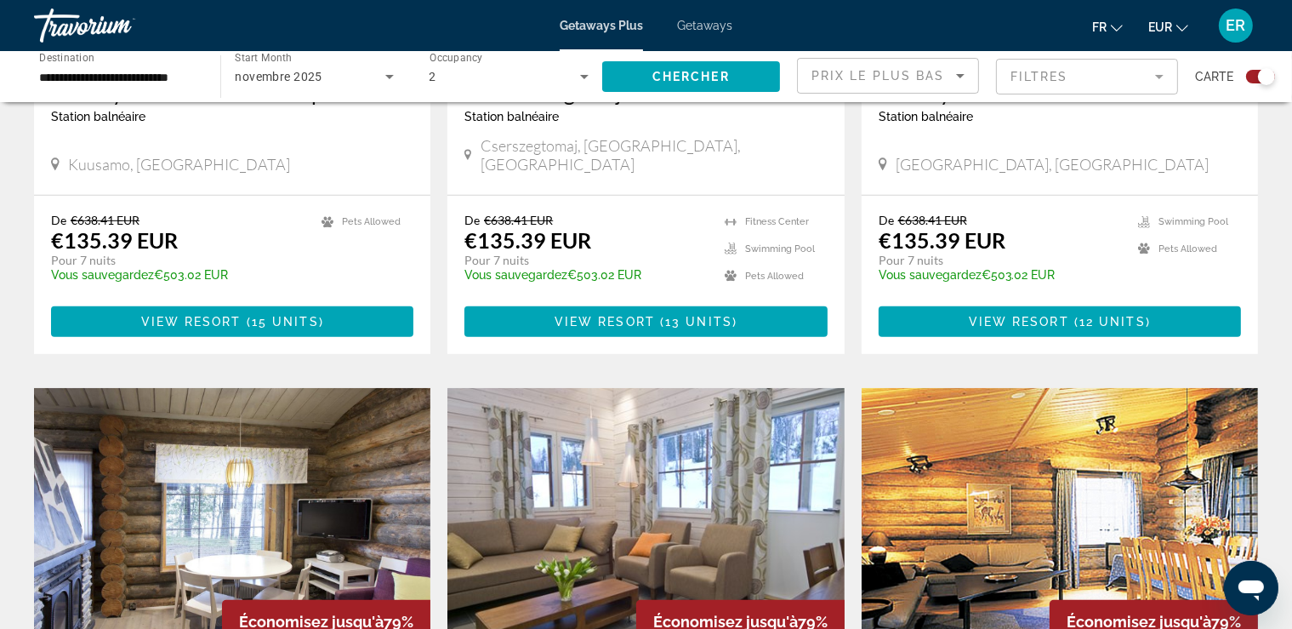
click at [922, 71] on span "Prix ​​le plus bas" at bounding box center [879, 76] width 134 height 14
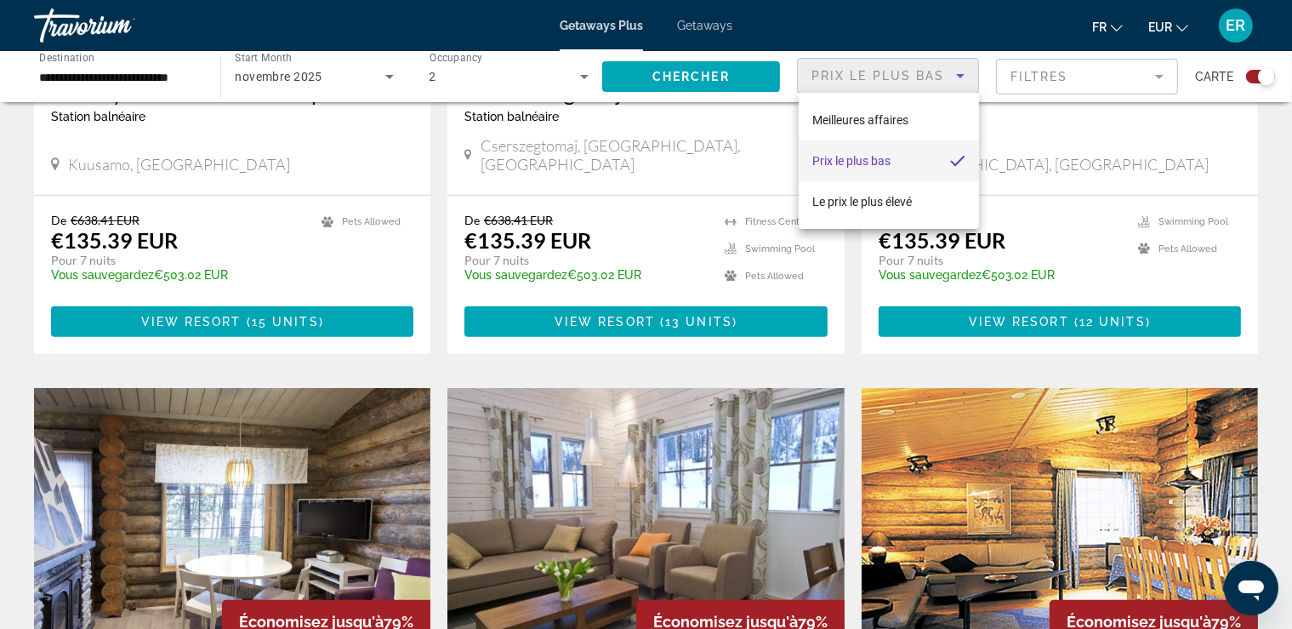
click at [922, 71] on div at bounding box center [646, 314] width 1292 height 629
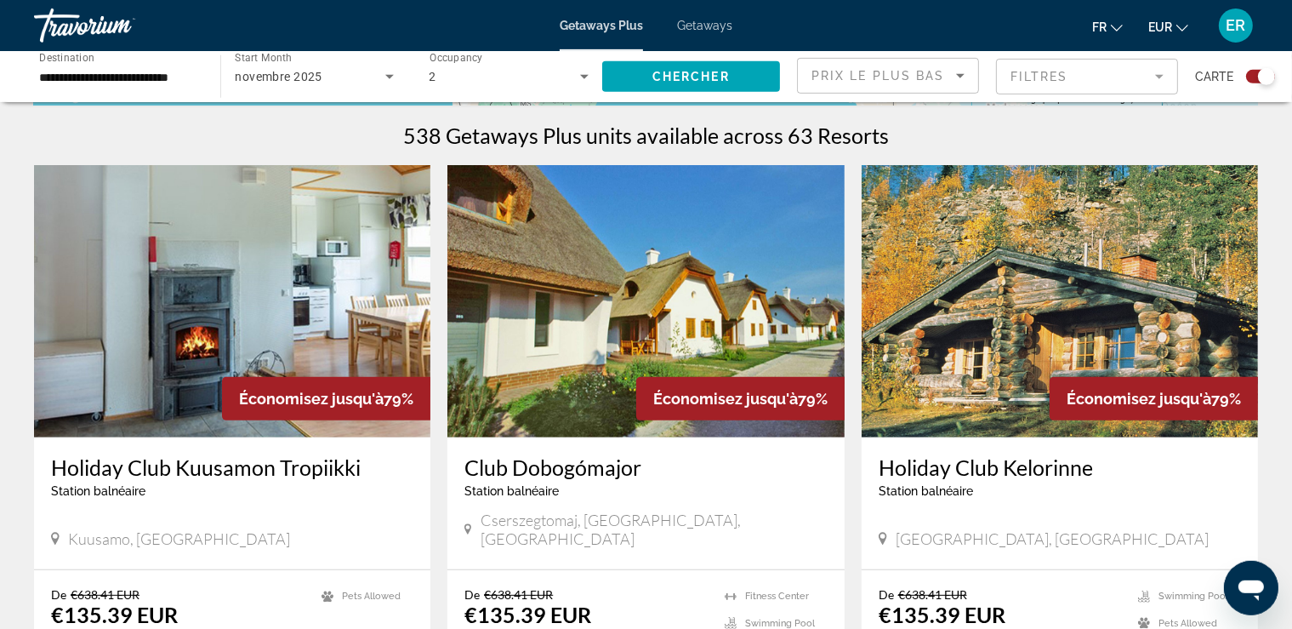
scroll to position [538, 0]
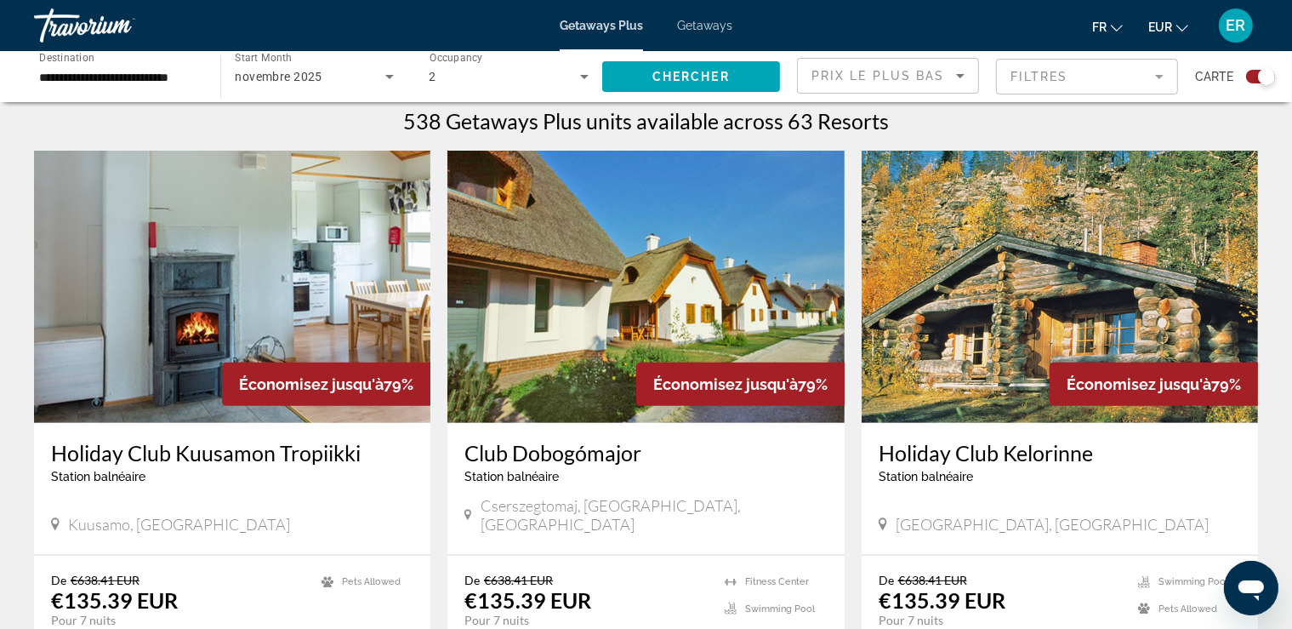
click at [251, 338] on img "Main content" at bounding box center [232, 287] width 396 height 272
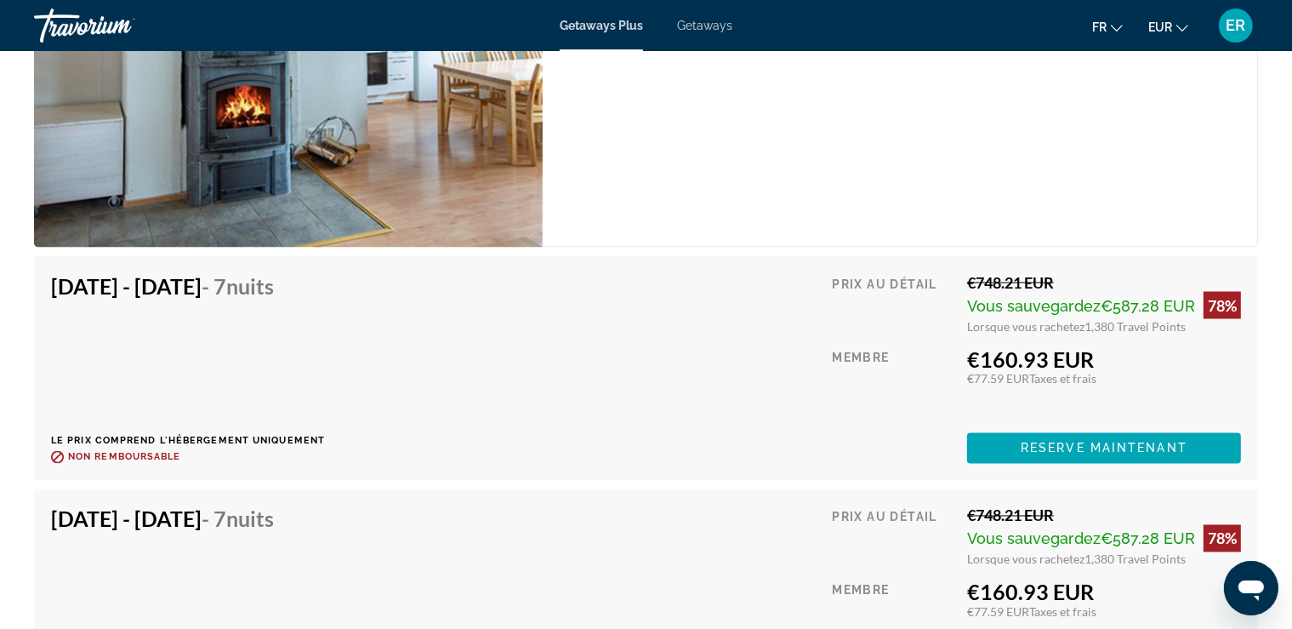
scroll to position [2874, 0]
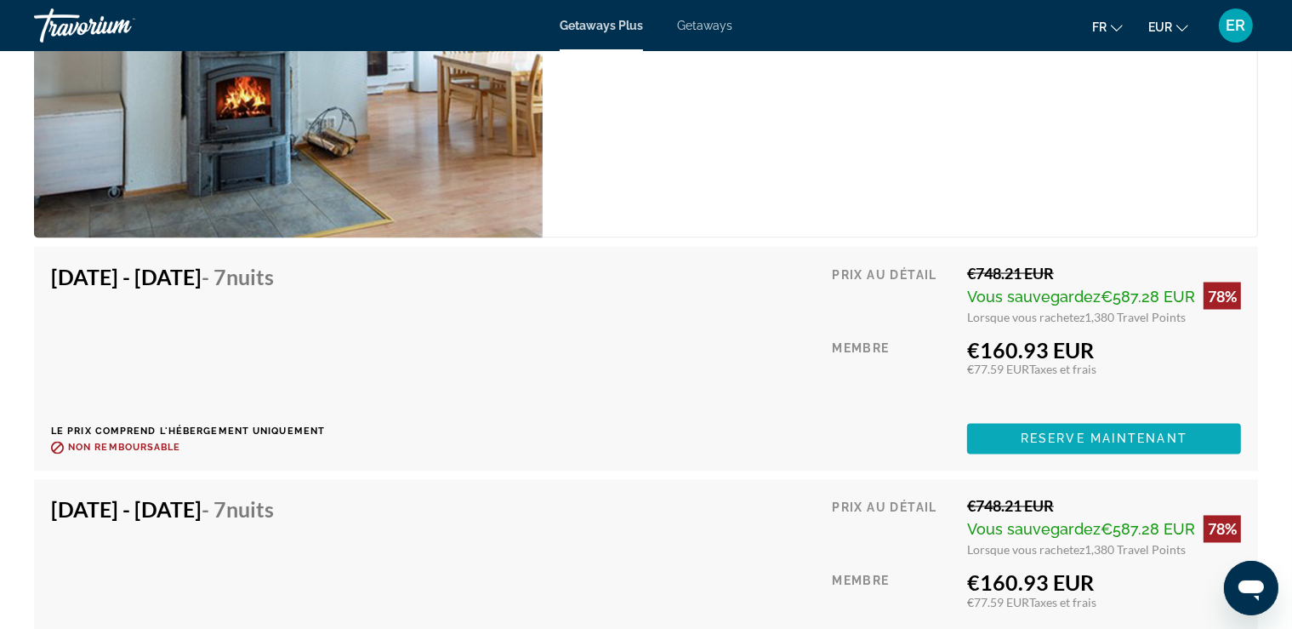
click at [1050, 434] on span "Reserve maintenant" at bounding box center [1104, 439] width 167 height 14
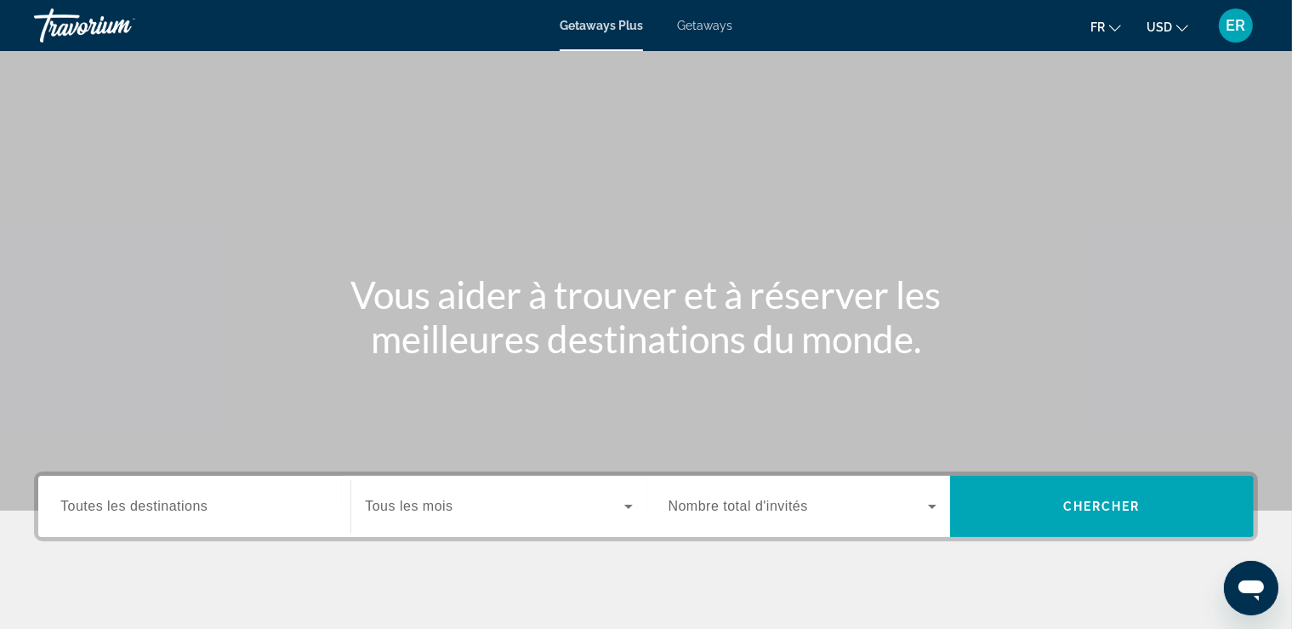
click at [107, 493] on div "Search widget" at bounding box center [194, 506] width 268 height 48
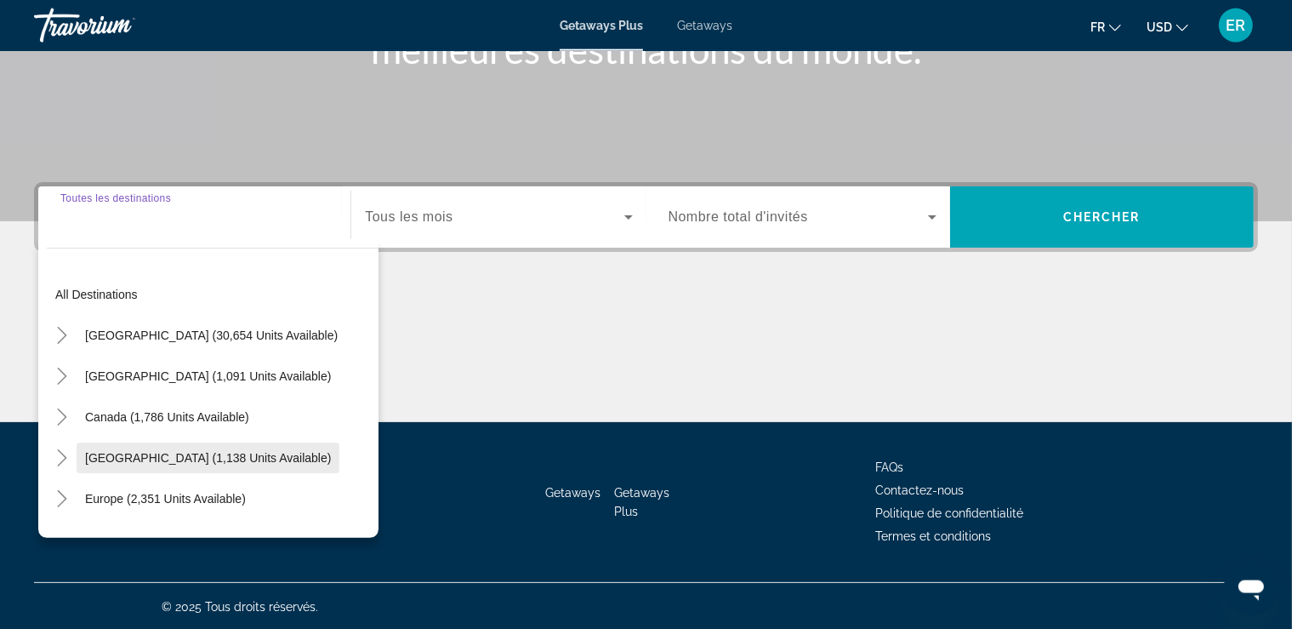
scroll to position [290, 0]
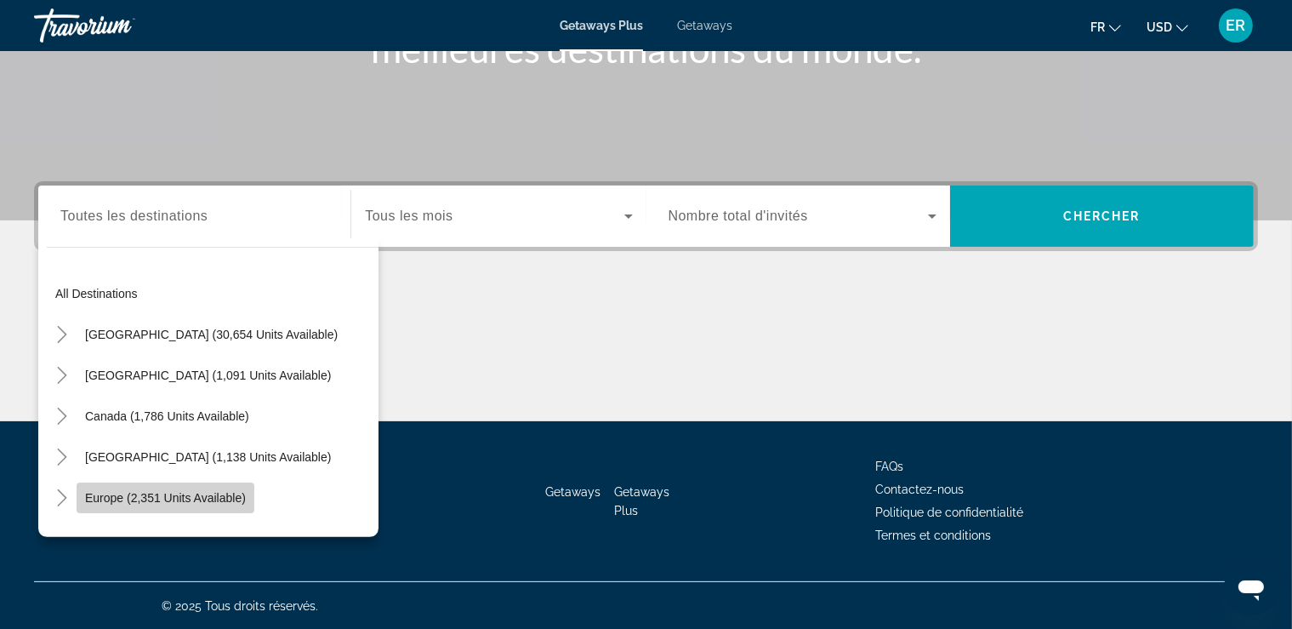
click at [146, 492] on span "Europe (2,351 units available)" at bounding box center [165, 498] width 161 height 14
type input "**********"
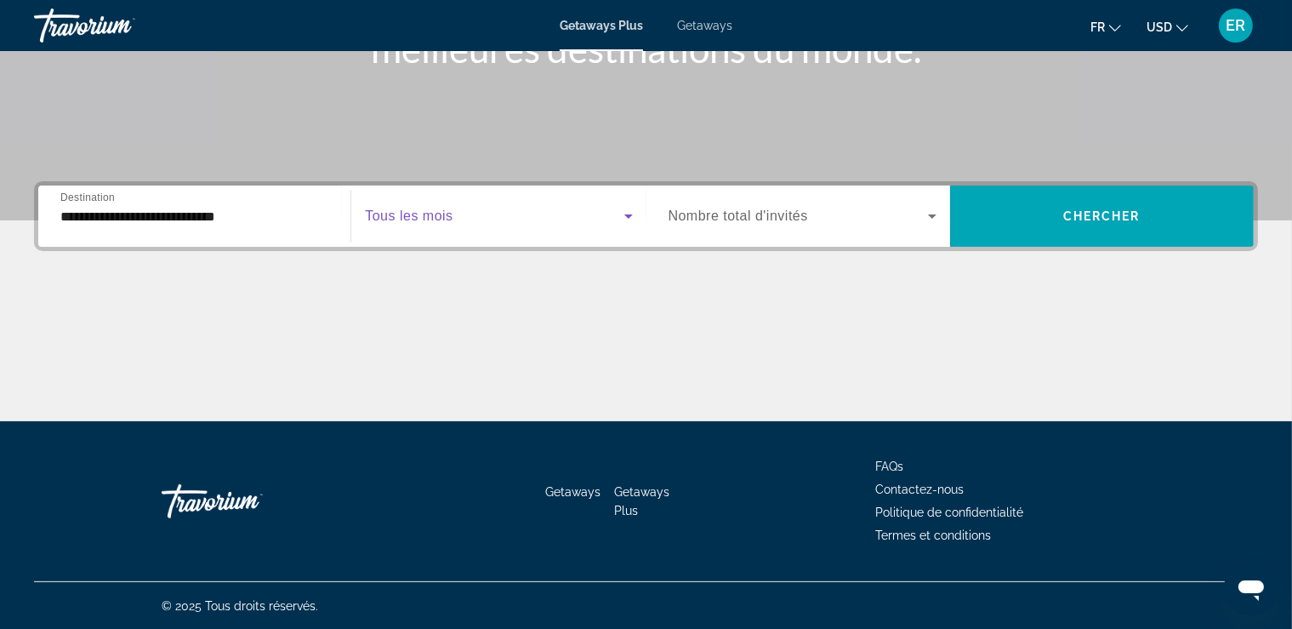
click at [493, 206] on span "Search widget" at bounding box center [494, 216] width 259 height 20
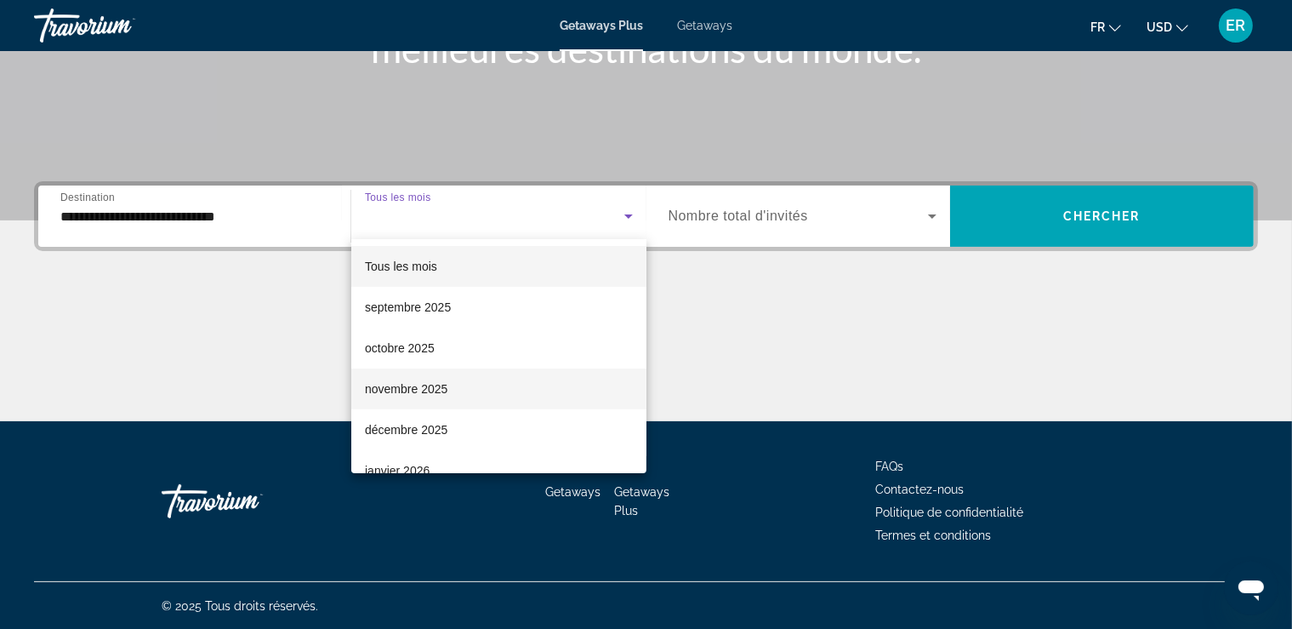
click at [434, 376] on mat-option "novembre 2025" at bounding box center [498, 388] width 295 height 41
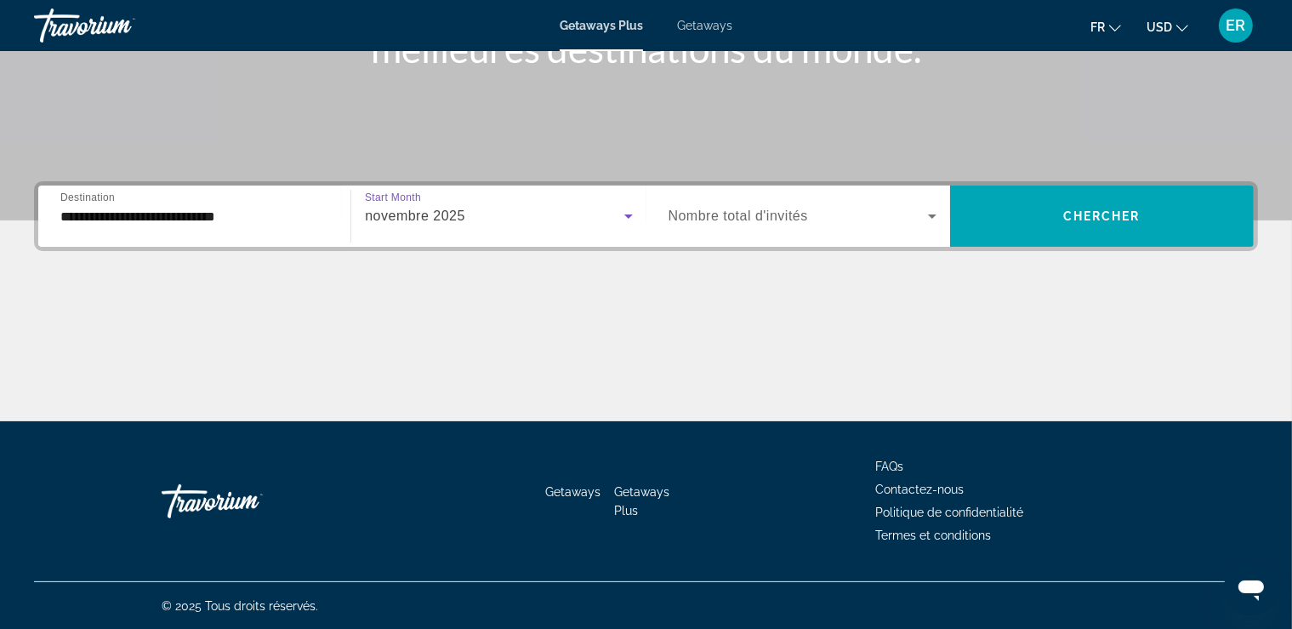
click at [723, 210] on span "Nombre total d'invités" at bounding box center [739, 215] width 140 height 14
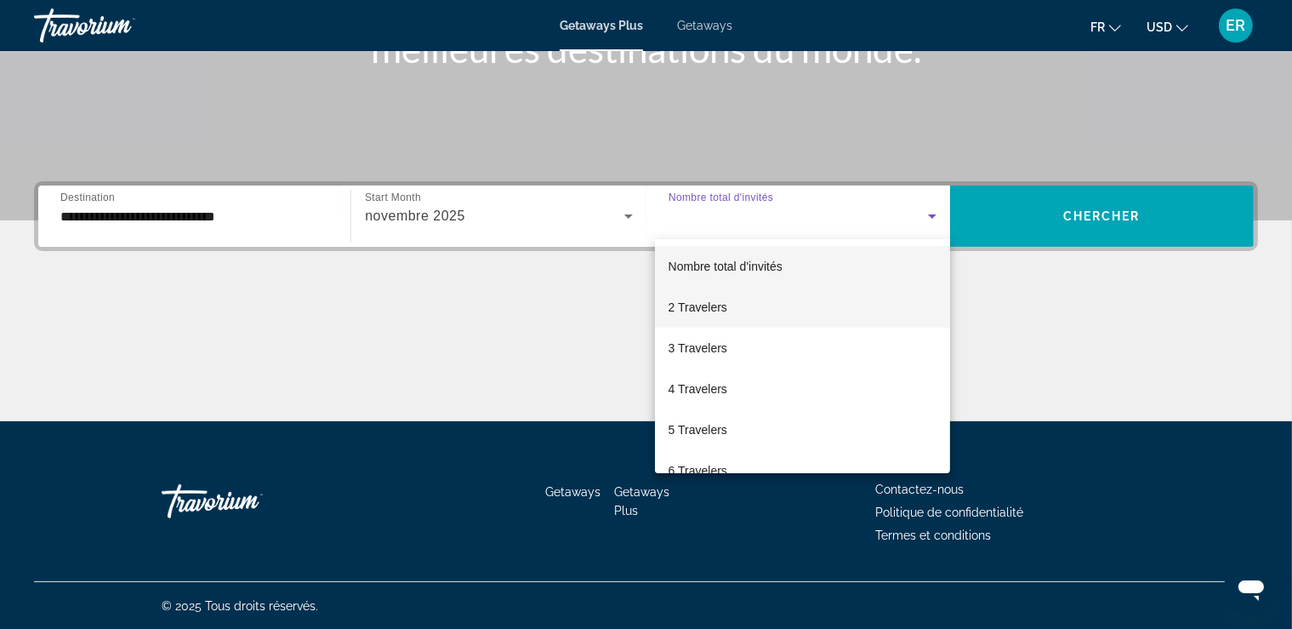
click at [716, 316] on span "2 Travelers" at bounding box center [698, 307] width 59 height 20
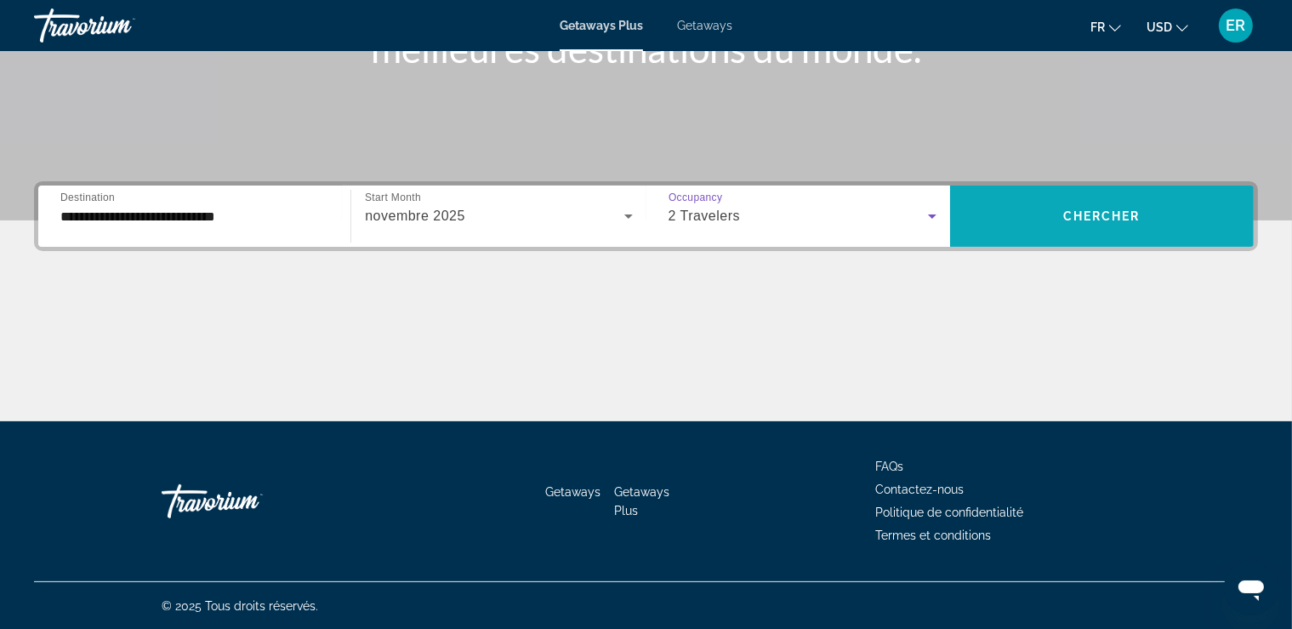
click at [1023, 223] on span "Search widget" at bounding box center [1102, 216] width 304 height 41
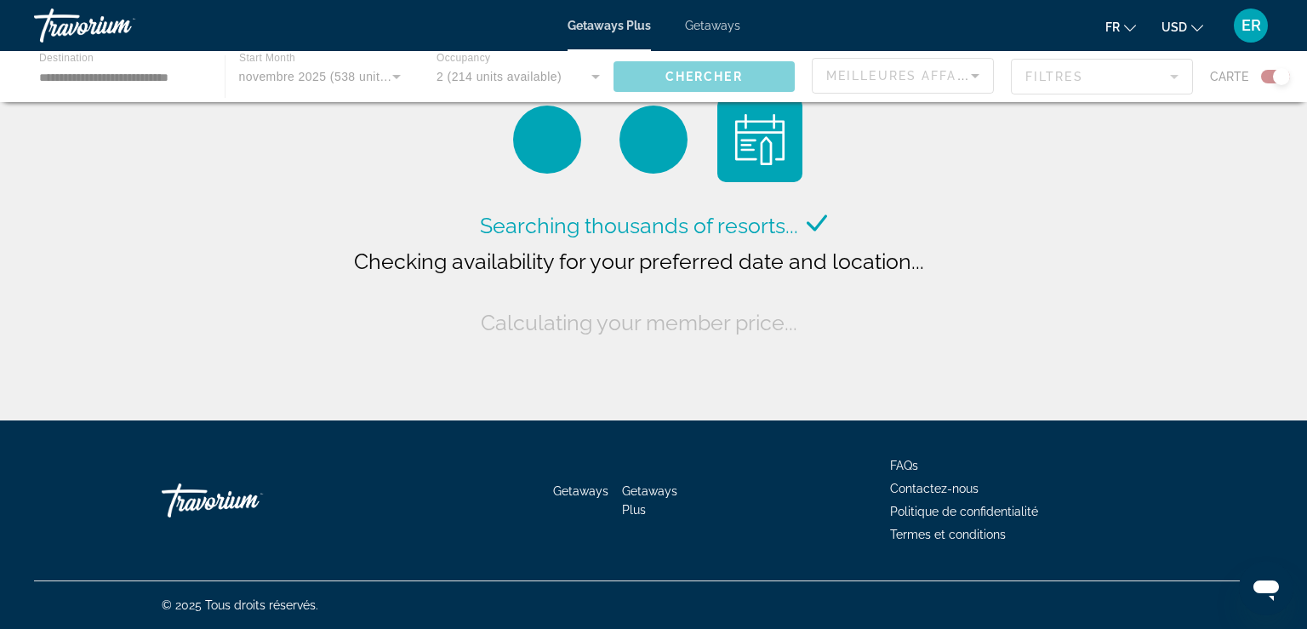
click at [1193, 24] on button "USD USD ($) MXN (Mex$) CAD (Can$) GBP (£) EUR (€) AUD (A$) NZD (NZ$) CNY (CN¥)" at bounding box center [1182, 26] width 42 height 25
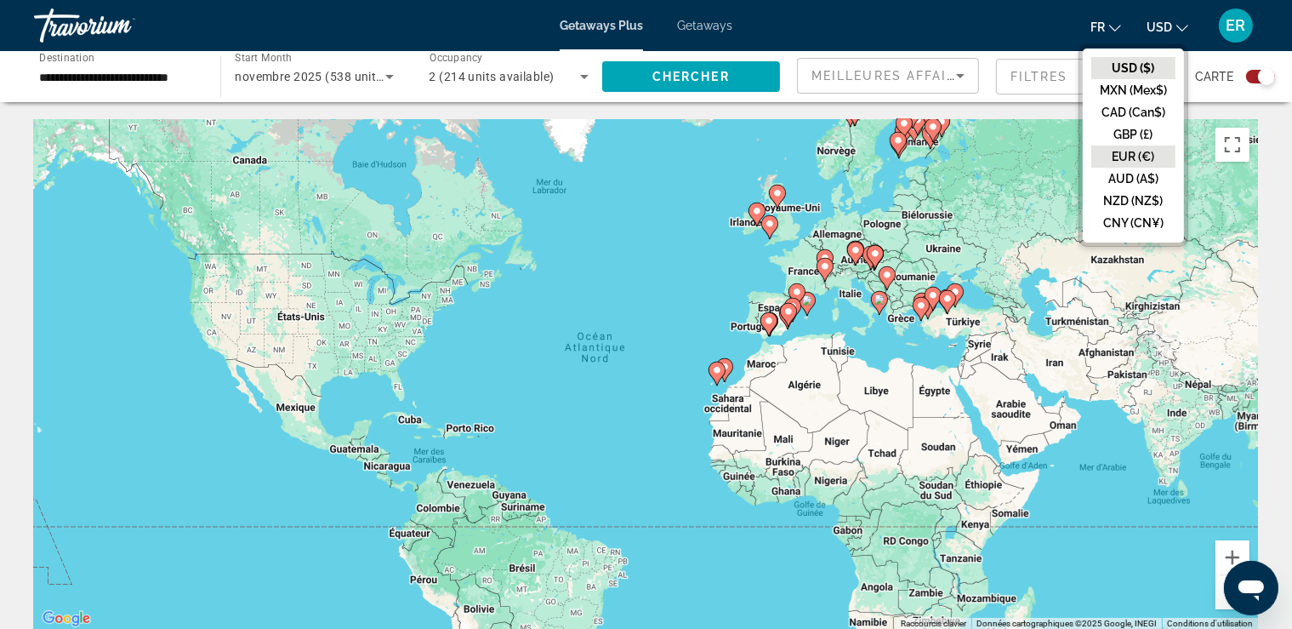
click at [1158, 151] on button "EUR (€)" at bounding box center [1133, 156] width 84 height 22
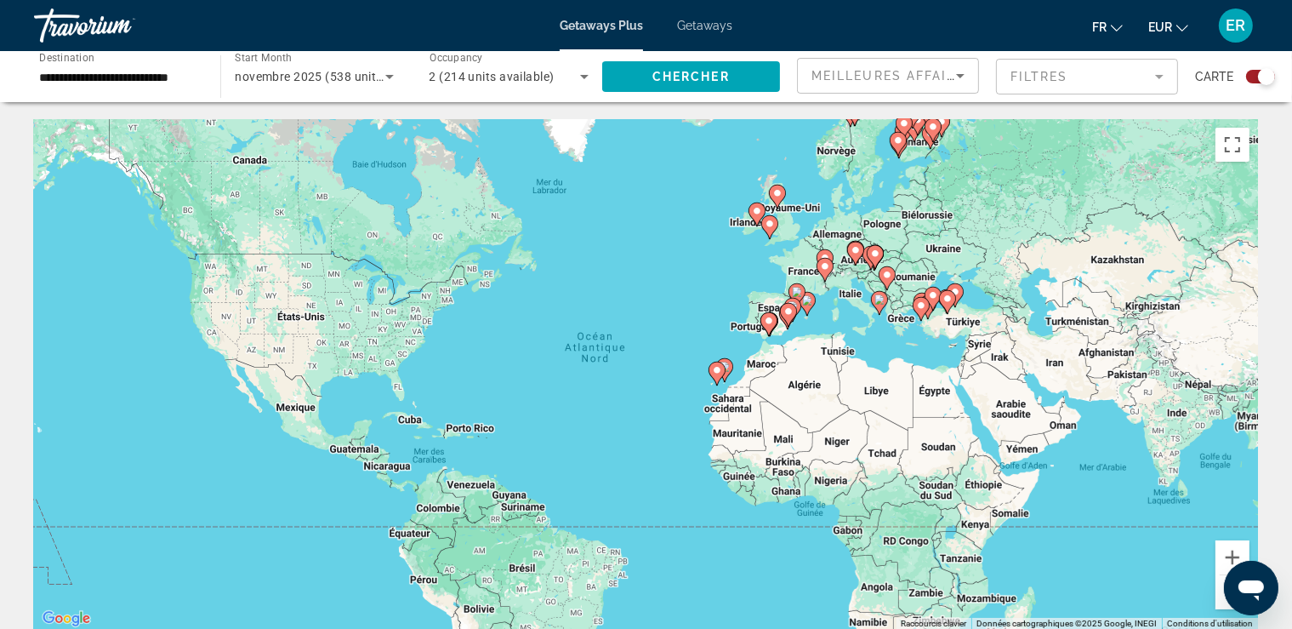
click at [821, 345] on div "Pour activer le glissement avec le clavier, appuyez sur Alt+Entrée. Une fois ce…" at bounding box center [646, 374] width 1224 height 510
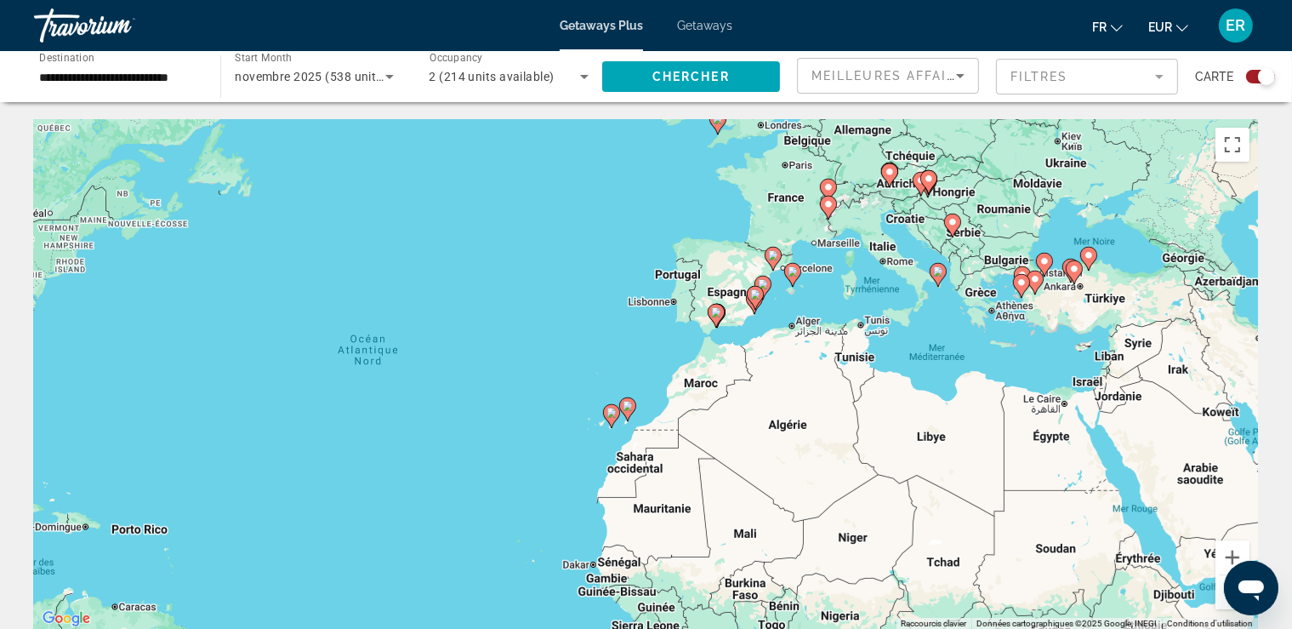
click at [782, 332] on div "Pour activer le glissement avec le clavier, appuyez sur Alt+Entrée. Une fois ce…" at bounding box center [646, 374] width 1224 height 510
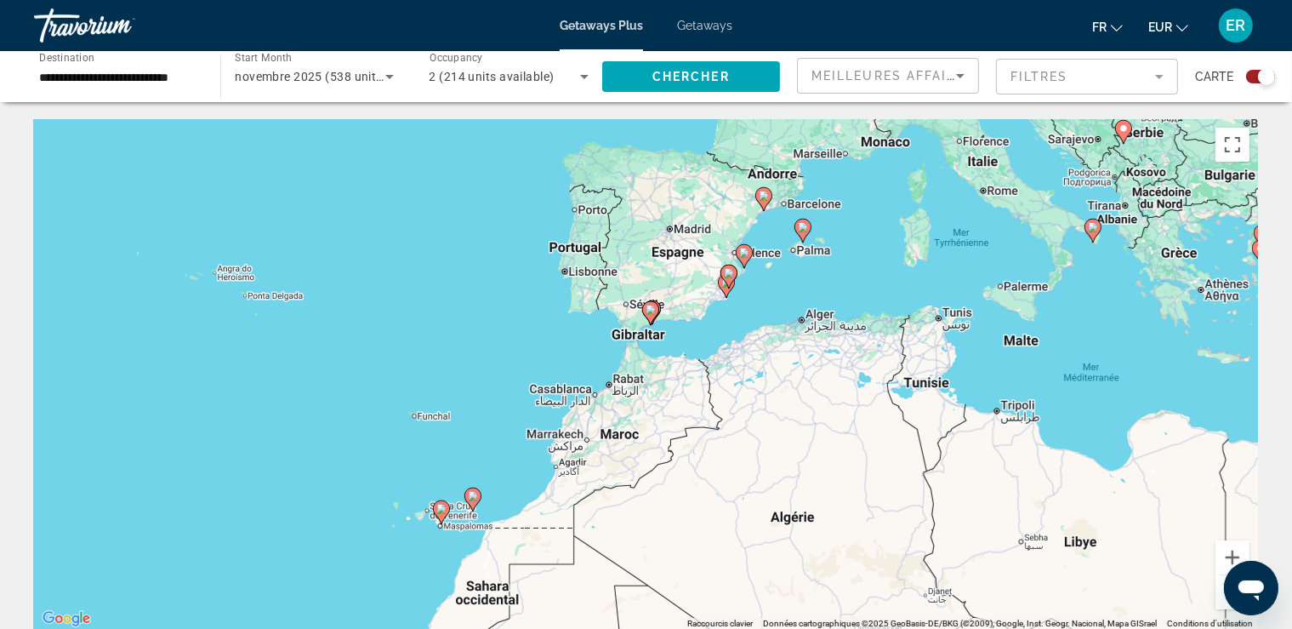
click at [782, 332] on div "Pour activer le glissement avec le clavier, appuyez sur Alt+Entrée. Une fois ce…" at bounding box center [646, 374] width 1224 height 510
click at [764, 198] on image "Main content" at bounding box center [764, 196] width 10 height 10
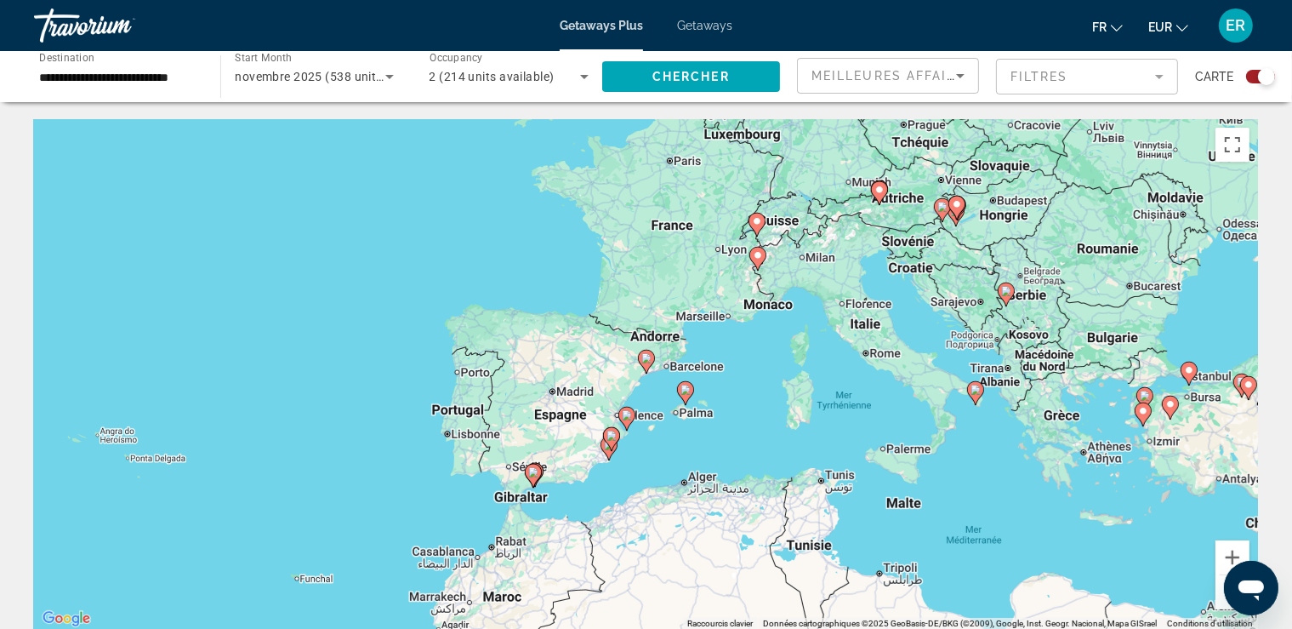
click at [651, 359] on image "Main content" at bounding box center [646, 358] width 10 height 10
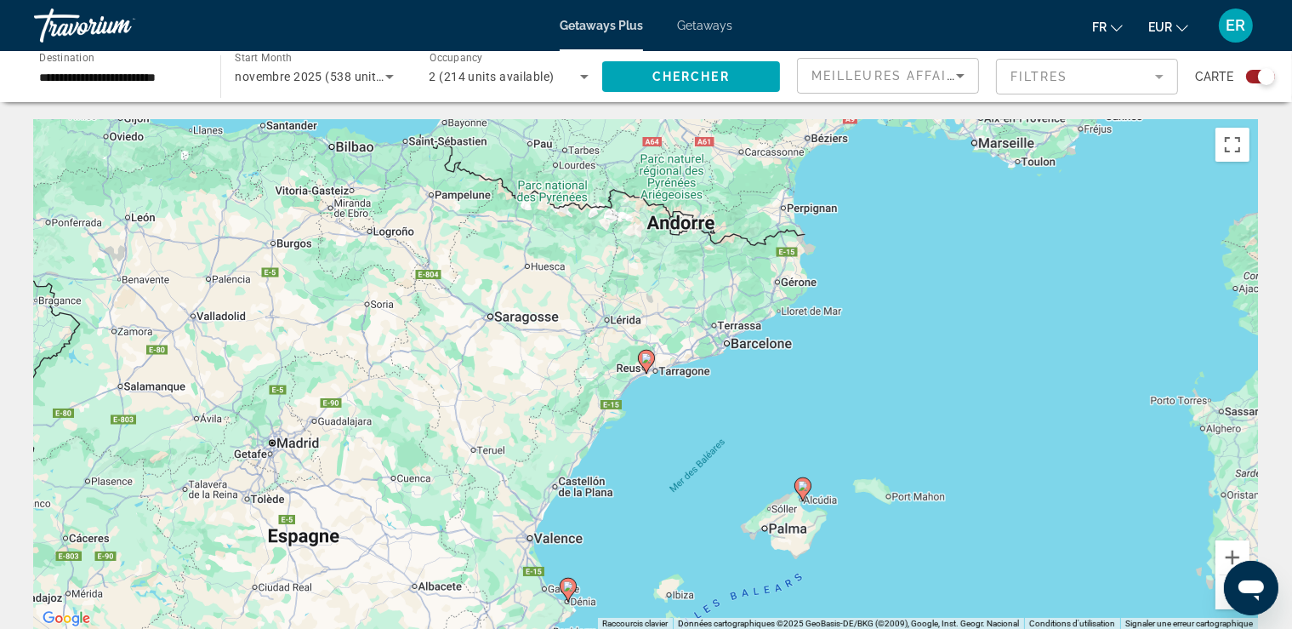
click at [647, 353] on icon "Main content" at bounding box center [645, 361] width 15 height 22
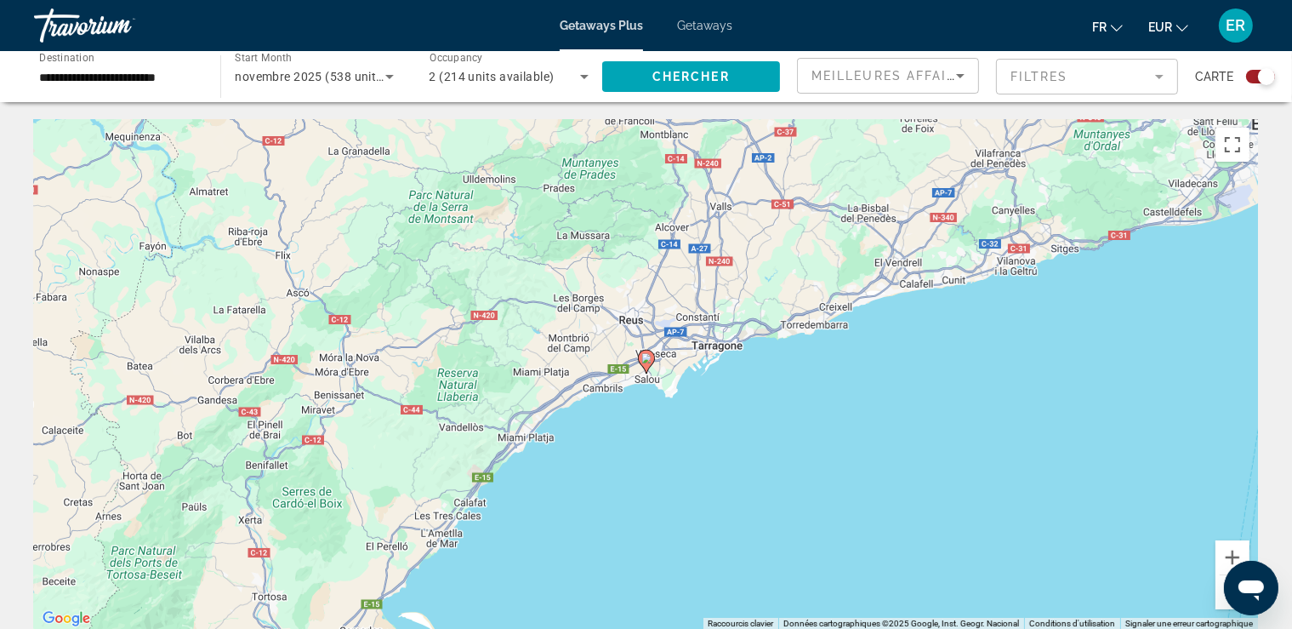
click at [643, 356] on image "Main content" at bounding box center [646, 358] width 10 height 10
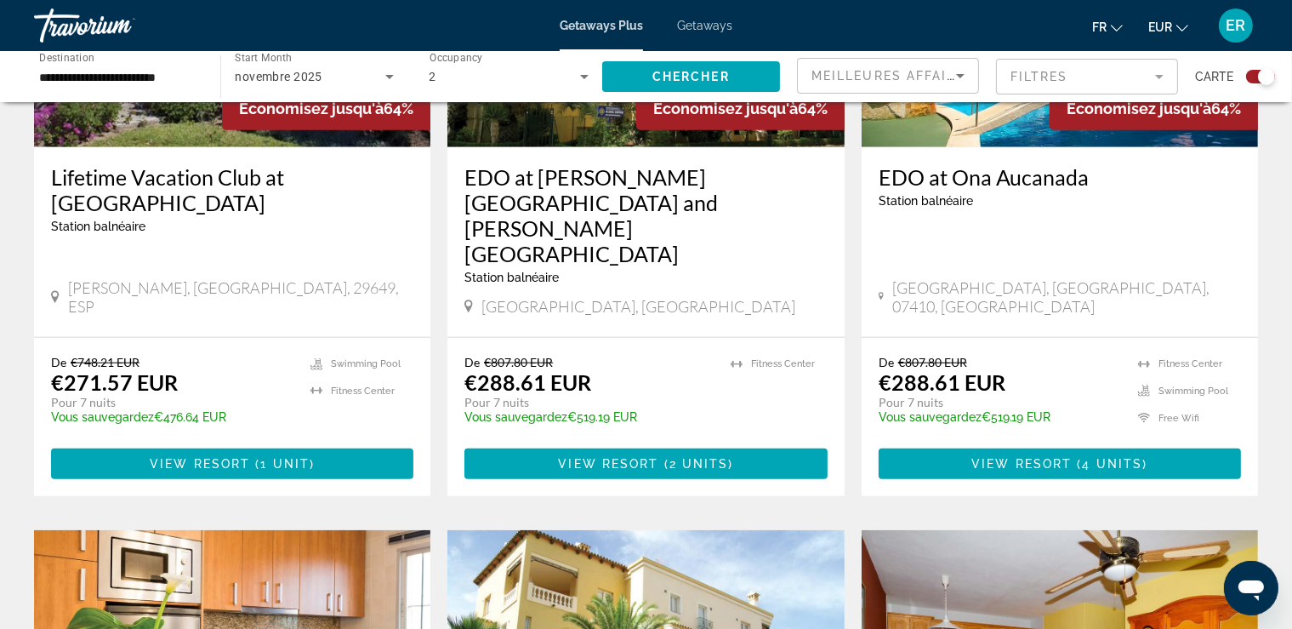
scroll to position [898, 0]
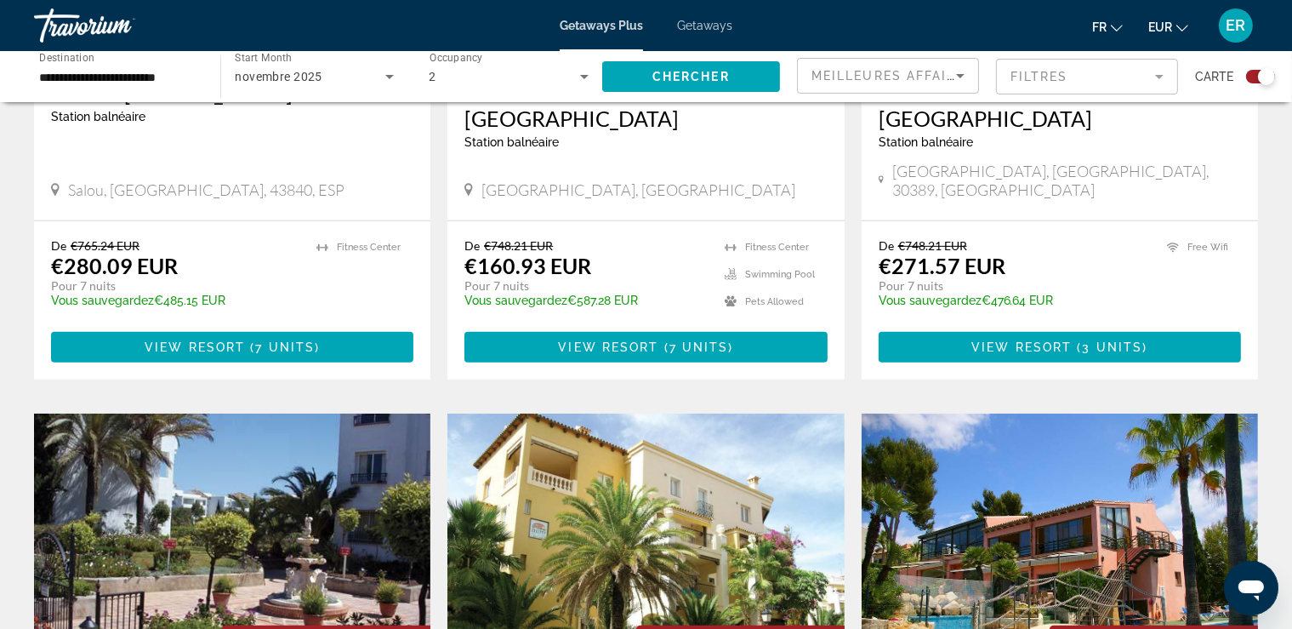
click at [963, 70] on icon "Sort by" at bounding box center [960, 76] width 20 height 20
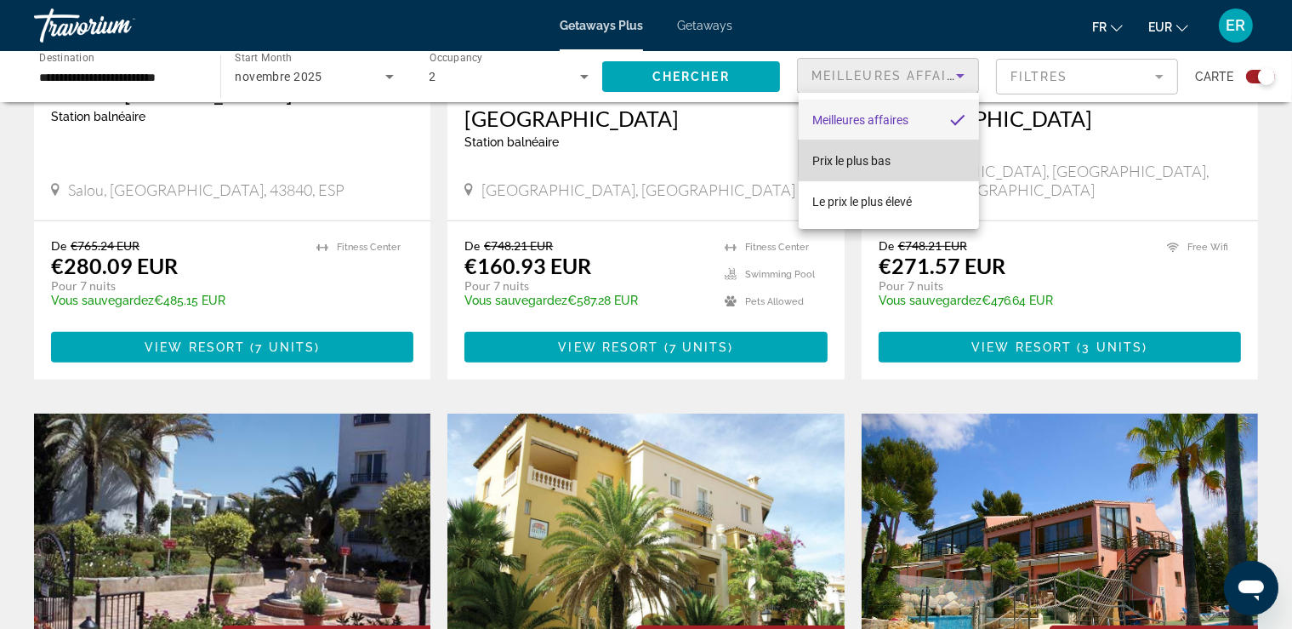
click at [935, 155] on mat-option "Prix ​​le plus bas" at bounding box center [889, 160] width 180 height 41
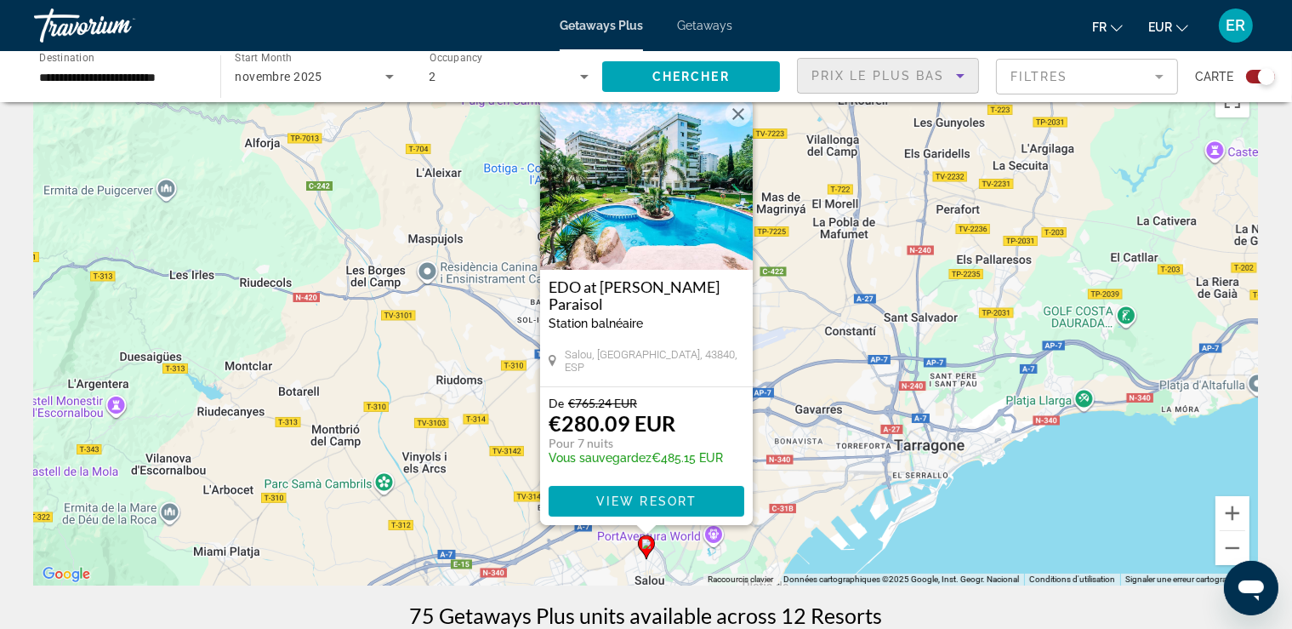
scroll to position [0, 0]
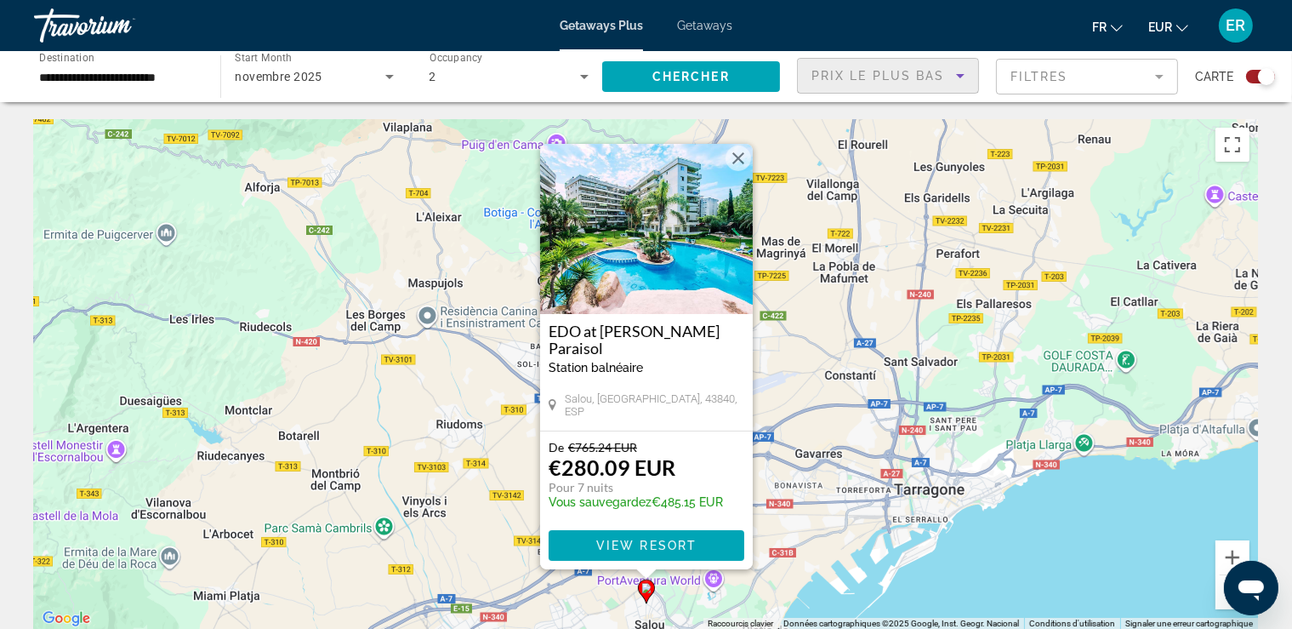
click at [737, 165] on button "Fermer" at bounding box center [739, 158] width 26 height 26
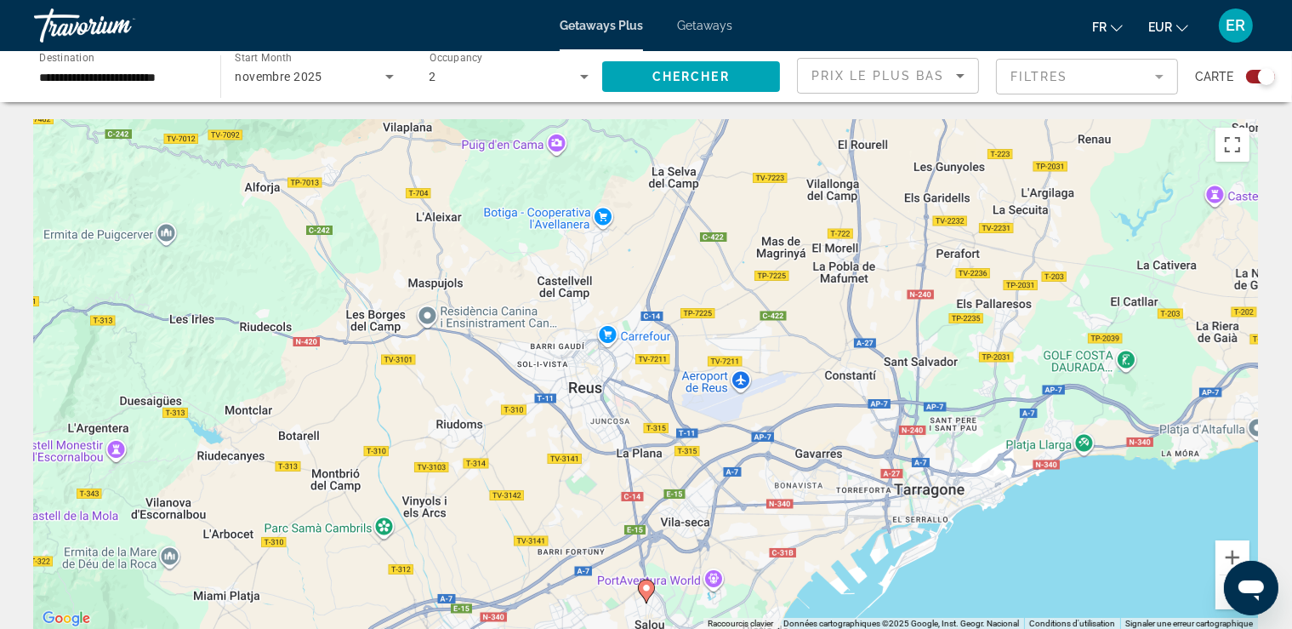
click at [1218, 601] on button "Zoom arrière" at bounding box center [1233, 592] width 34 height 34
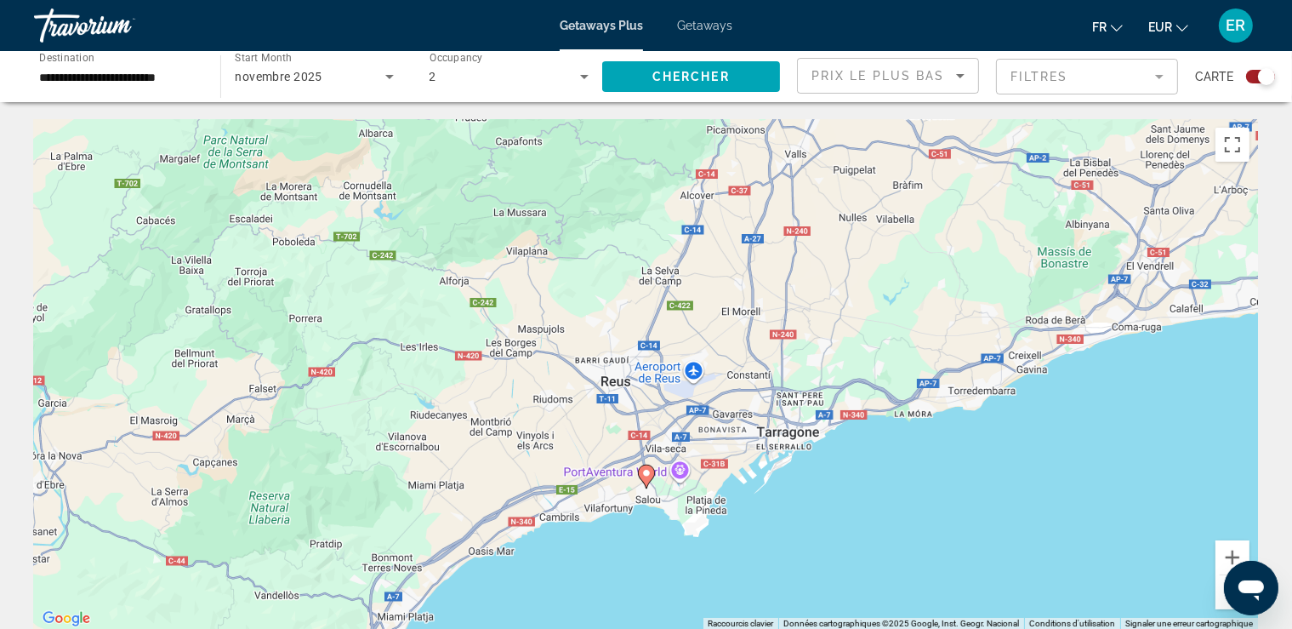
click at [1218, 601] on button "Zoom arrière" at bounding box center [1233, 592] width 34 height 34
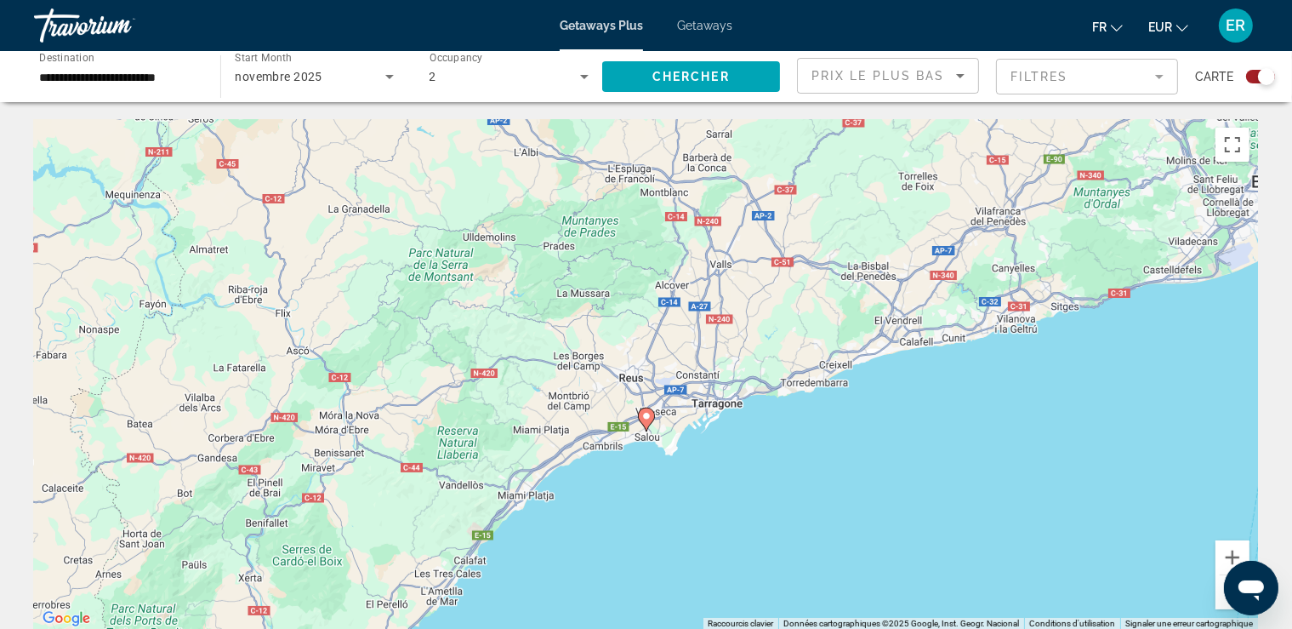
click at [1218, 601] on button "Zoom arrière" at bounding box center [1233, 592] width 34 height 34
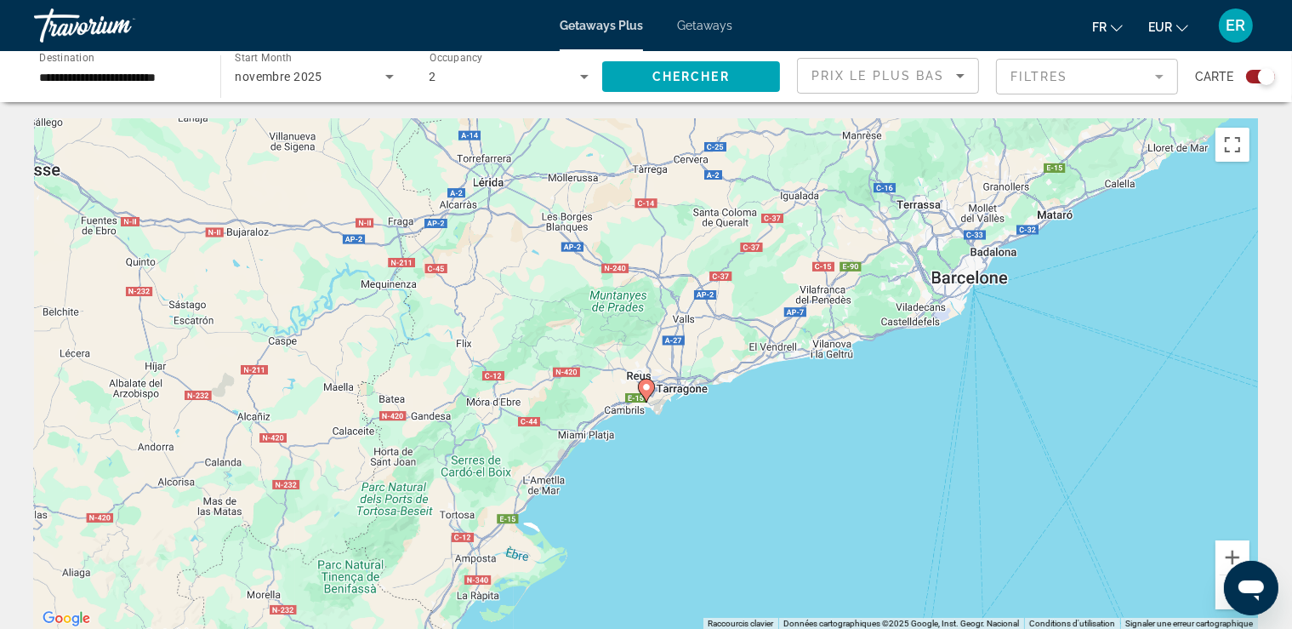
click at [1218, 601] on button "Zoom arrière" at bounding box center [1233, 592] width 34 height 34
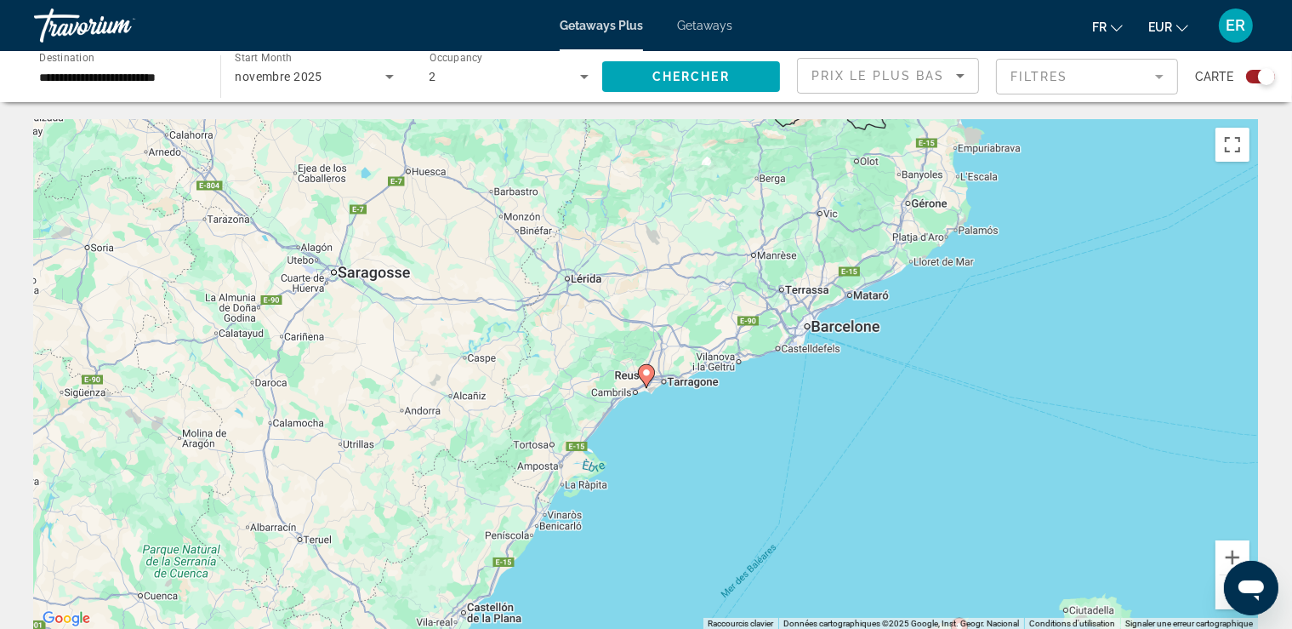
click at [1218, 601] on button "Zoom arrière" at bounding box center [1233, 592] width 34 height 34
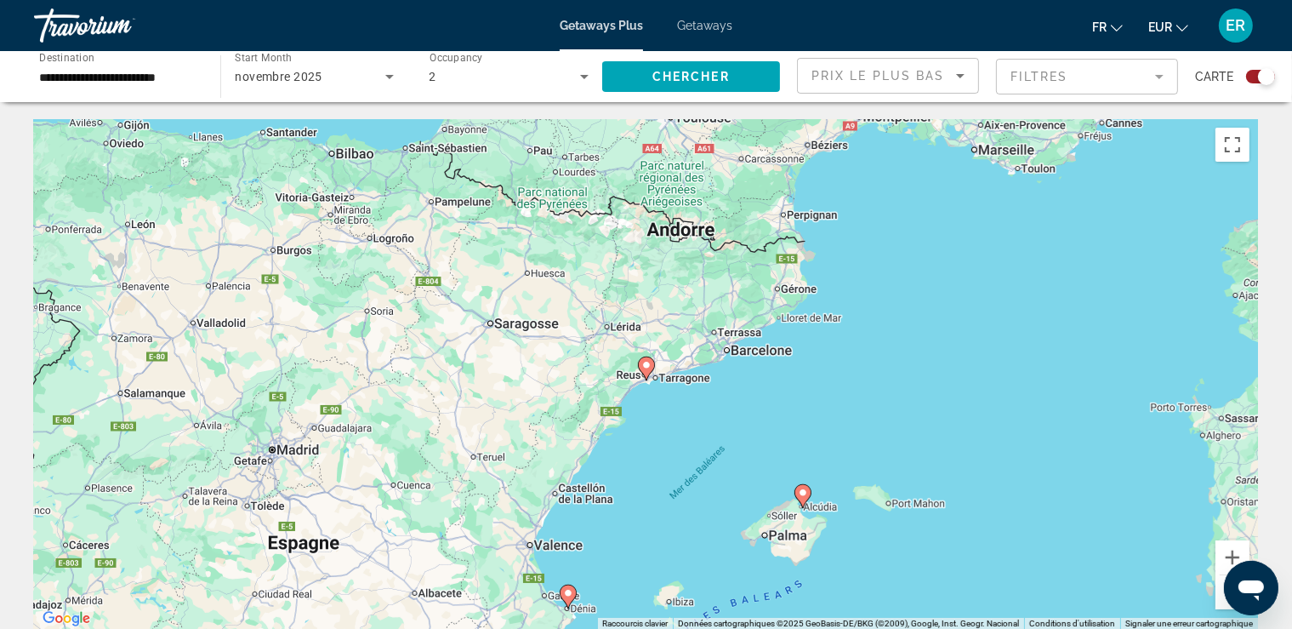
click at [1218, 601] on button "Zoom arrière" at bounding box center [1233, 592] width 34 height 34
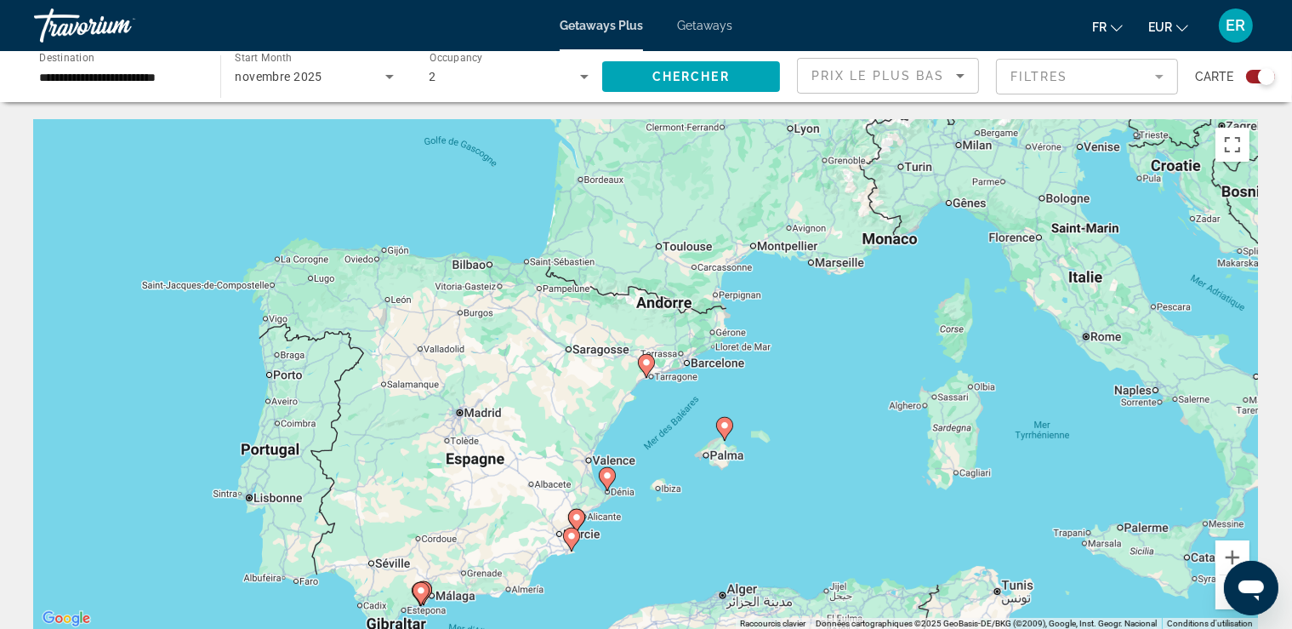
click at [1218, 601] on button "Zoom arrière" at bounding box center [1233, 592] width 34 height 34
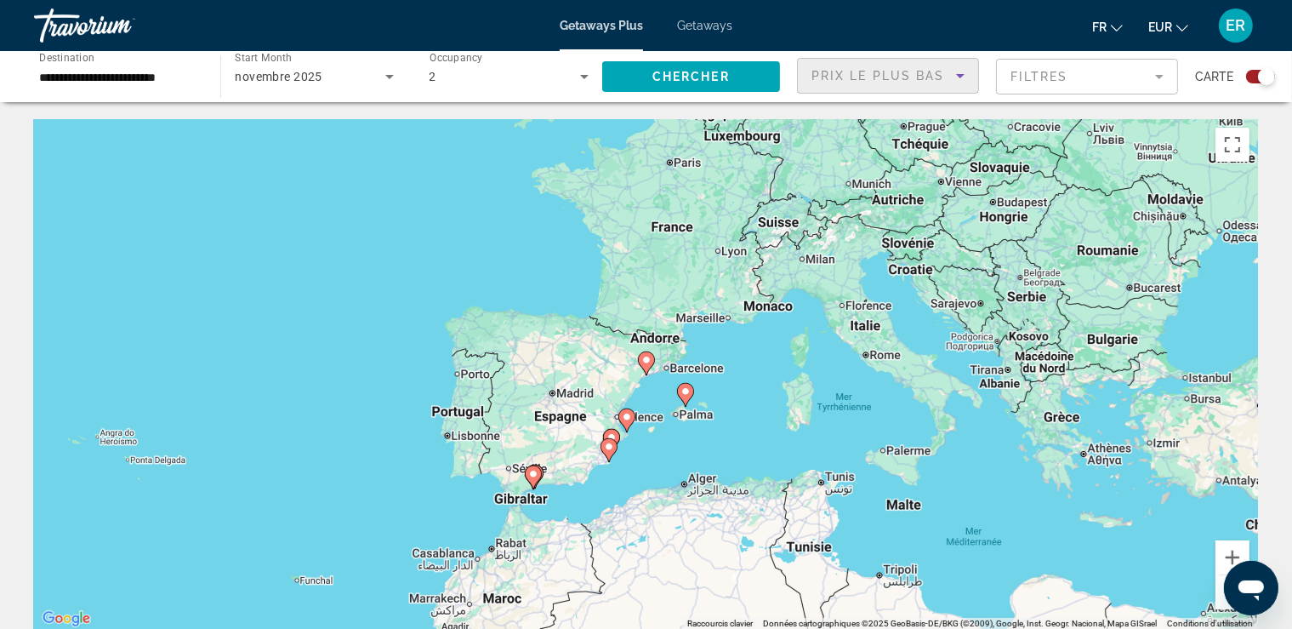
click at [963, 70] on icon "Sort by" at bounding box center [960, 76] width 20 height 20
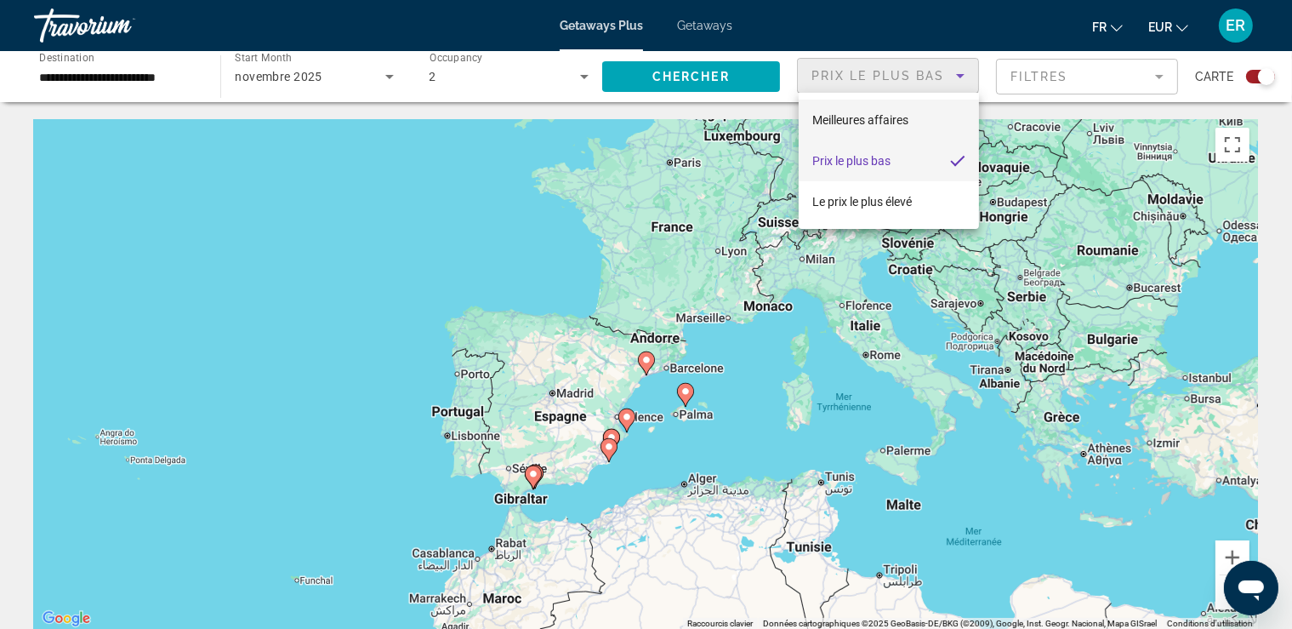
click at [914, 128] on mat-option "Meilleures affaires" at bounding box center [889, 120] width 180 height 41
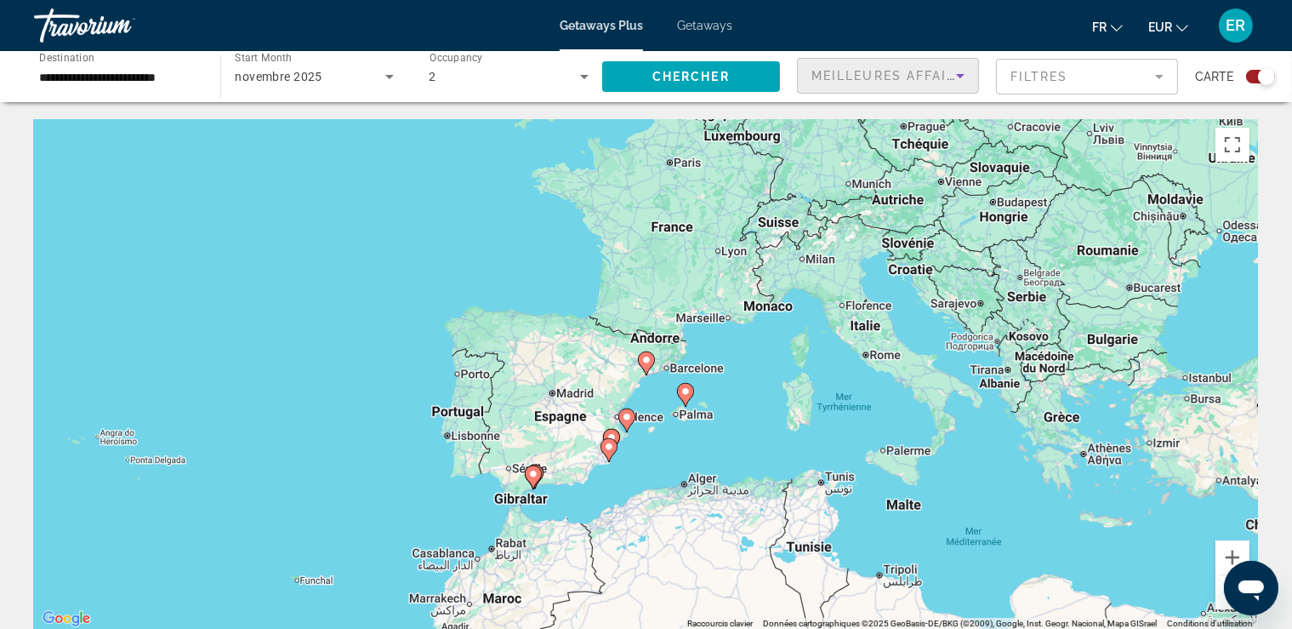
click at [934, 78] on span "Meilleures affaires" at bounding box center [893, 76] width 163 height 14
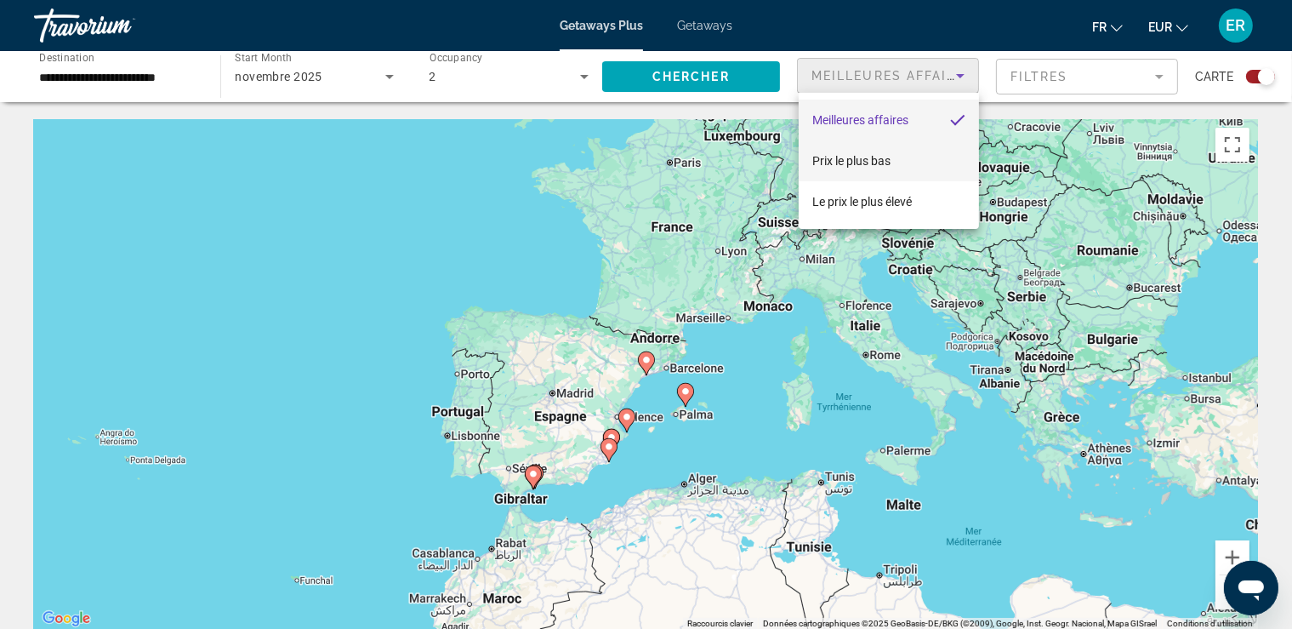
click at [916, 170] on mat-option "Prix ​​le plus bas" at bounding box center [889, 160] width 180 height 41
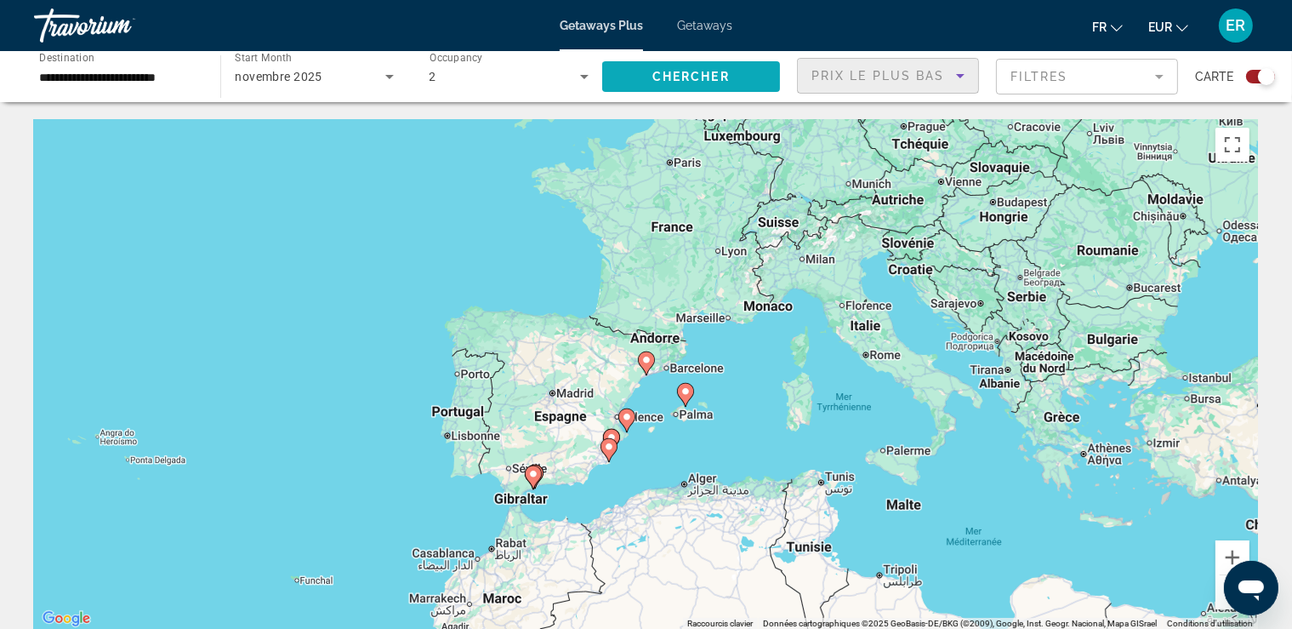
click at [726, 83] on span "Search widget" at bounding box center [691, 76] width 178 height 41
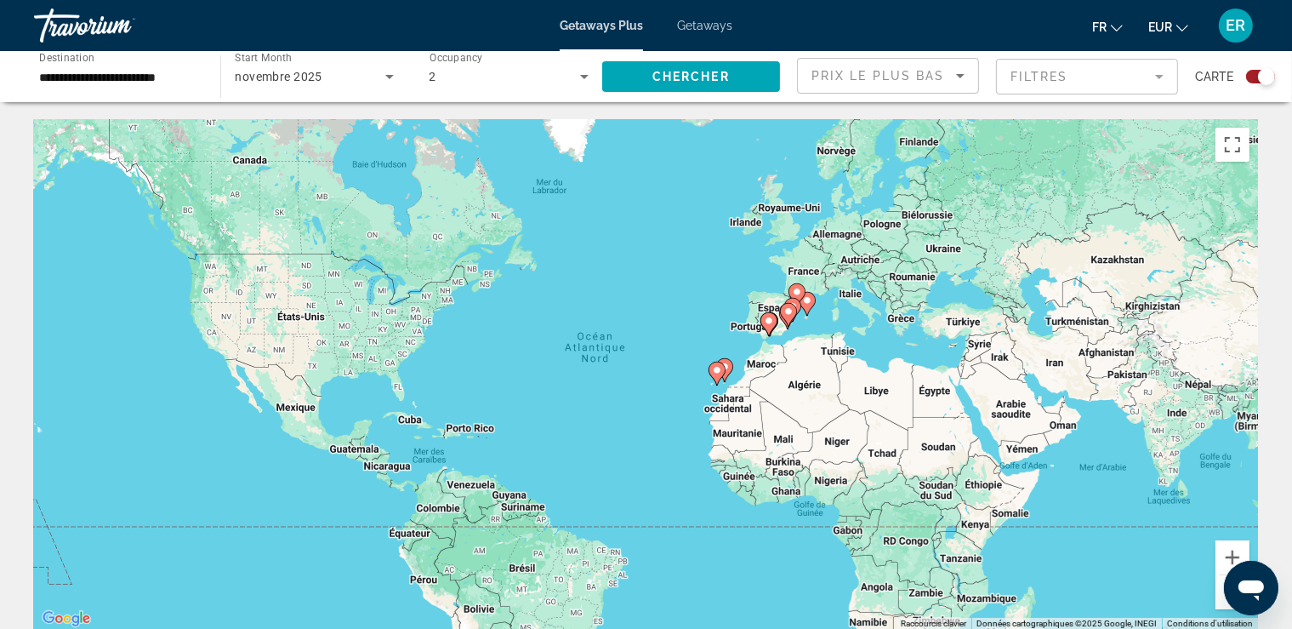
click at [1111, 71] on mat-form-field "Filtres" at bounding box center [1087, 77] width 182 height 36
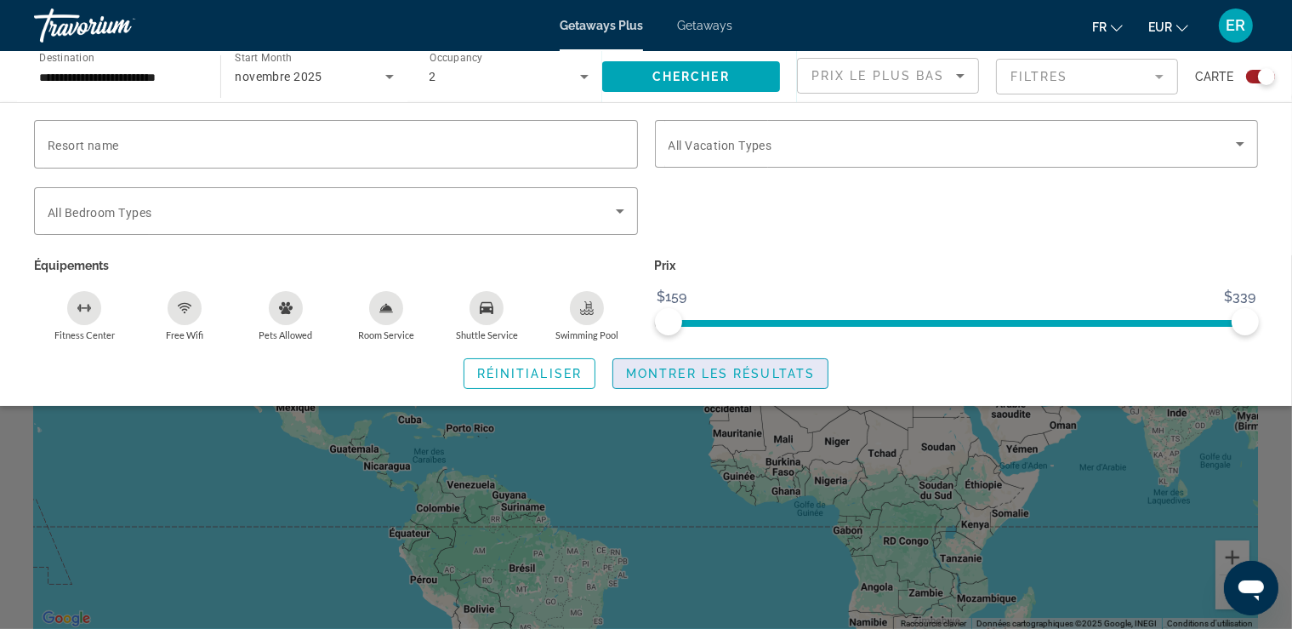
click at [668, 373] on span "Montrer les résultats" at bounding box center [720, 374] width 189 height 14
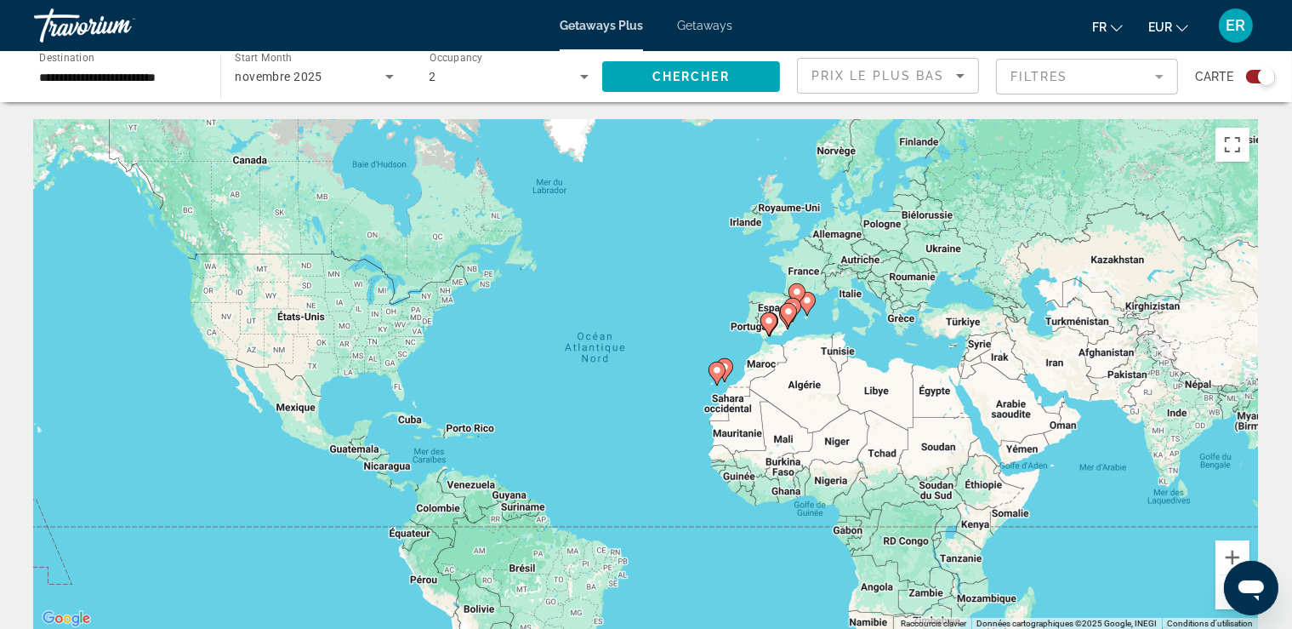
click at [194, 77] on input "**********" at bounding box center [118, 77] width 159 height 20
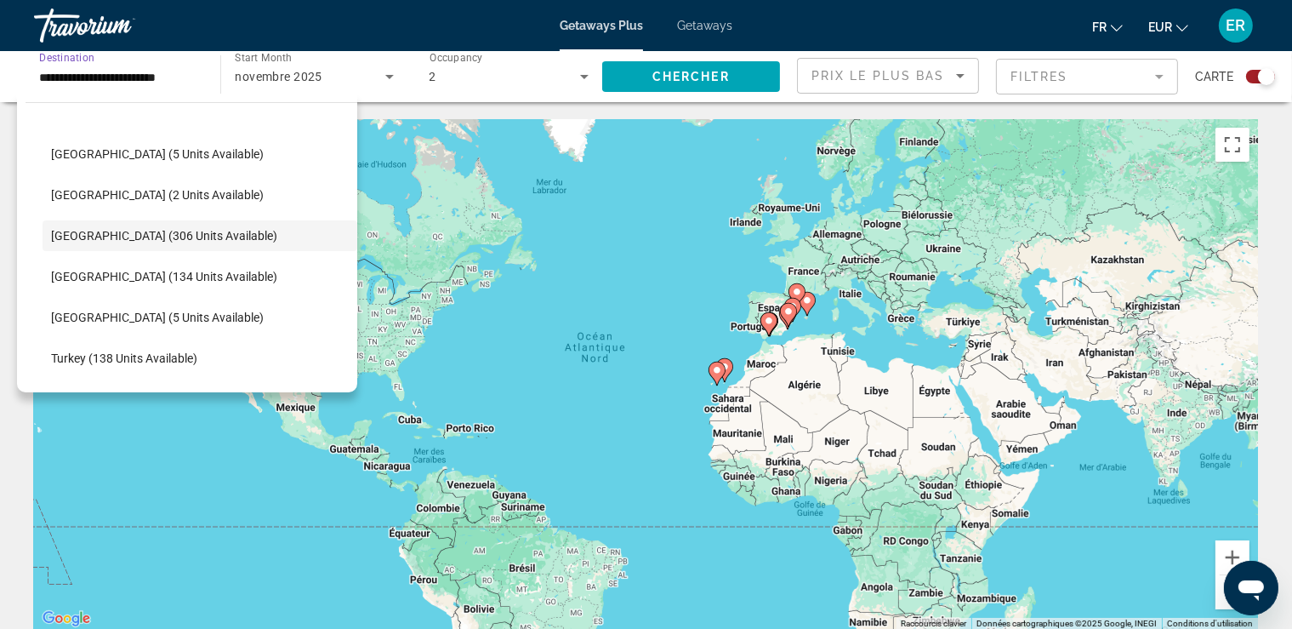
scroll to position [632, 0]
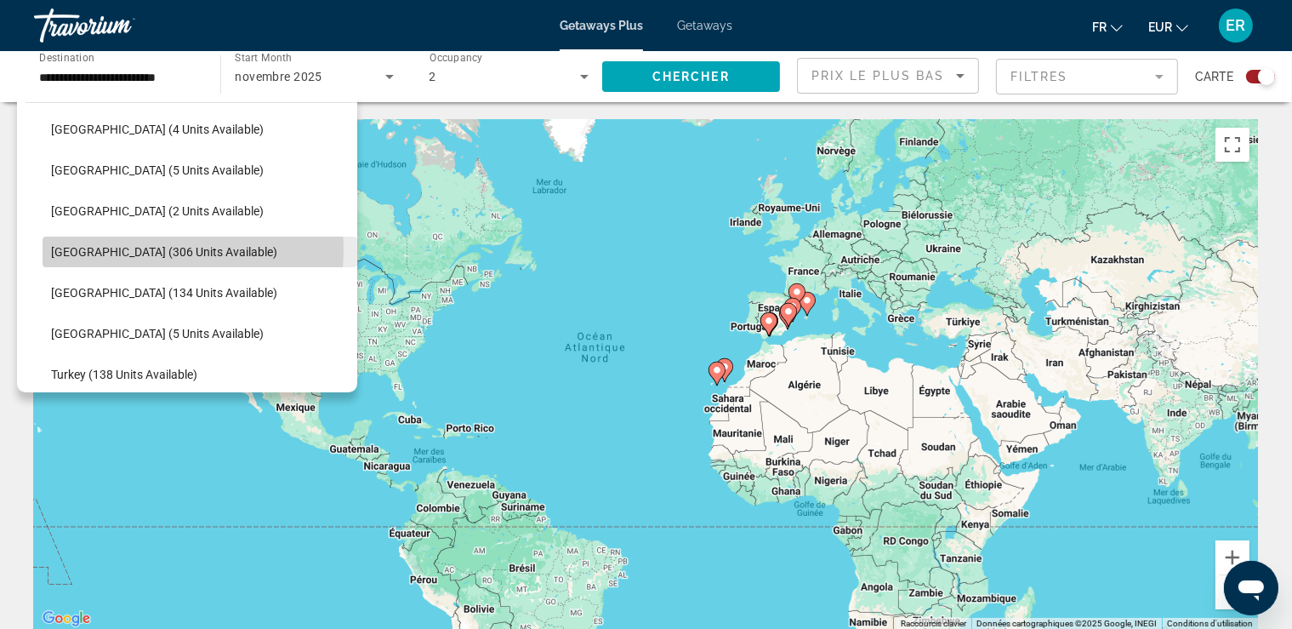
click at [168, 249] on span "[GEOGRAPHIC_DATA] (306 units available)" at bounding box center [164, 252] width 226 height 14
type input "**********"
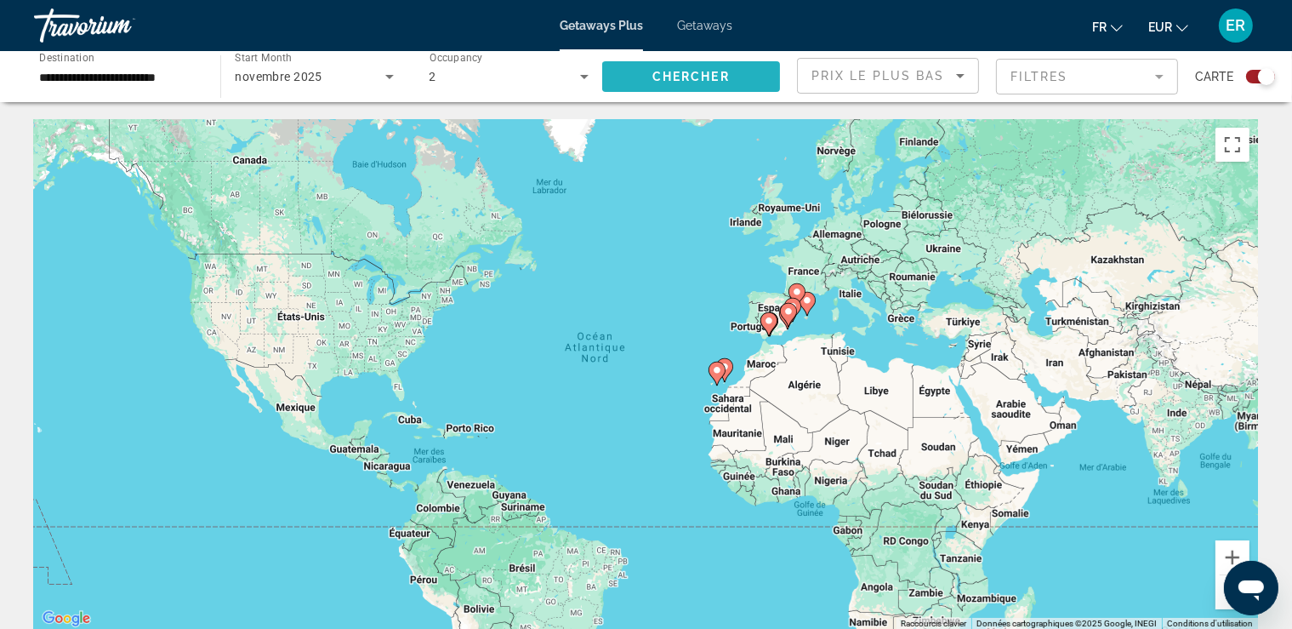
click at [679, 83] on span "Chercher" at bounding box center [690, 77] width 77 height 14
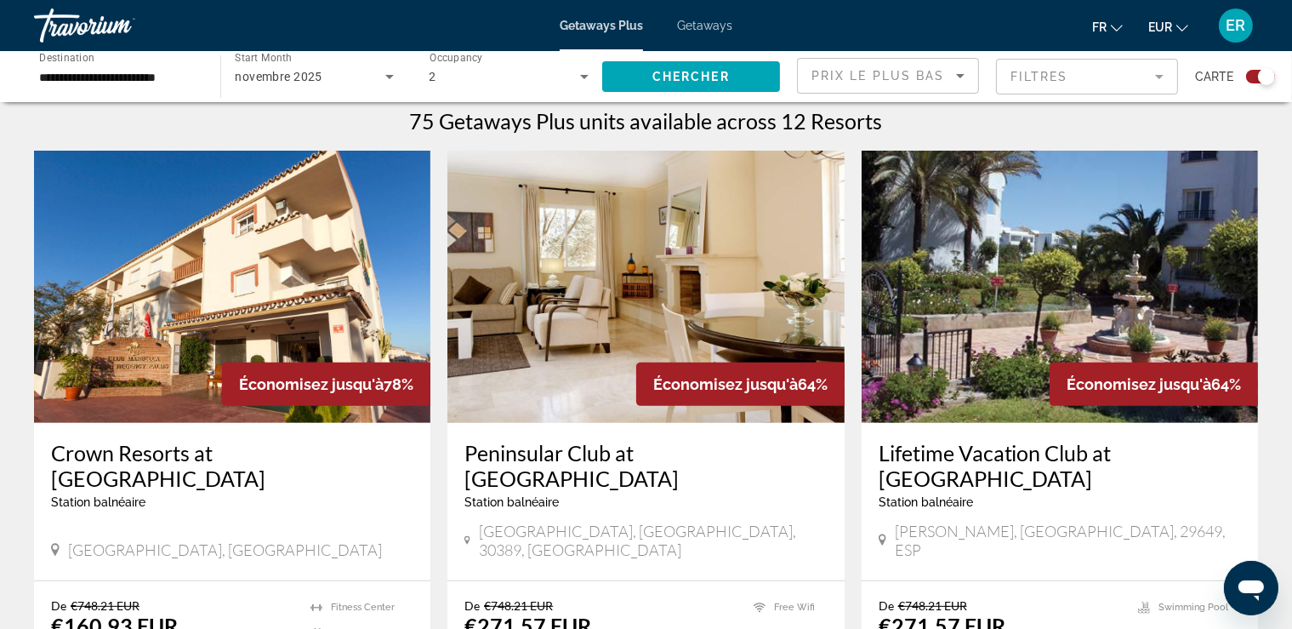
scroll to position [629, 0]
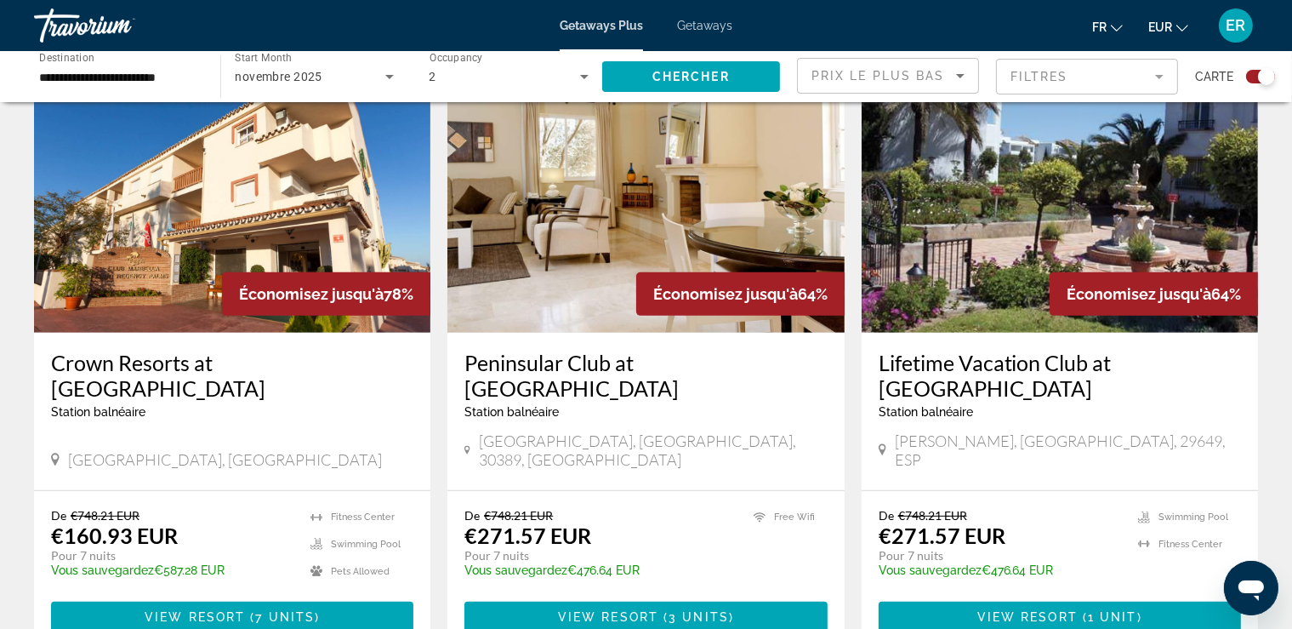
click at [237, 260] on img "Main content" at bounding box center [232, 196] width 396 height 272
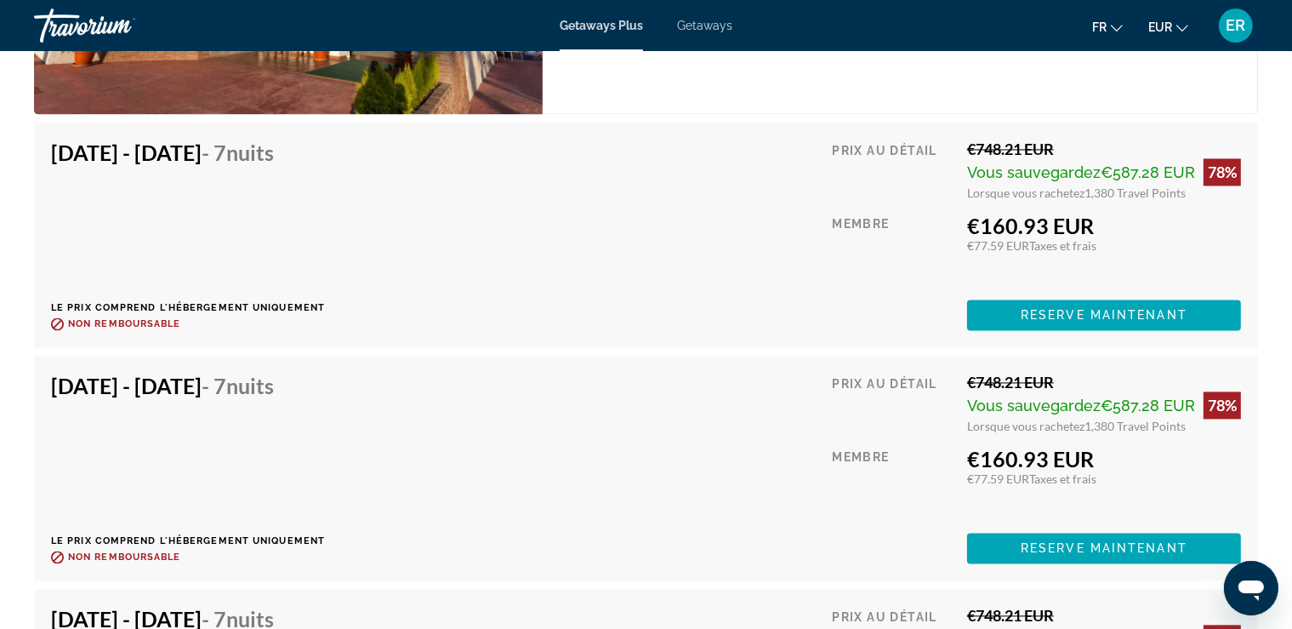
scroll to position [3413, 0]
click at [1037, 321] on span "Main content" at bounding box center [1104, 314] width 274 height 41
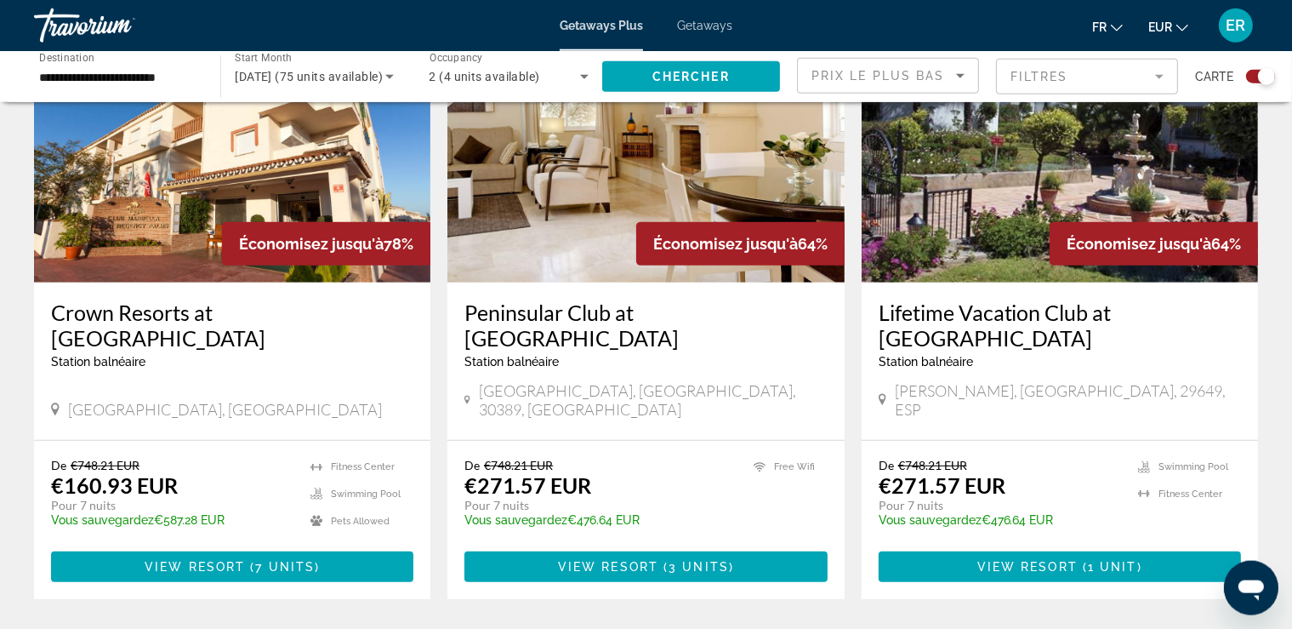
scroll to position [718, 0]
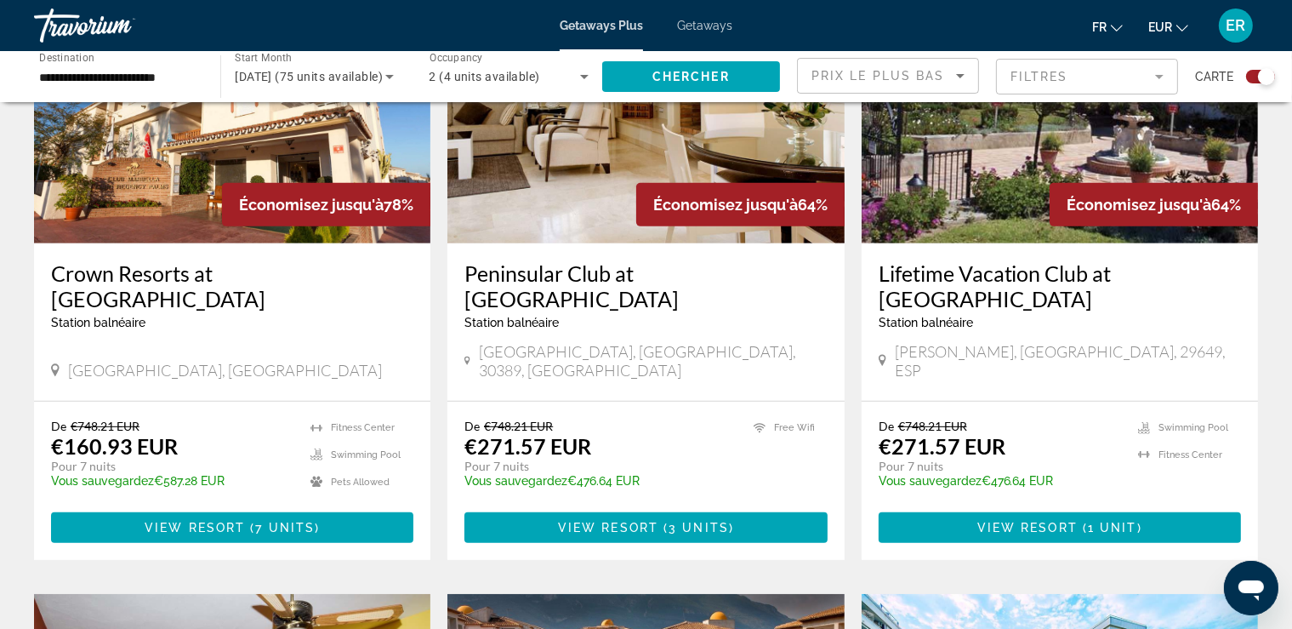
click at [253, 197] on span "Économisez jusqu'à" at bounding box center [311, 205] width 145 height 18
click at [252, 521] on span "( 7 units )" at bounding box center [282, 528] width 75 height 14
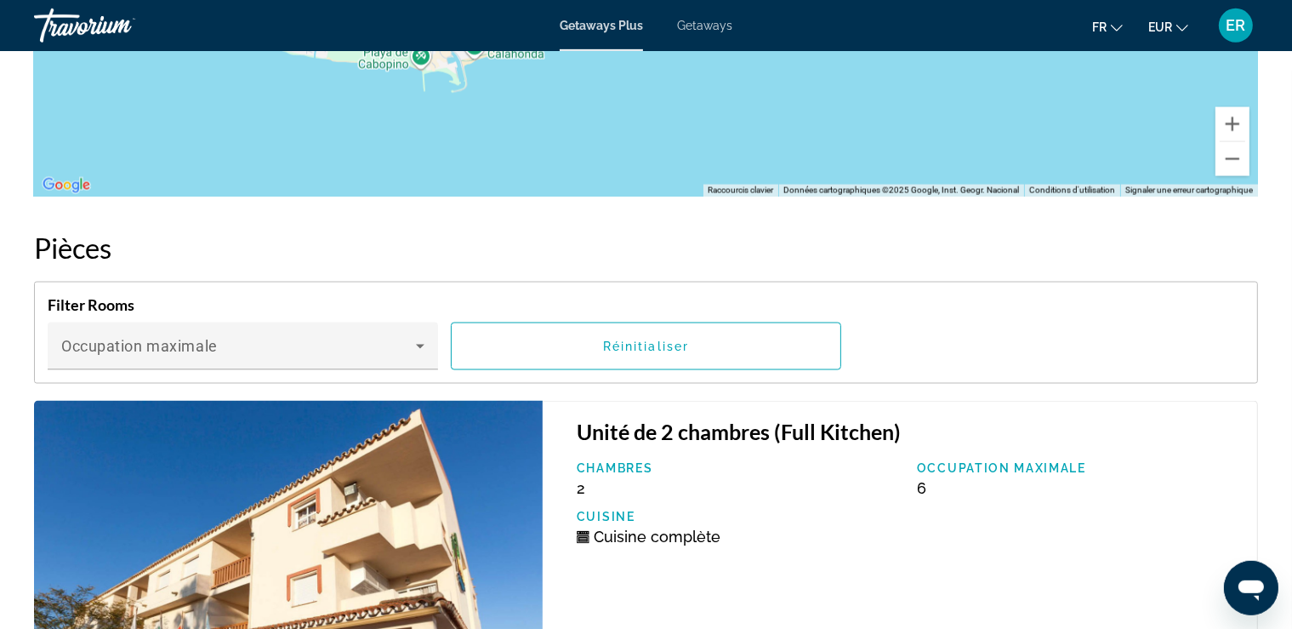
scroll to position [2784, 0]
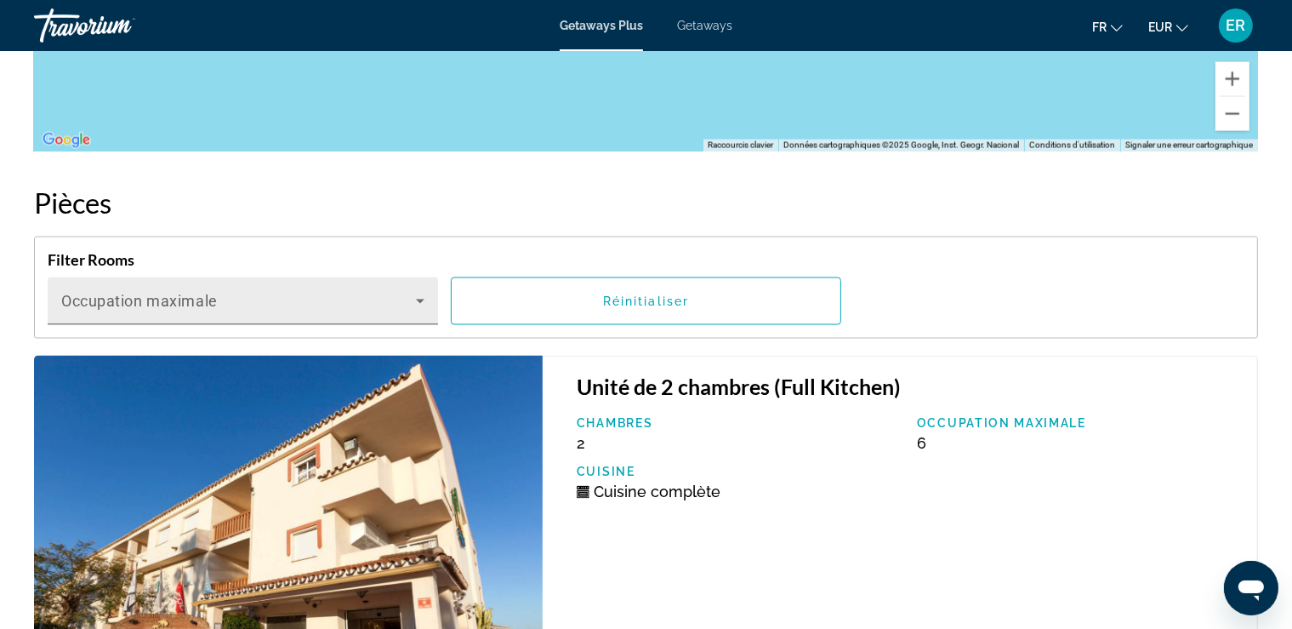
click at [310, 290] on div "Occupation maximale" at bounding box center [242, 301] width 363 height 48
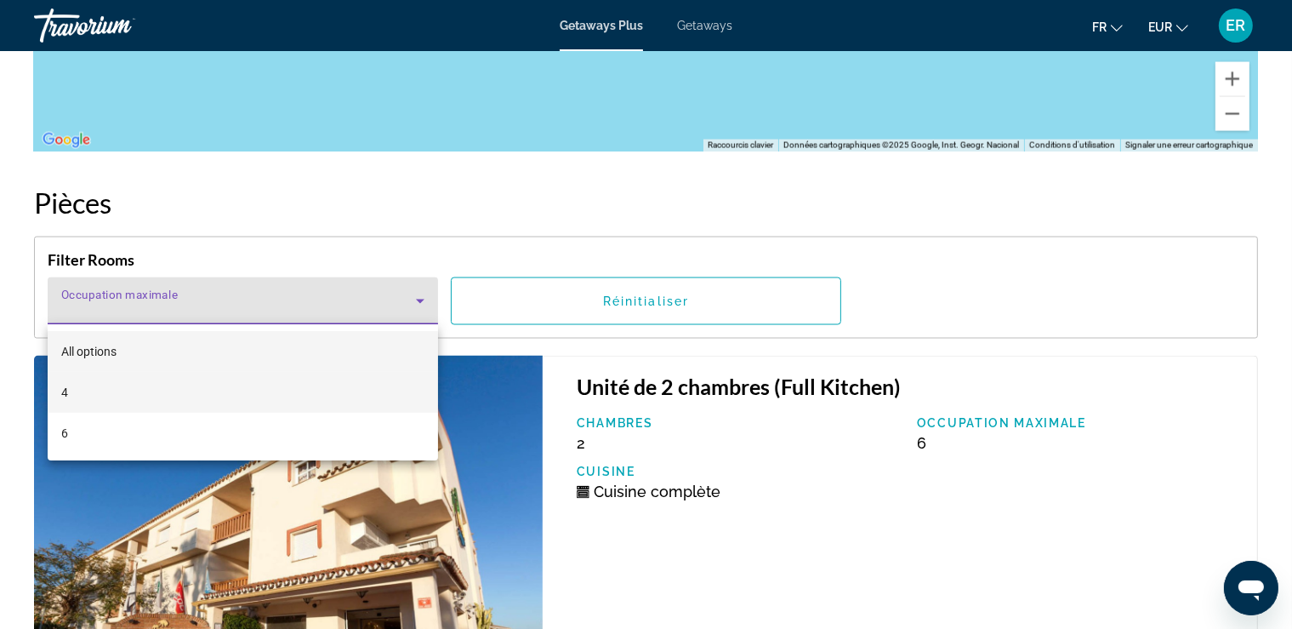
click at [257, 403] on mat-option "4" at bounding box center [243, 392] width 390 height 41
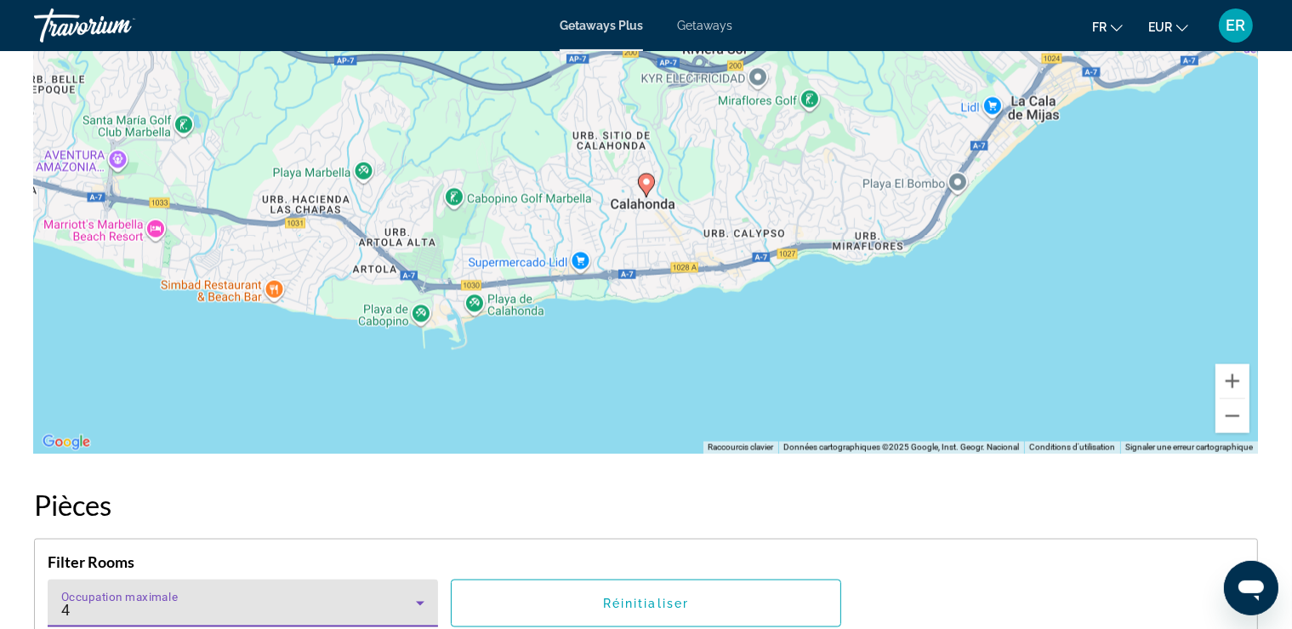
scroll to position [2447, 0]
